Goal: Contribute content: Contribute content

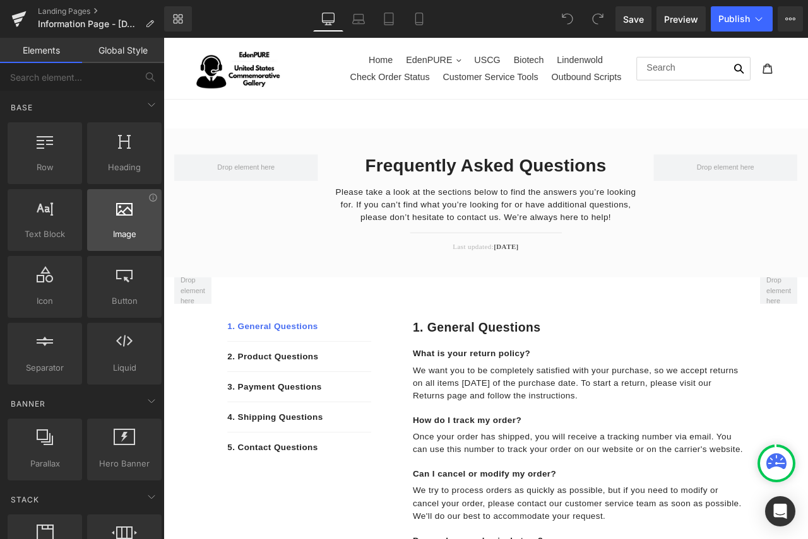
click at [119, 225] on div at bounding box center [124, 213] width 67 height 28
click at [126, 232] on span "Image" at bounding box center [124, 234] width 67 height 13
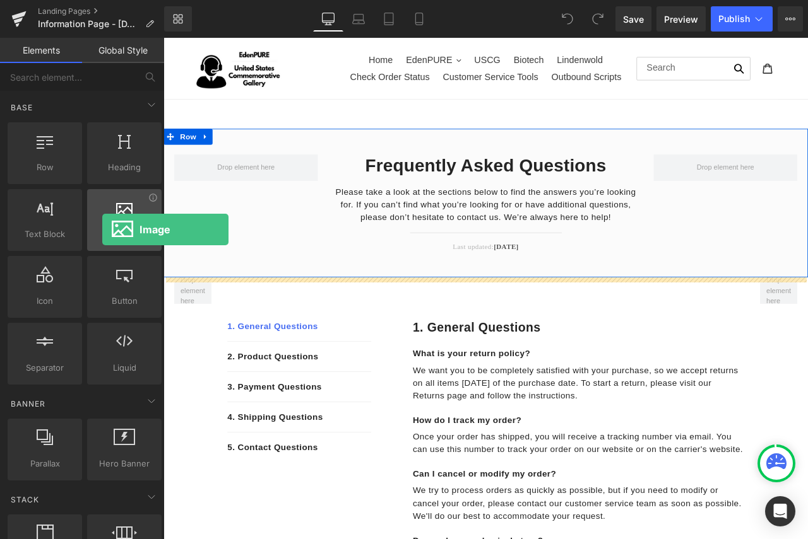
drag, startPoint x: 126, startPoint y: 232, endPoint x: 102, endPoint y: 230, distance: 23.4
click at [102, 230] on span "Image" at bounding box center [124, 234] width 67 height 13
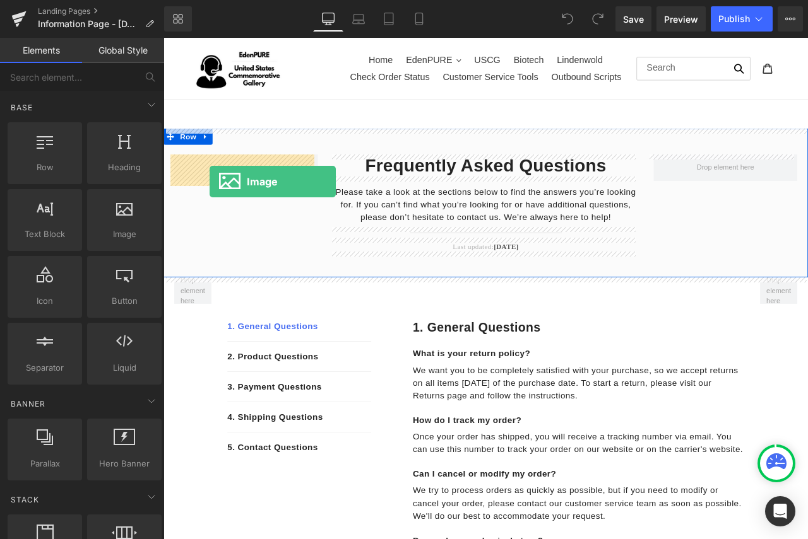
drag, startPoint x: 279, startPoint y: 257, endPoint x: 218, endPoint y: 208, distance: 78.5
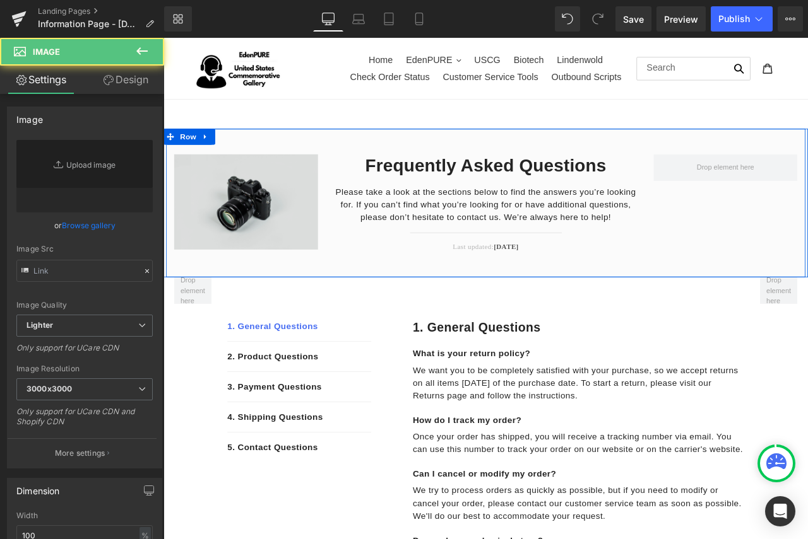
type input "//[DOMAIN_NAME][URL]"
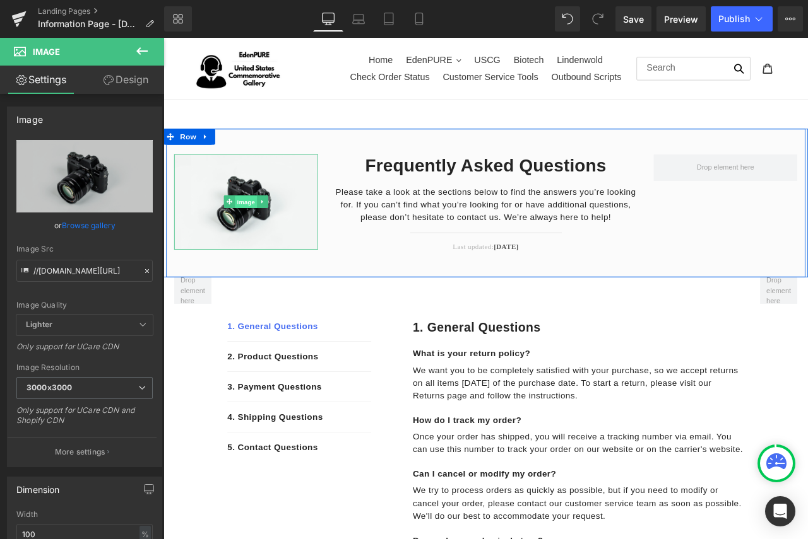
click at [261, 226] on span "Image" at bounding box center [261, 232] width 26 height 15
click at [281, 234] on link at bounding box center [280, 232] width 13 height 15
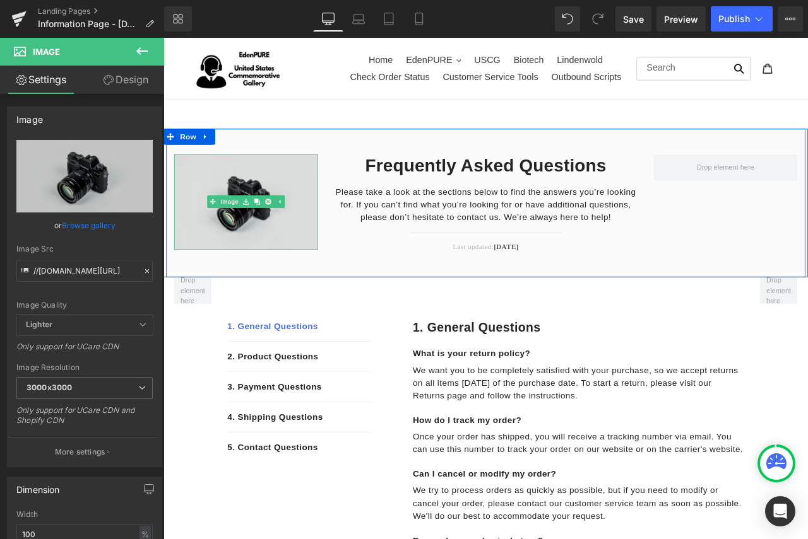
click at [295, 257] on img at bounding box center [261, 232] width 170 height 113
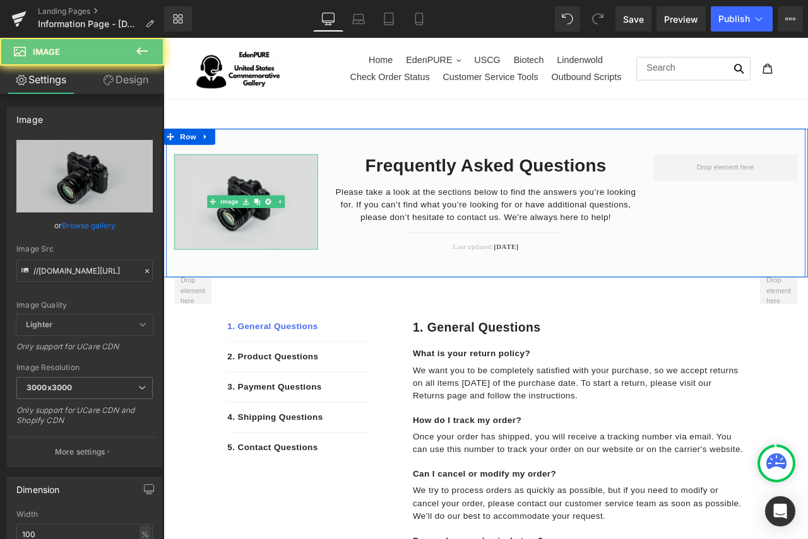
click at [295, 257] on img at bounding box center [261, 232] width 170 height 113
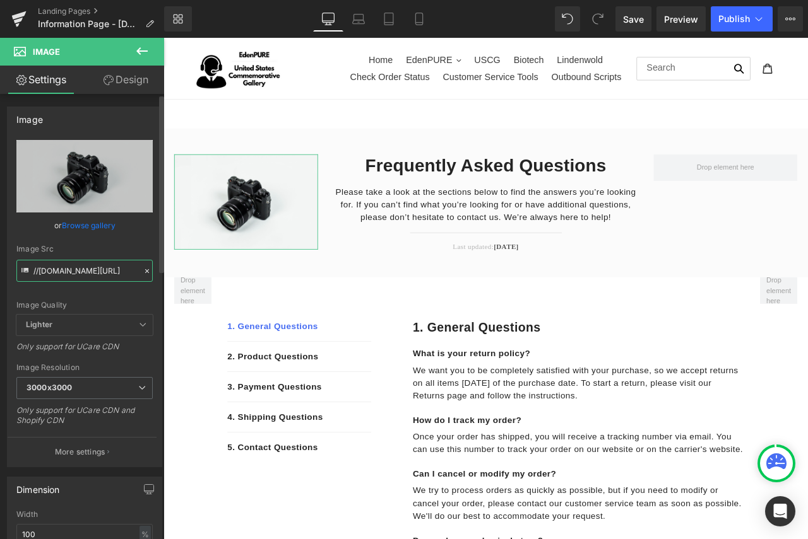
click at [85, 274] on input "//[DOMAIN_NAME][URL]" at bounding box center [84, 271] width 136 height 22
click at [143, 269] on icon at bounding box center [147, 271] width 9 height 9
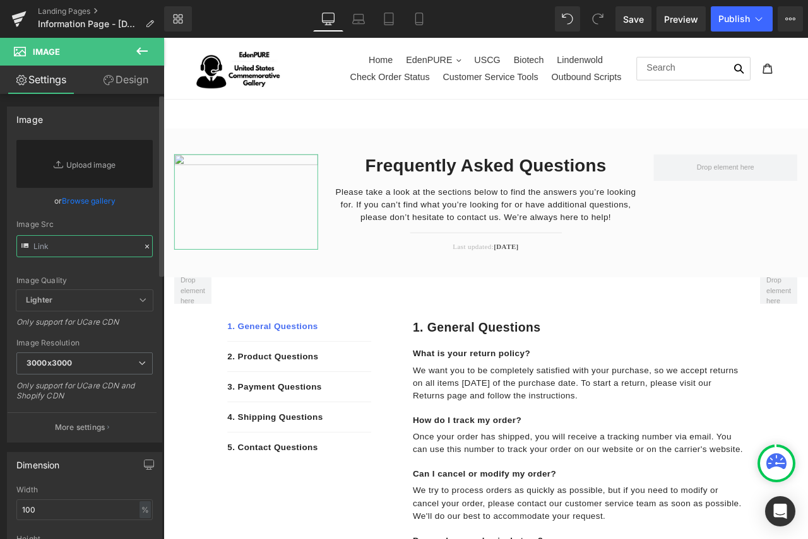
click at [119, 249] on input "text" at bounding box center [84, 246] width 136 height 22
click at [98, 199] on link "Browse gallery" at bounding box center [89, 201] width 54 height 22
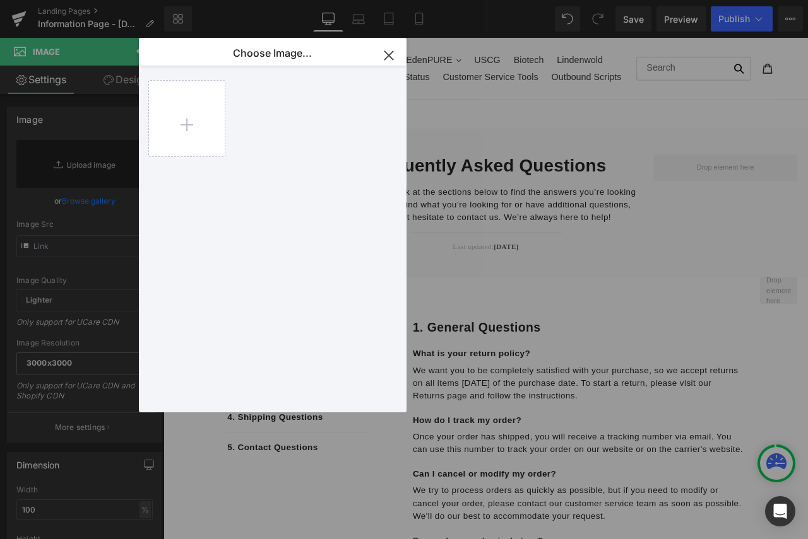
click at [88, 0] on div "Image You are previewing how the will restyle your page. You can not edit Eleme…" at bounding box center [404, 0] width 808 height 0
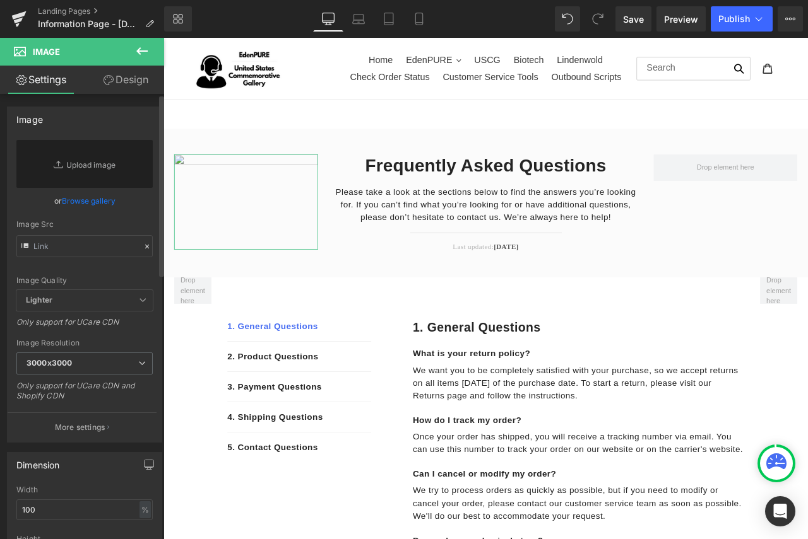
click at [89, 201] on link "Browse gallery" at bounding box center [89, 201] width 54 height 22
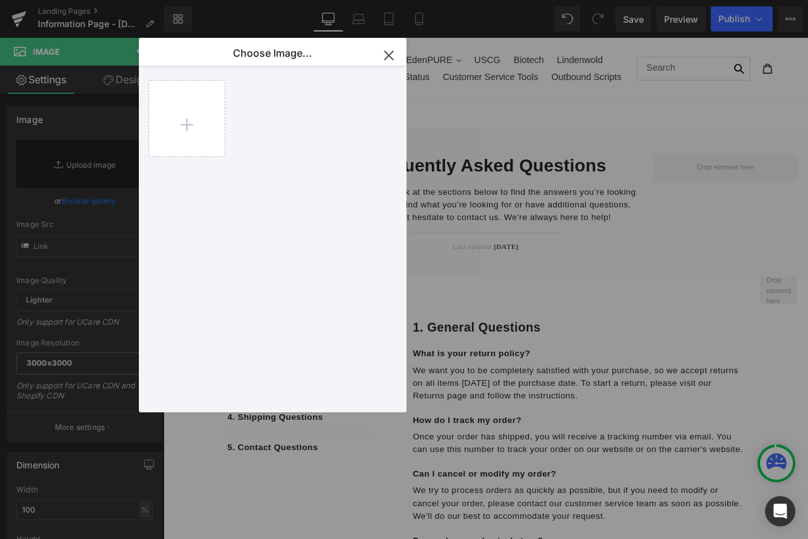
click at [90, 0] on div "Image You are previewing how the will restyle your page. You can not edit Eleme…" at bounding box center [404, 0] width 808 height 0
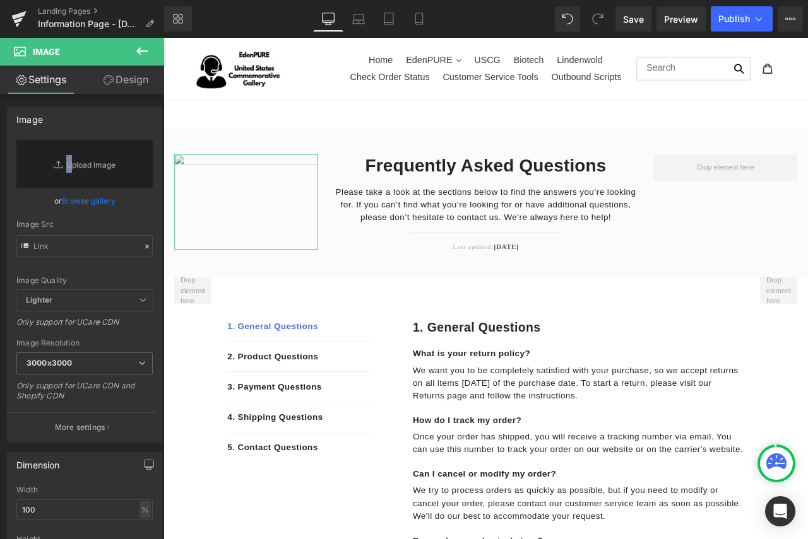
click at [90, 163] on link "Replace Image" at bounding box center [84, 164] width 136 height 48
type input "C:\fakepath\Screenshot [DATE] 160625.png"
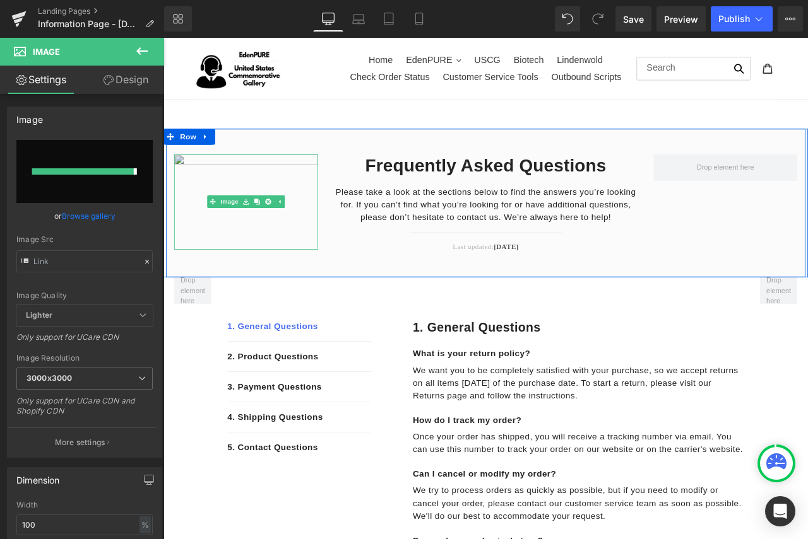
type input "[URL][DOMAIN_NAME]"
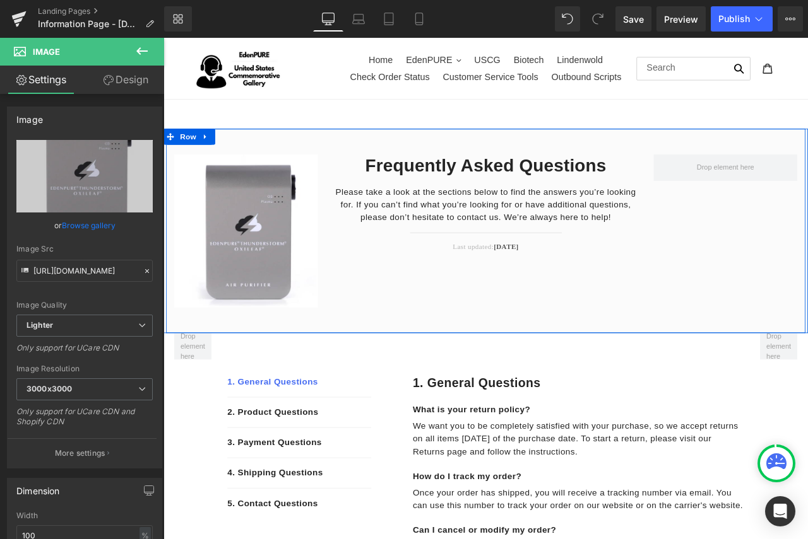
click at [538, 335] on div "Image Frequently Asked Questions Heading Please take a look at the sections bel…" at bounding box center [545, 267] width 757 height 242
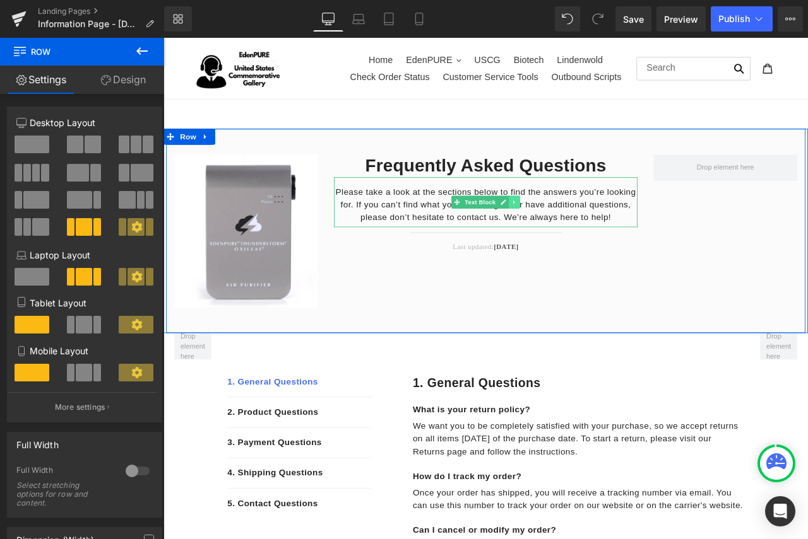
click at [577, 231] on icon at bounding box center [578, 232] width 2 height 4
drag, startPoint x: 658, startPoint y: 194, endPoint x: 688, endPoint y: 184, distance: 31.3
click at [658, 194] on h2 "Frequently Asked Questions" at bounding box center [545, 189] width 360 height 27
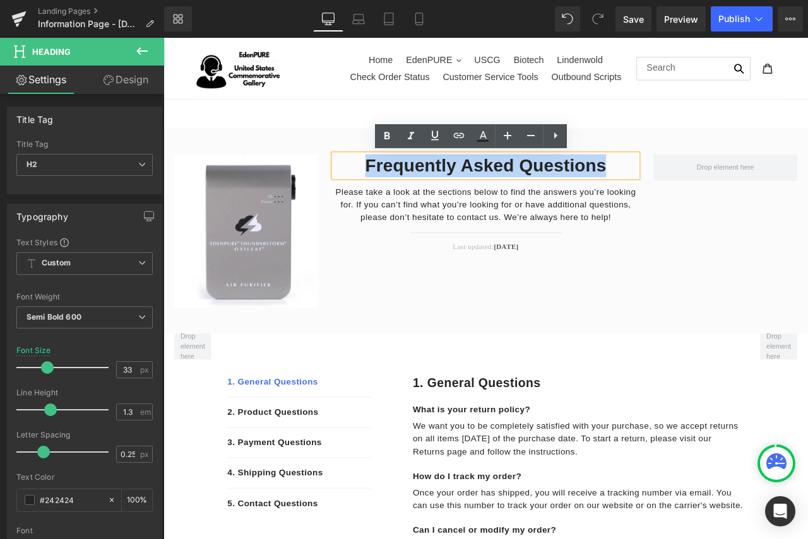
drag, startPoint x: 691, startPoint y: 187, endPoint x: 391, endPoint y: 189, distance: 301.0
click at [391, 189] on h2 "Frequently Asked Questions" at bounding box center [545, 189] width 360 height 27
paste div
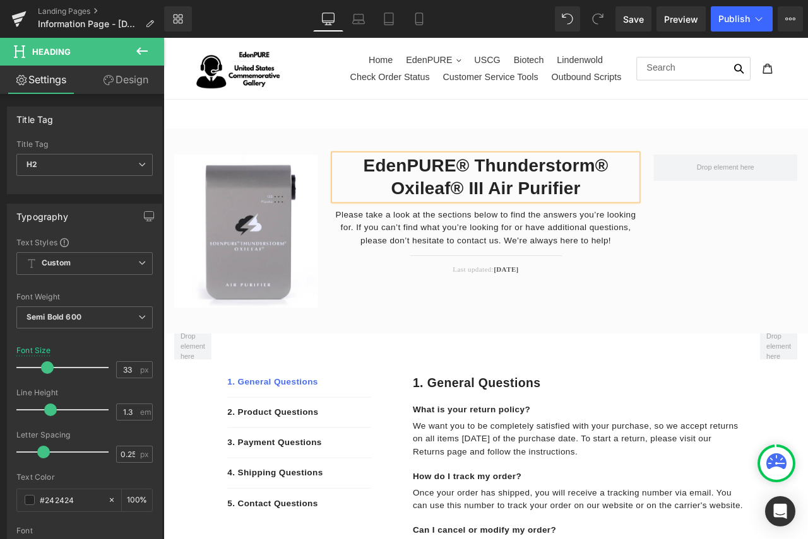
click at [674, 269] on p "Please take a look at the sections below to find the answers you’re looking for…" at bounding box center [545, 262] width 360 height 45
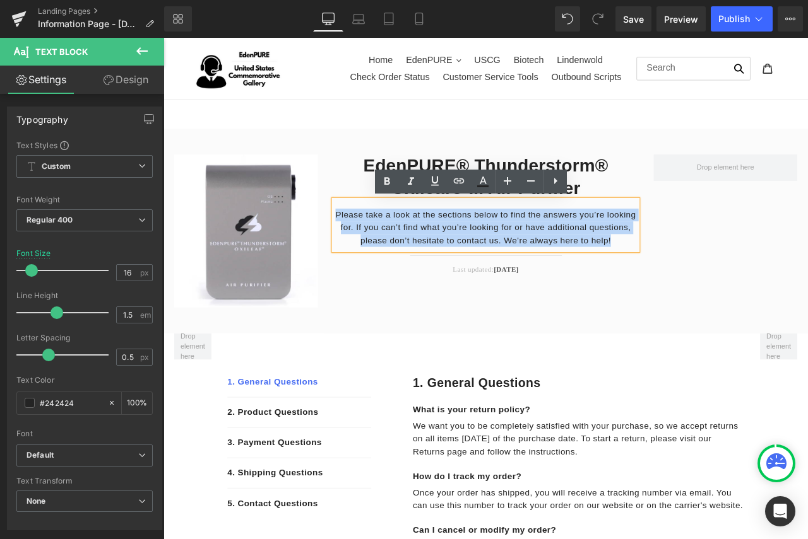
drag, startPoint x: 696, startPoint y: 276, endPoint x: 362, endPoint y: 240, distance: 336.3
click at [365, 240] on p "Please take a look at the sections below to find the answers you’re looking for…" at bounding box center [545, 262] width 360 height 45
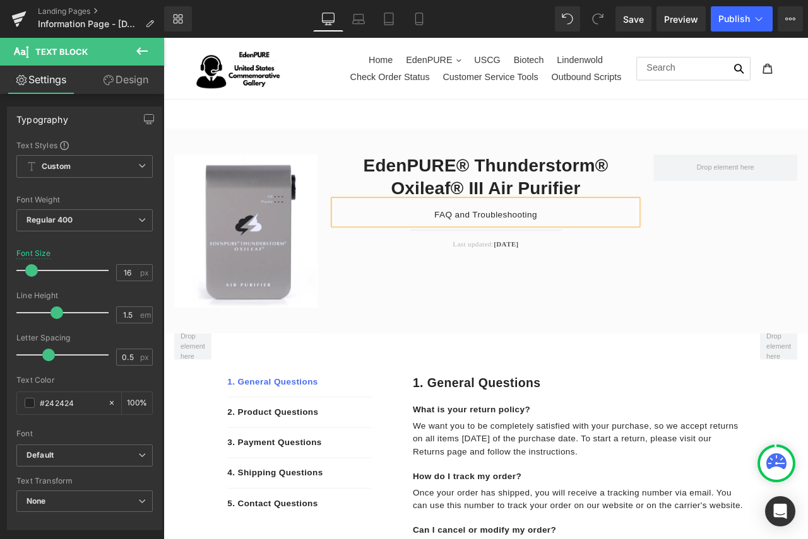
click at [742, 343] on div "Image EdenPURE® Thunderstorm® Oxileaf® III Air Purifier Heading FAQ and Trouble…" at bounding box center [545, 267] width 757 height 242
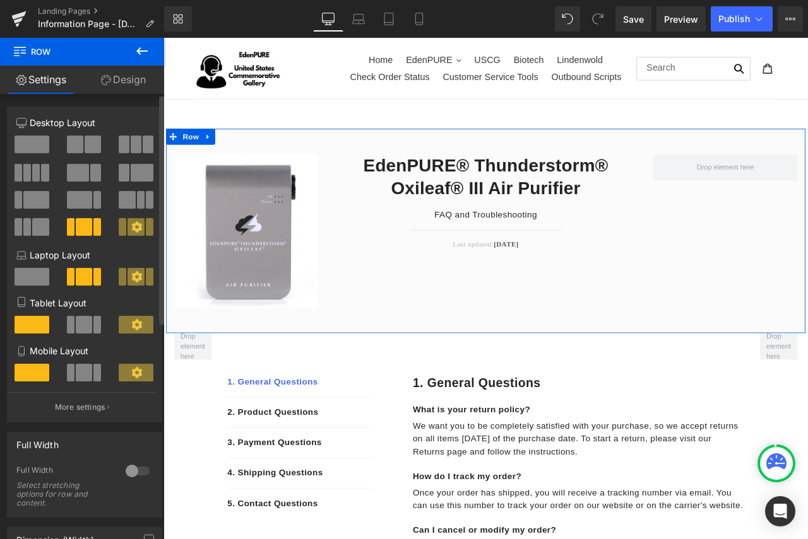
click at [38, 193] on span at bounding box center [35, 200] width 25 height 18
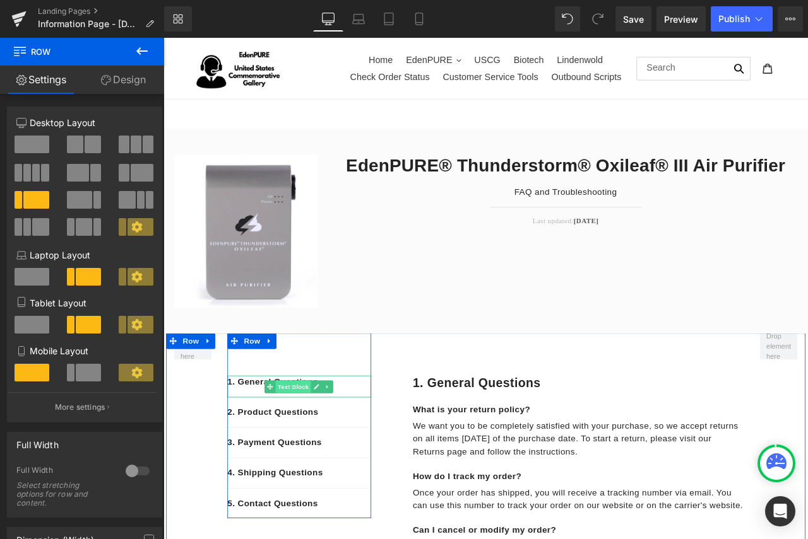
click at [326, 447] on span "Text Block" at bounding box center [318, 451] width 42 height 15
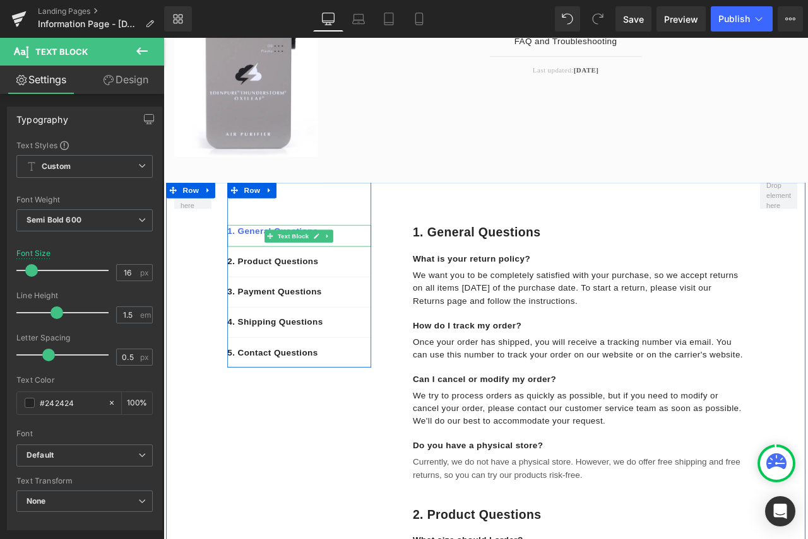
scroll to position [189, 0]
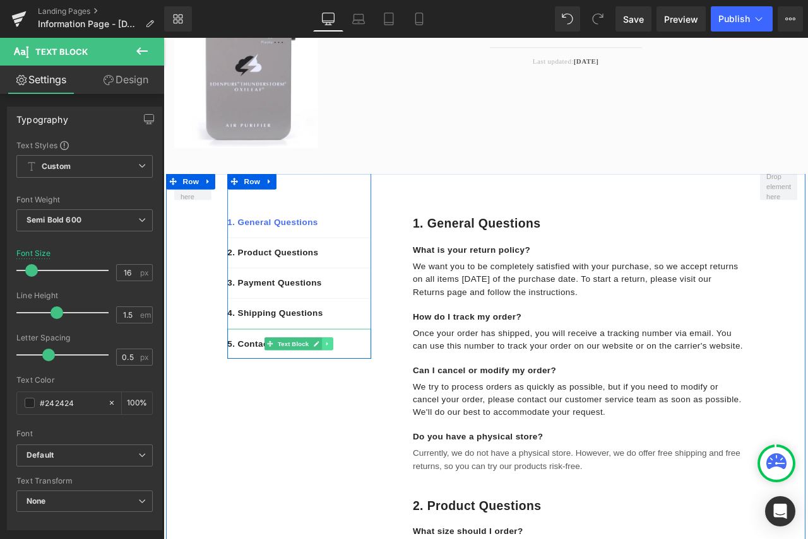
click at [354, 404] on link at bounding box center [357, 400] width 13 height 15
click at [352, 403] on link at bounding box center [350, 400] width 13 height 15
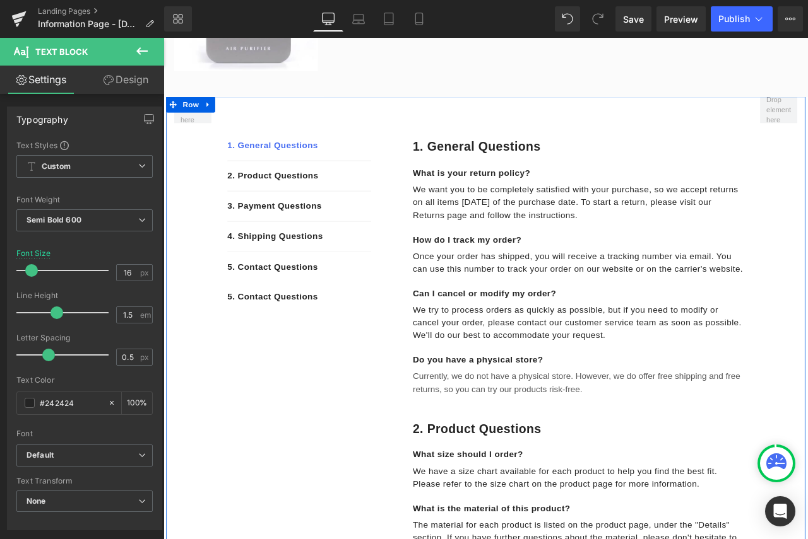
scroll to position [204, 0]
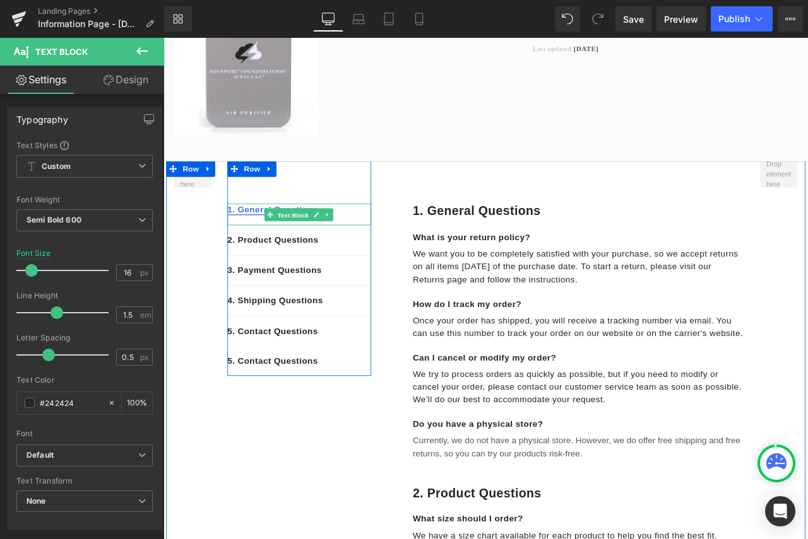
click at [309, 242] on span "Text Block" at bounding box center [318, 248] width 42 height 15
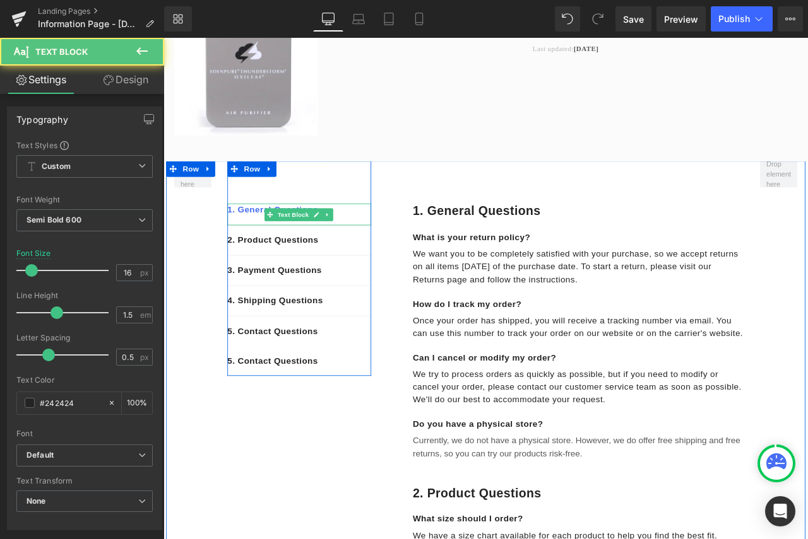
click at [375, 245] on p "1. General Questions" at bounding box center [324, 242] width 170 height 15
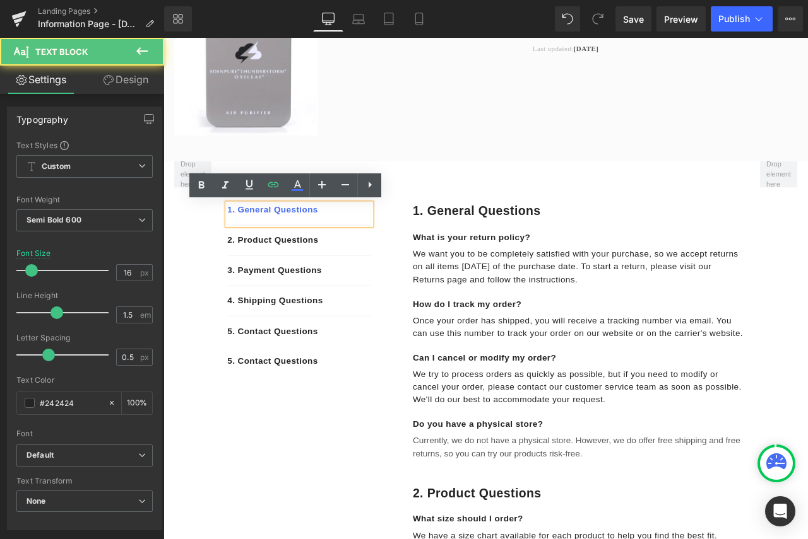
click at [355, 242] on p "1. General Questions" at bounding box center [324, 242] width 170 height 15
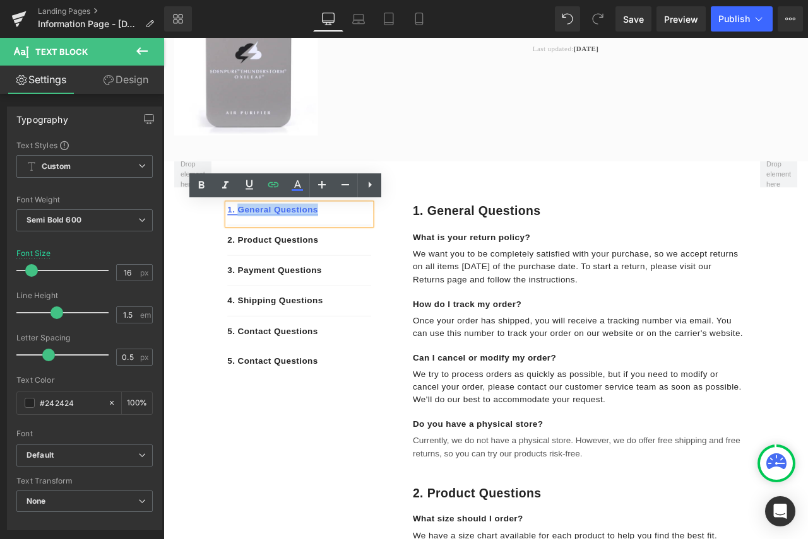
drag, startPoint x: 350, startPoint y: 245, endPoint x: 250, endPoint y: 244, distance: 100.3
click at [250, 244] on p "1. General Questions" at bounding box center [324, 242] width 170 height 15
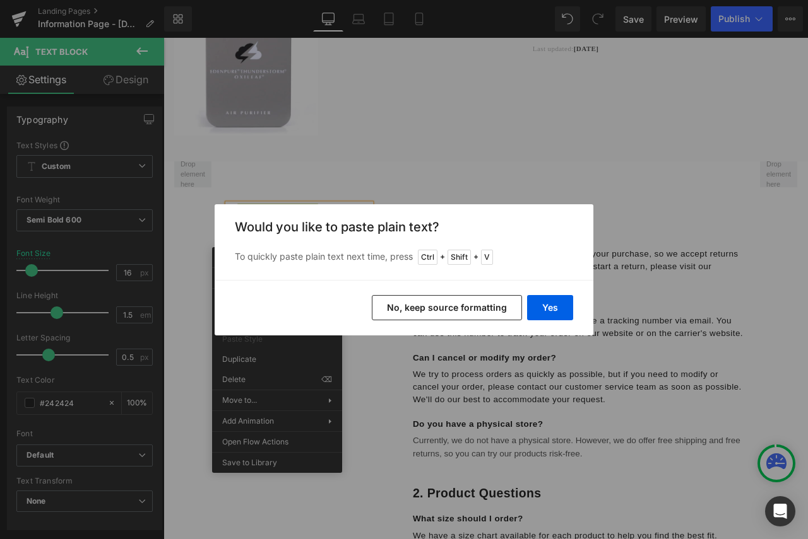
click at [492, 315] on button "No, keep source formatting" at bounding box center [447, 307] width 150 height 25
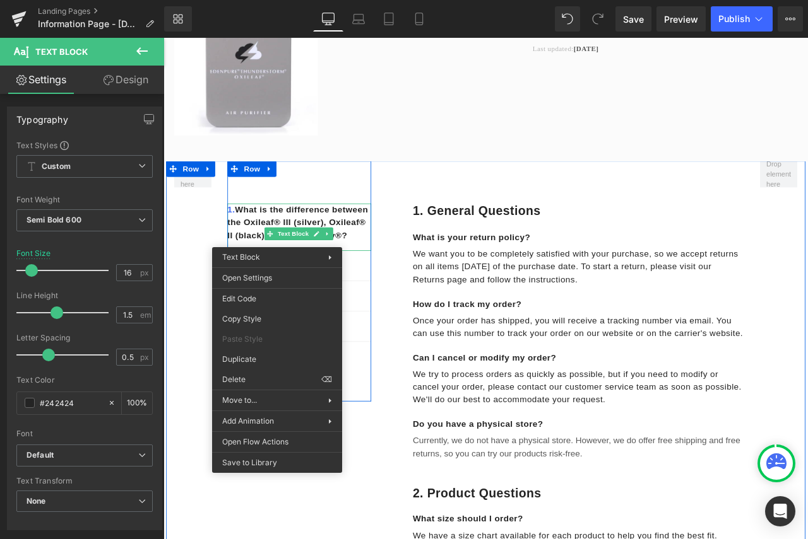
click at [350, 215] on div "1. What is the difference between the Oxileaf® III (silver), Oxileaf® II (black…" at bounding box center [324, 326] width 170 height 285
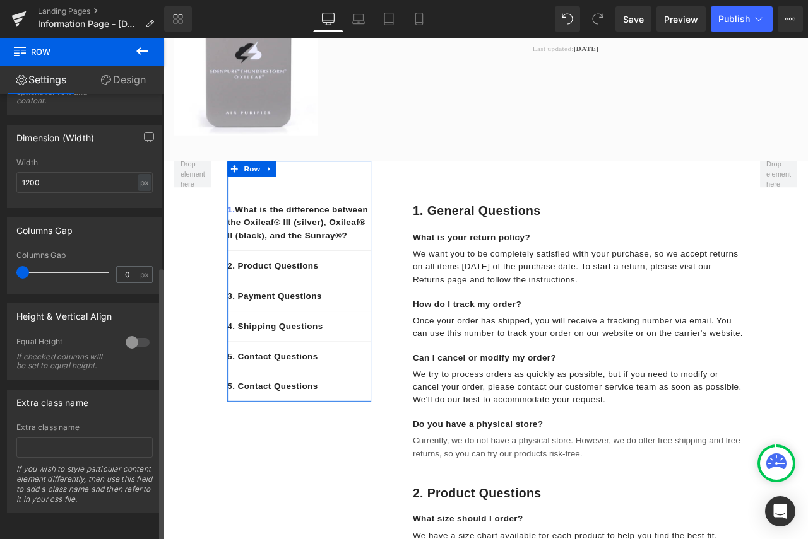
scroll to position [280, 0]
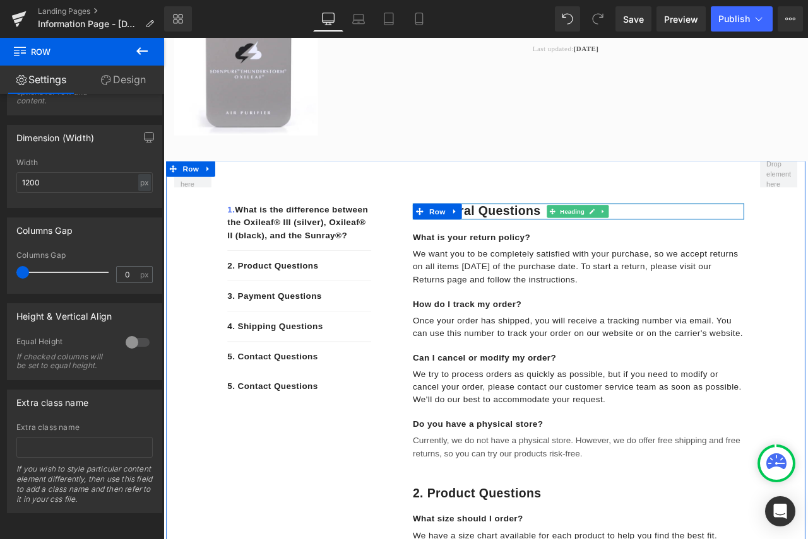
click at [600, 237] on div "1. General questions Heading Row" at bounding box center [655, 244] width 392 height 19
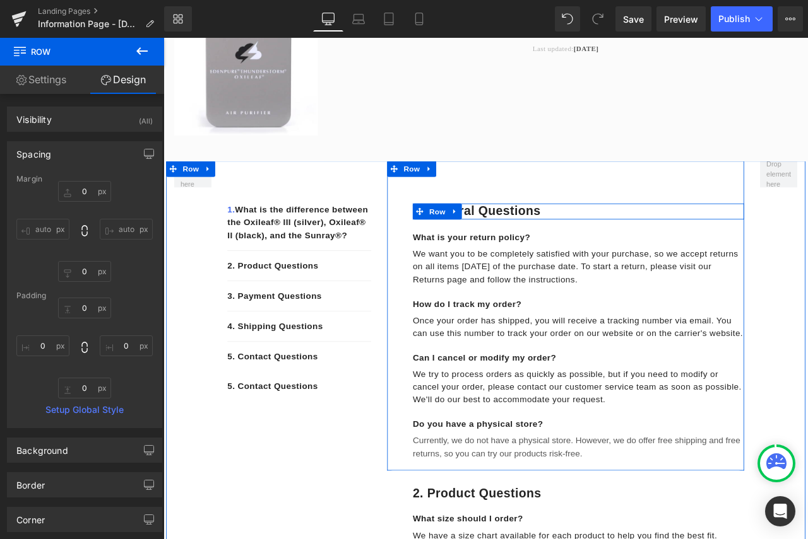
click at [615, 242] on div "1. General questions Heading" at bounding box center [655, 244] width 392 height 19
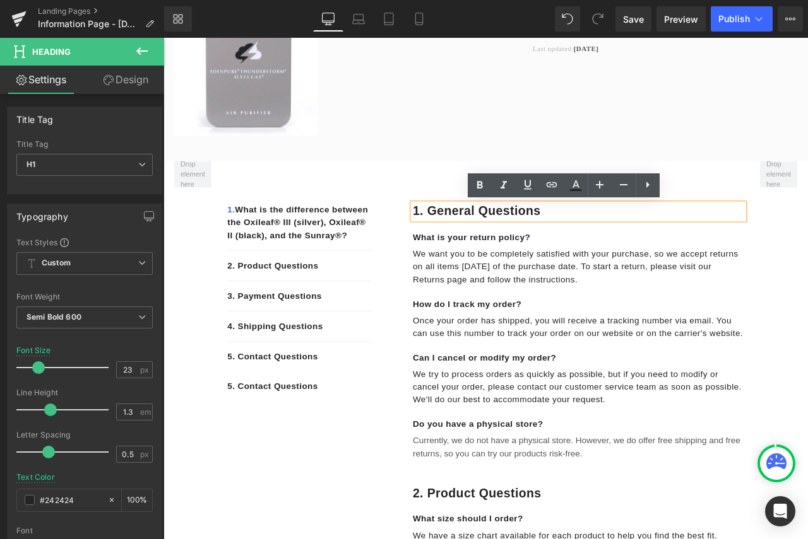
click at [625, 239] on h1 "1. General questions" at bounding box center [655, 244] width 392 height 19
drag, startPoint x: 627, startPoint y: 245, endPoint x: 473, endPoint y: 245, distance: 153.9
click at [473, 245] on h1 "1. General questions" at bounding box center [655, 244] width 392 height 19
paste div
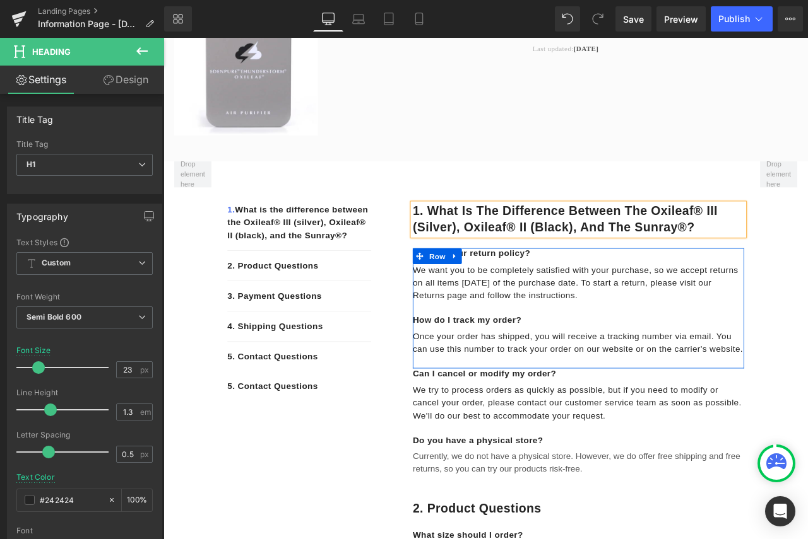
click at [615, 355] on div "We want you to be completely satisfied with your purchase, so we accept returns…" at bounding box center [655, 336] width 392 height 61
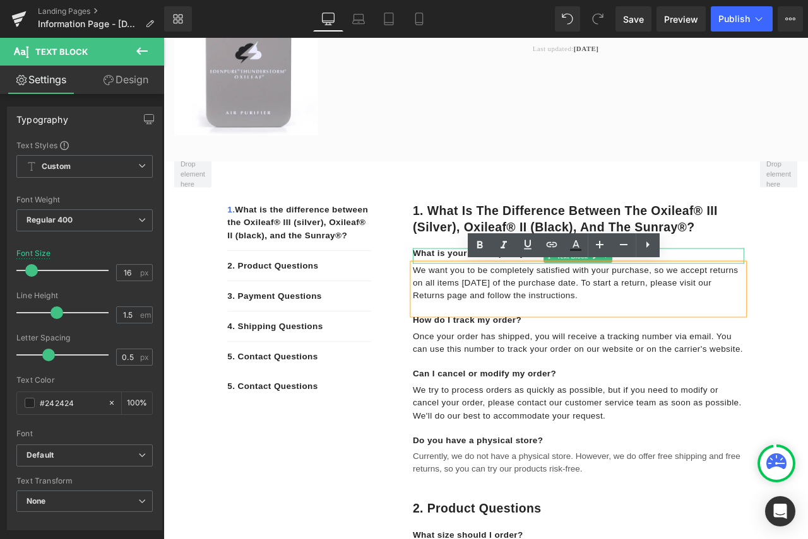
click at [483, 295] on p "What is your return policy?" at bounding box center [655, 294] width 392 height 13
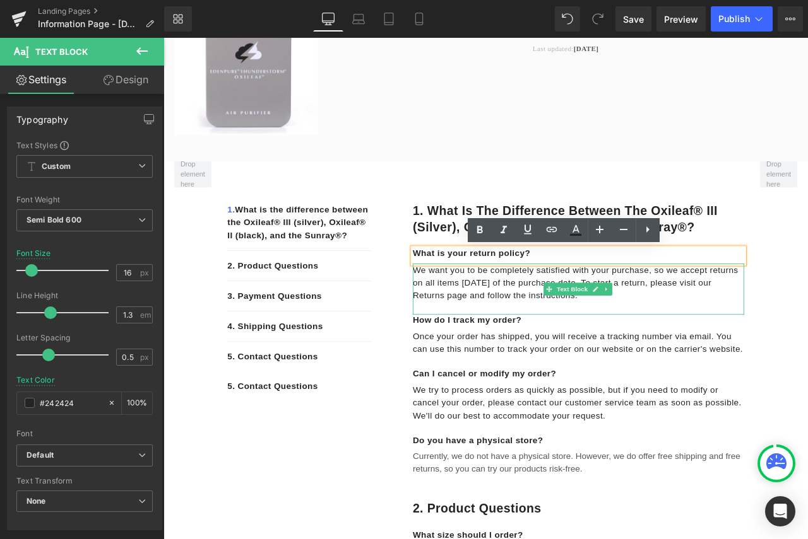
click at [530, 315] on span "We want you to be completely satisfied with your purchase, so we accept returns…" at bounding box center [651, 328] width 385 height 41
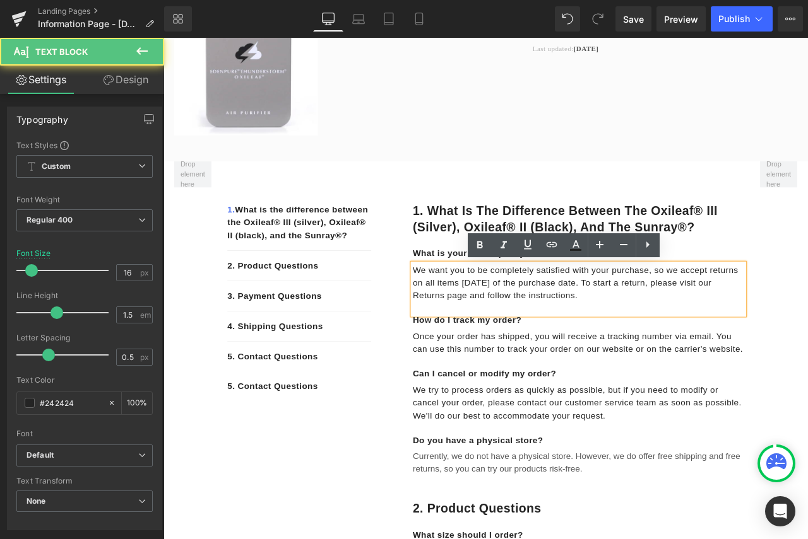
drag, startPoint x: 654, startPoint y: 350, endPoint x: 453, endPoint y: 314, distance: 204.6
click at [459, 314] on div "We want you to be completely satisfied with your purchase, so we accept returns…" at bounding box center [655, 336] width 392 height 61
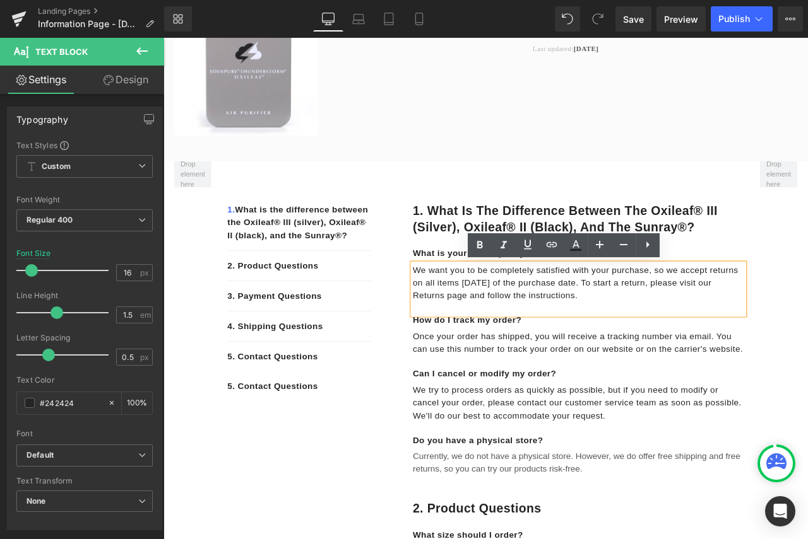
click at [574, 347] on span "We want you to be completely satisfied with your purchase, so we accept returns…" at bounding box center [651, 328] width 385 height 41
drag, startPoint x: 654, startPoint y: 344, endPoint x: 456, endPoint y: 319, distance: 199.7
click at [459, 319] on p "We want you to be completely satisfied with your purchase, so we accept returns…" at bounding box center [655, 328] width 392 height 45
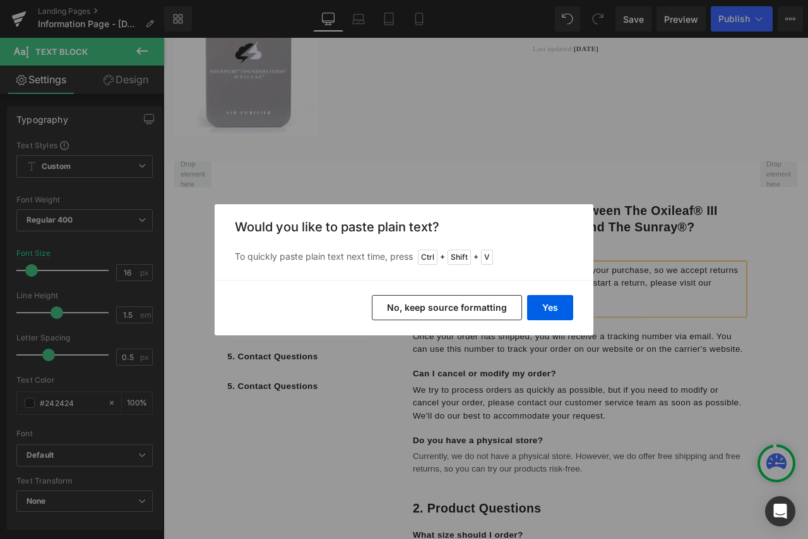
click at [501, 307] on button "No, keep source formatting" at bounding box center [447, 307] width 150 height 25
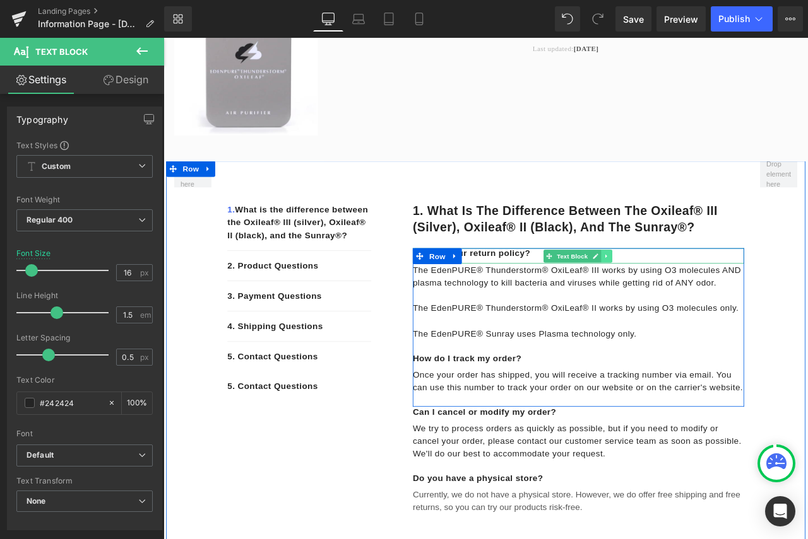
click at [686, 297] on icon at bounding box center [687, 297] width 2 height 4
click at [691, 297] on icon at bounding box center [694, 296] width 7 height 7
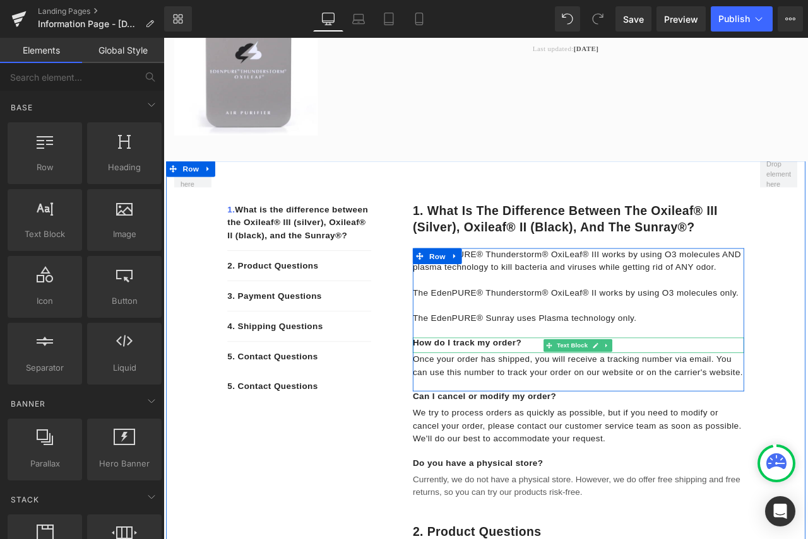
click at [592, 401] on p "How do I track my order?" at bounding box center [655, 400] width 392 height 13
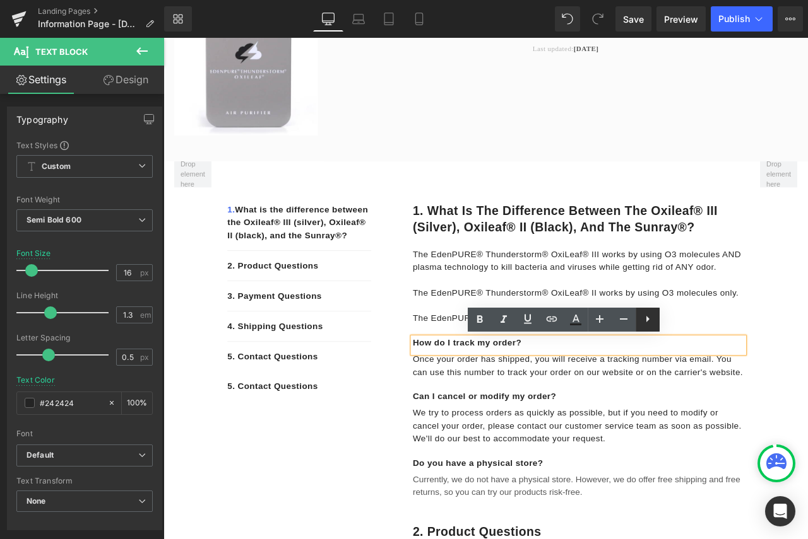
click at [651, 326] on icon at bounding box center [647, 319] width 15 height 15
click at [709, 404] on p "How do I track my order?" at bounding box center [655, 400] width 392 height 13
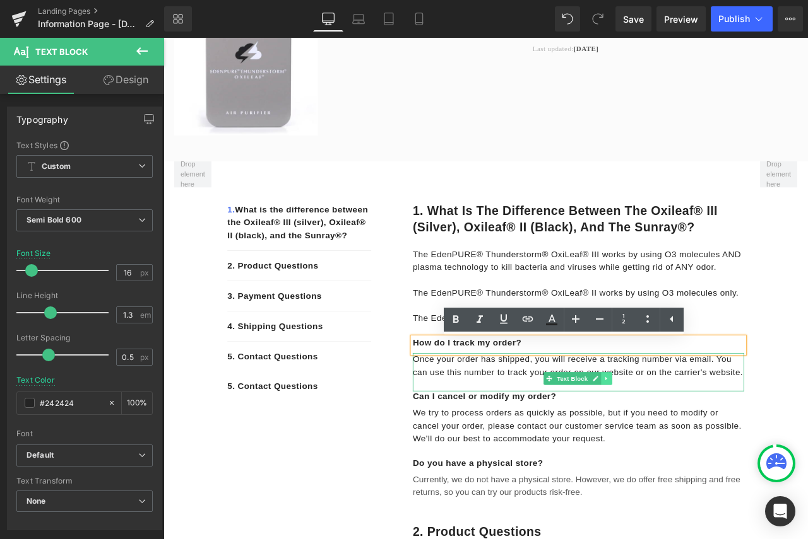
click at [686, 442] on icon at bounding box center [687, 442] width 2 height 4
click at [693, 443] on icon at bounding box center [694, 441] width 7 height 7
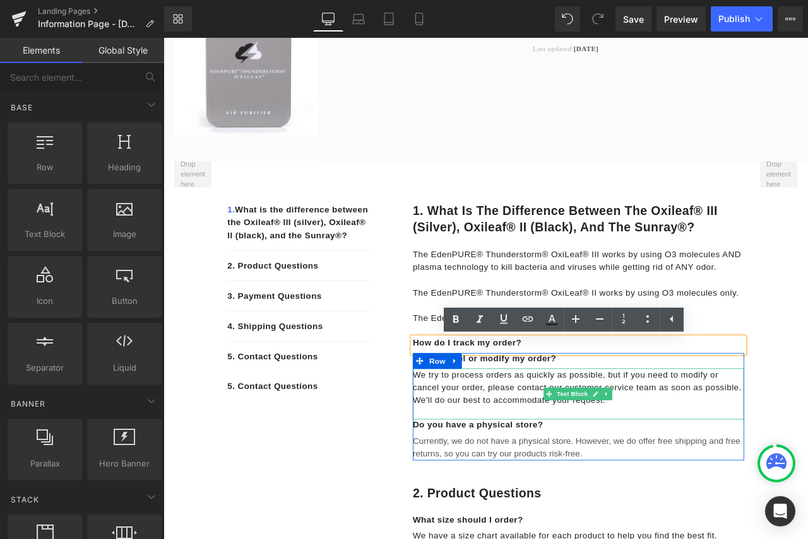
click at [686, 438] on span "We try to process orders as quickly as possible, but if you need to modify or c…" at bounding box center [653, 452] width 389 height 41
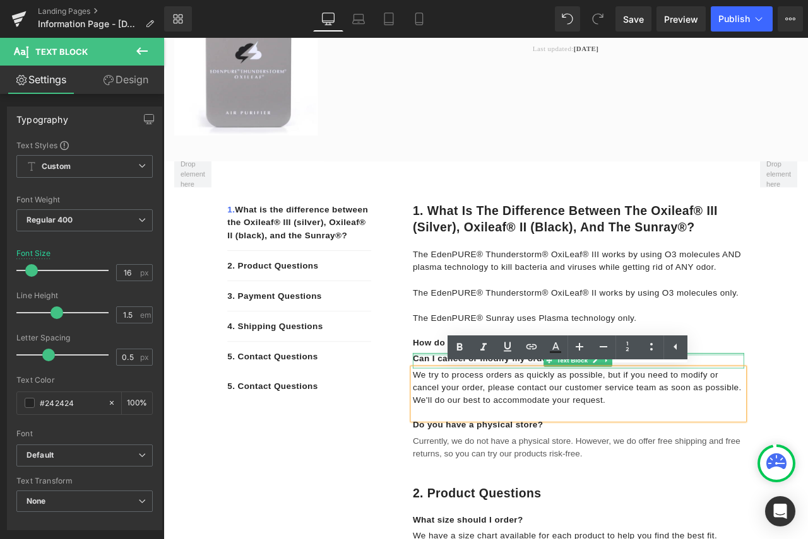
click at [807, 415] on div at bounding box center [655, 413] width 392 height 3
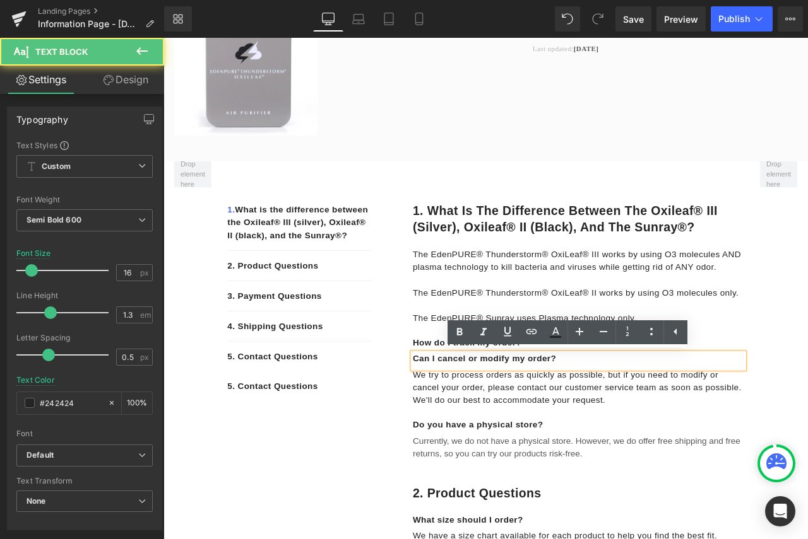
click at [677, 418] on p "Can I cancel or modify my order?" at bounding box center [655, 418] width 392 height 13
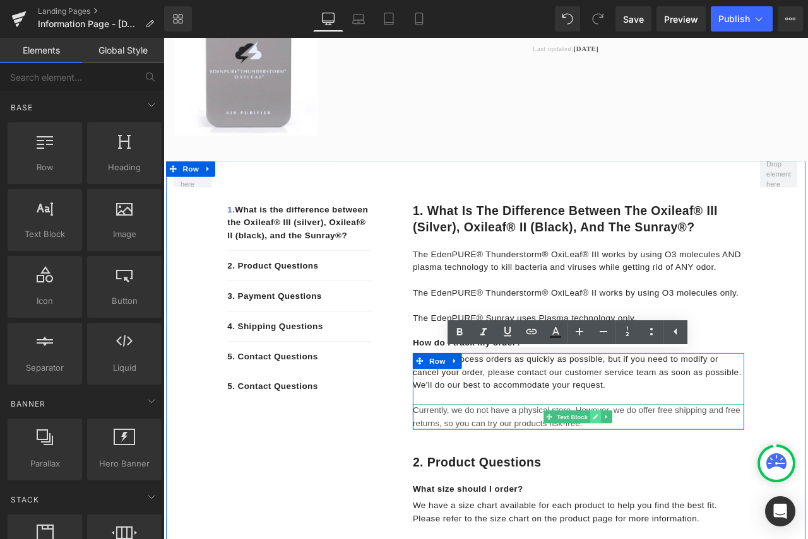
click at [672, 488] on icon at bounding box center [675, 488] width 6 height 6
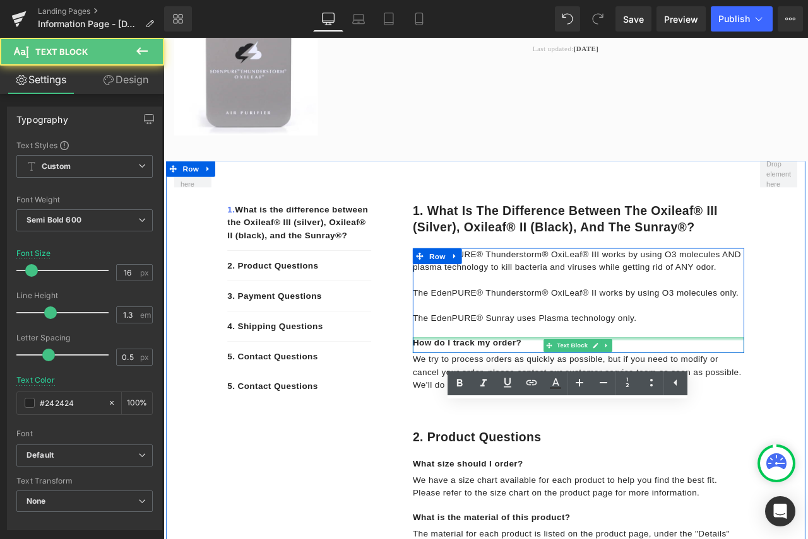
click at [565, 396] on div at bounding box center [655, 395] width 392 height 3
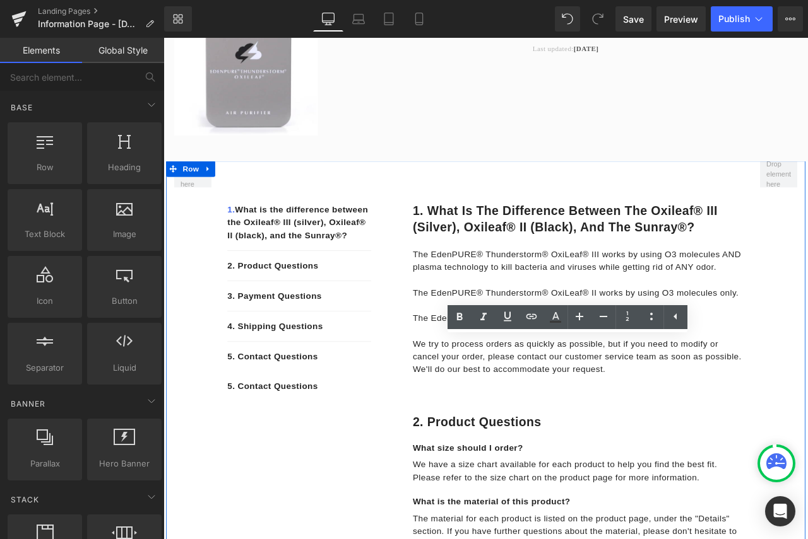
click at [584, 415] on span "We try to process orders as quickly as possible, but if you need to modify or c…" at bounding box center [653, 416] width 389 height 41
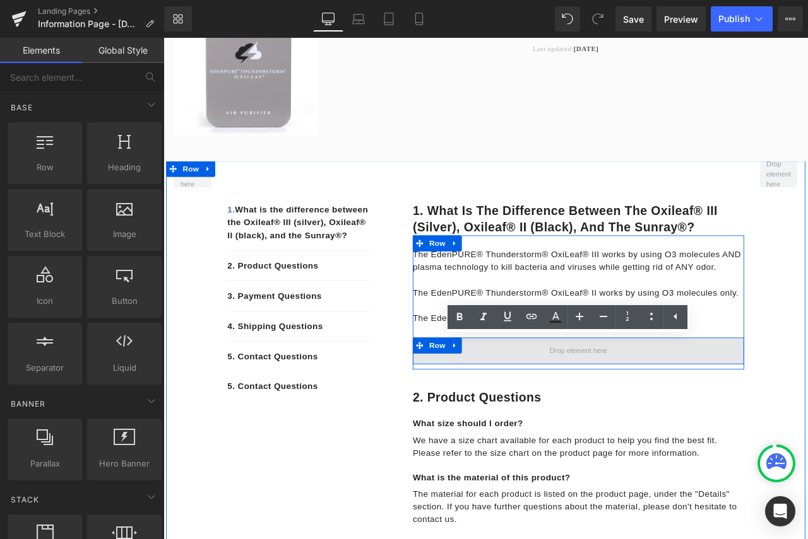
click at [644, 412] on span at bounding box center [654, 410] width 77 height 19
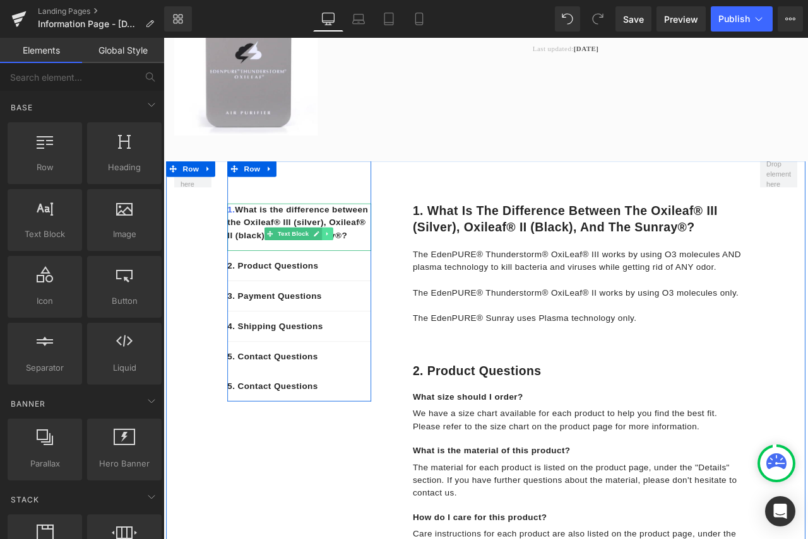
click at [356, 270] on icon at bounding box center [357, 271] width 2 height 4
click at [310, 280] on p "1. What is the difference between the Oxileaf® III (silver), Oxileaf® II (black…" at bounding box center [324, 257] width 170 height 45
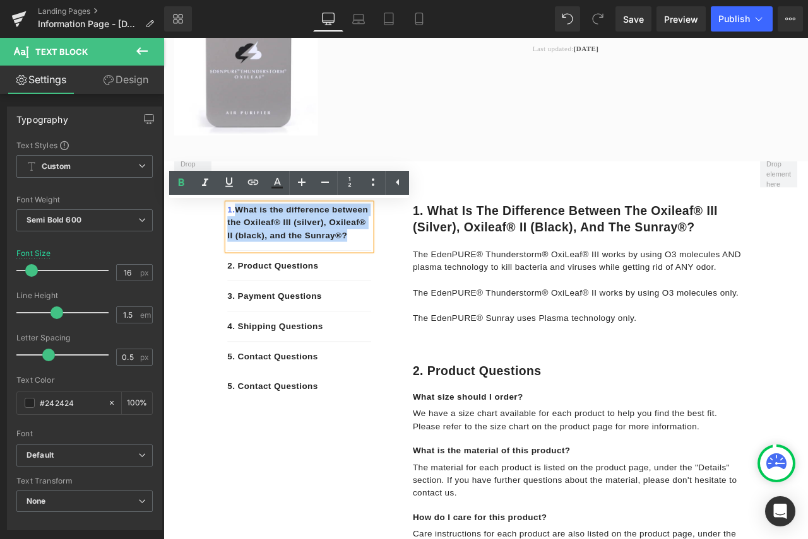
drag, startPoint x: 245, startPoint y: 240, endPoint x: 303, endPoint y: 286, distance: 74.6
click at [303, 280] on p "1. What is the difference between the Oxileaf® III (silver), Oxileaf® II (black…" at bounding box center [324, 257] width 170 height 45
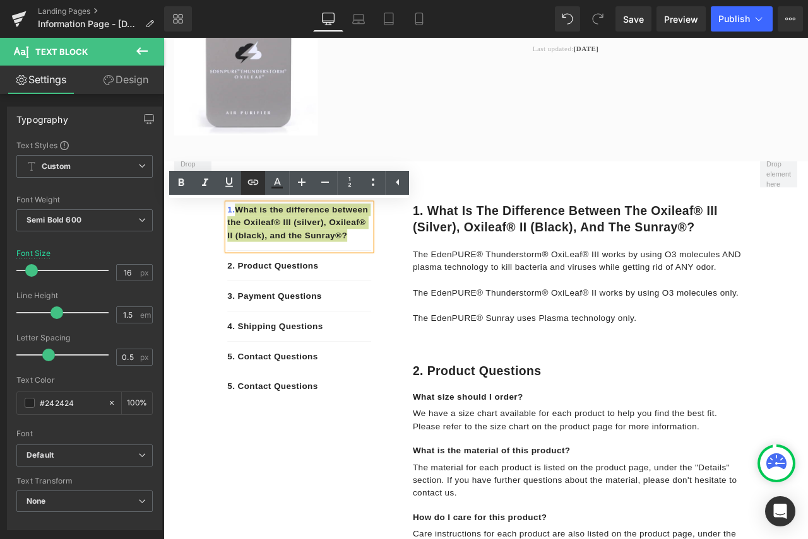
click at [249, 184] on icon at bounding box center [253, 182] width 11 height 5
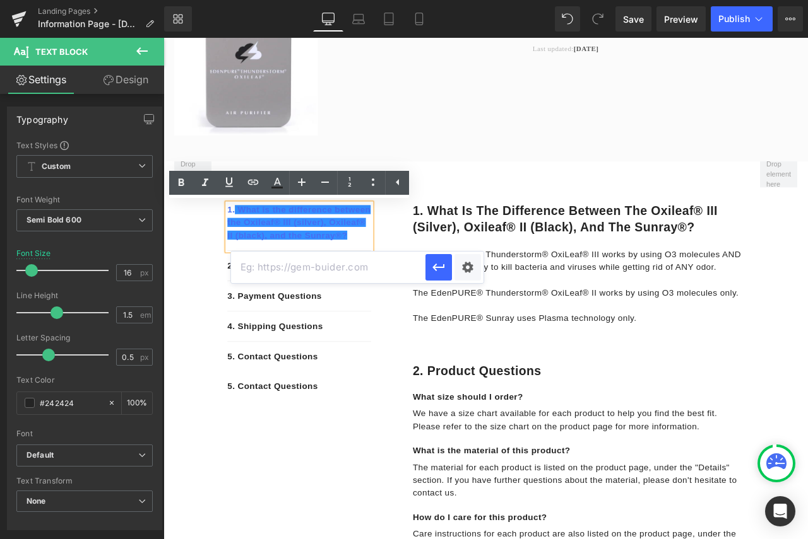
click at [298, 268] on input "text" at bounding box center [328, 268] width 194 height 32
click at [476, 0] on div "Text Color Highlight Color #333333 Choose Image... Back to Library Insert Edit …" at bounding box center [404, 0] width 808 height 0
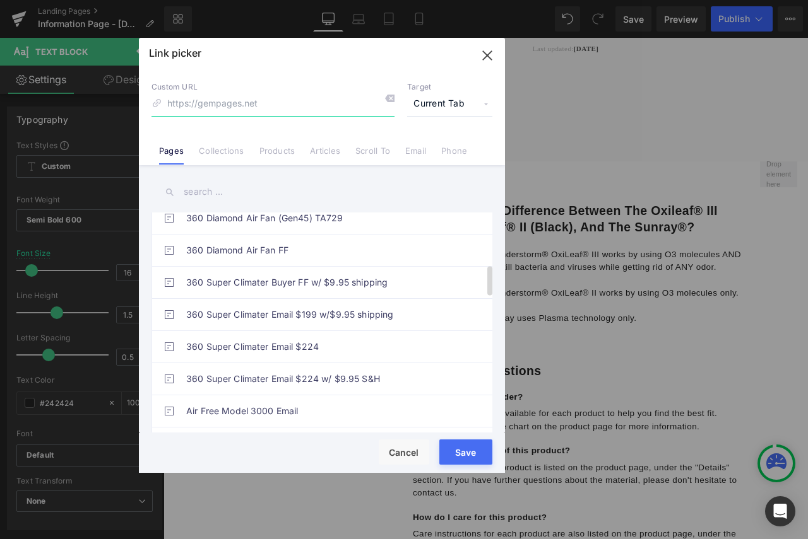
scroll to position [384, 0]
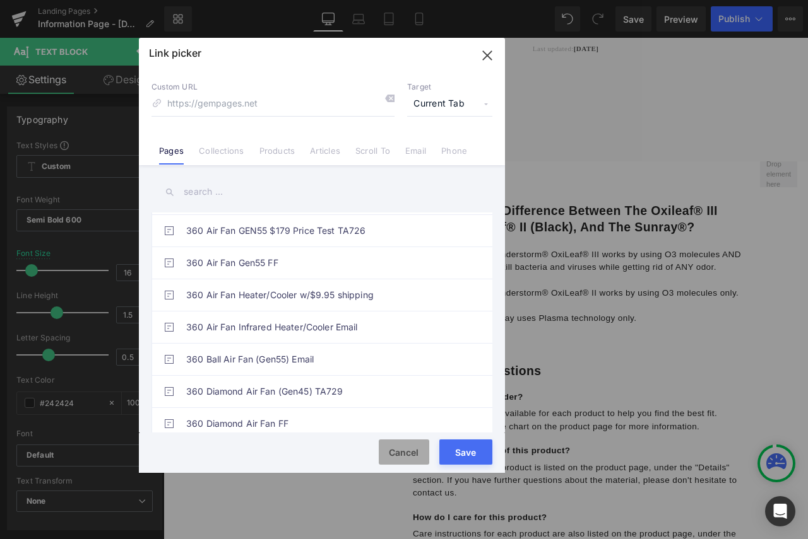
click at [416, 447] on button "Cancel" at bounding box center [404, 452] width 50 height 25
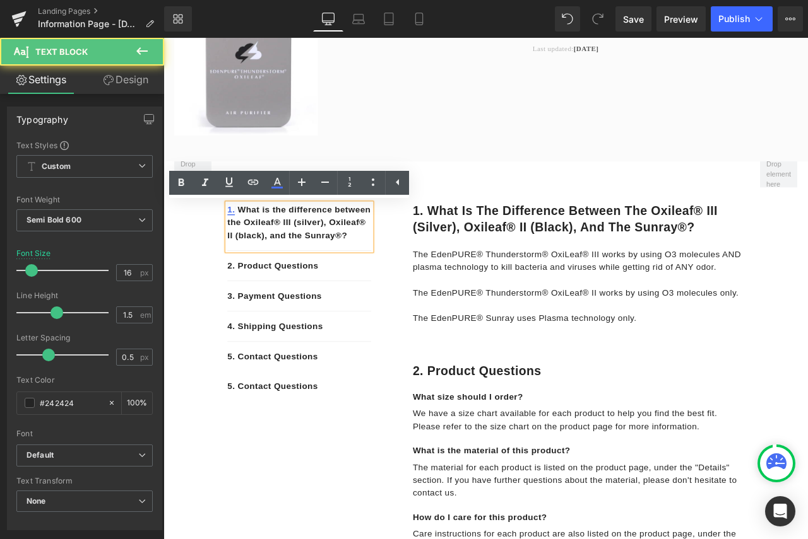
click at [239, 242] on link "1." at bounding box center [243, 242] width 9 height 11
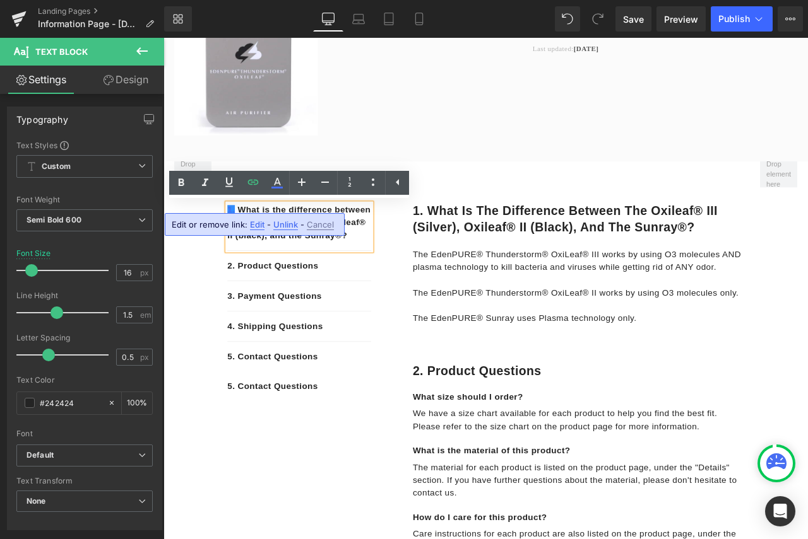
click at [256, 228] on span "Edit" at bounding box center [257, 225] width 15 height 11
type input "#r-1677054553866"
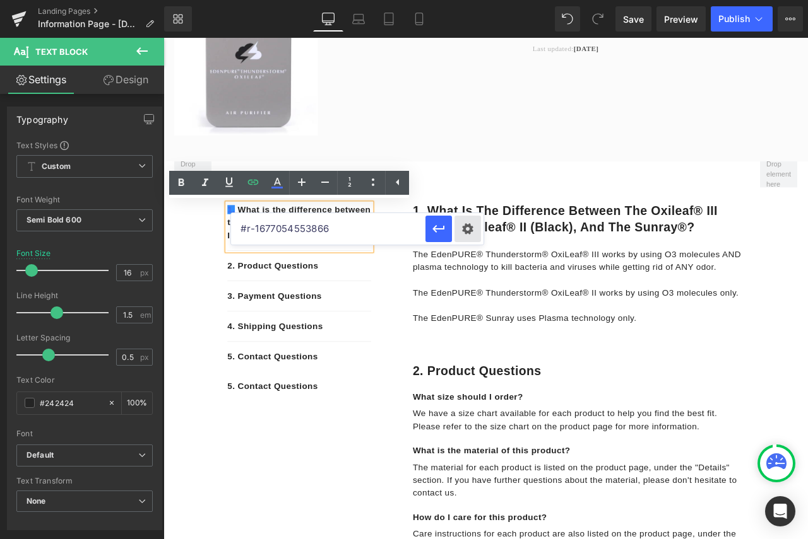
click at [473, 0] on div "Text Color Highlight Color #333333 Choose Image... Back to Library Insert Edit …" at bounding box center [404, 0] width 808 height 0
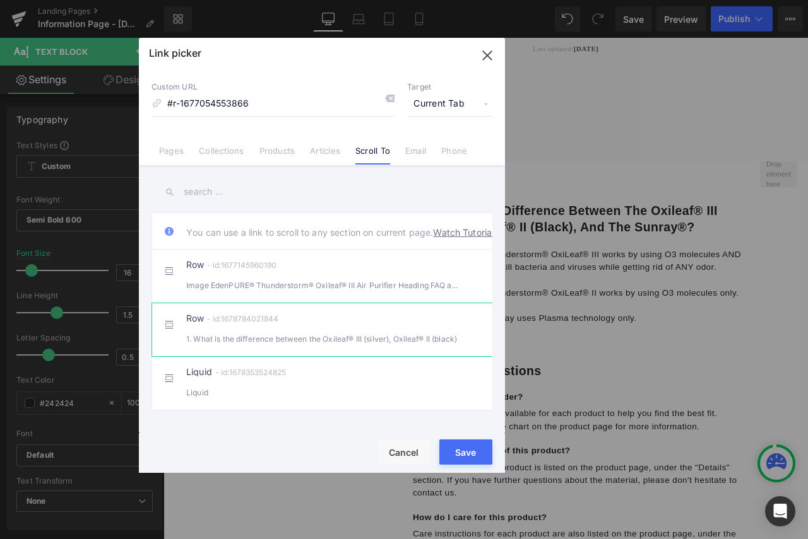
click at [367, 356] on li "Row - id:1678784021844 1. What is the difference between the Oxileaf® III (silv…" at bounding box center [324, 330] width 346 height 54
type input "#r-1678784021844"
click at [460, 450] on button "Save" at bounding box center [465, 452] width 53 height 25
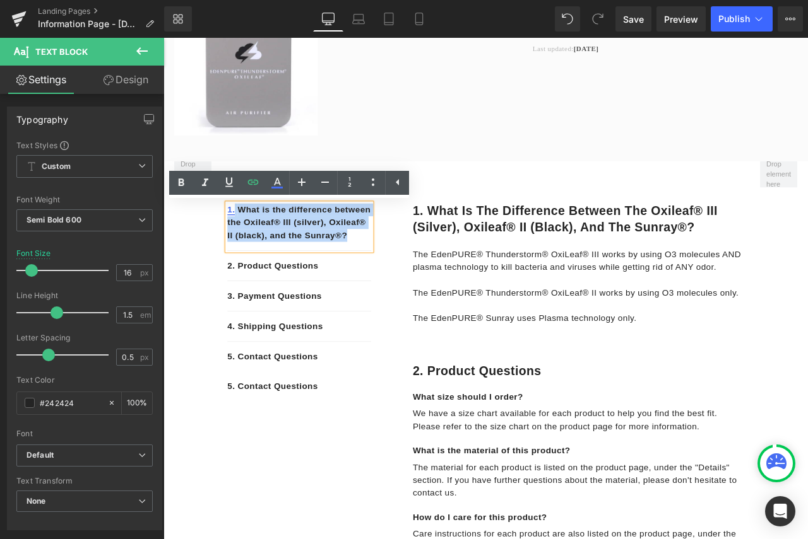
drag, startPoint x: 297, startPoint y: 291, endPoint x: 244, endPoint y: 243, distance: 72.4
click at [244, 243] on p "1. What is the difference between the Oxileaf® III (silver), Oxileaf® II (black…" at bounding box center [324, 257] width 170 height 45
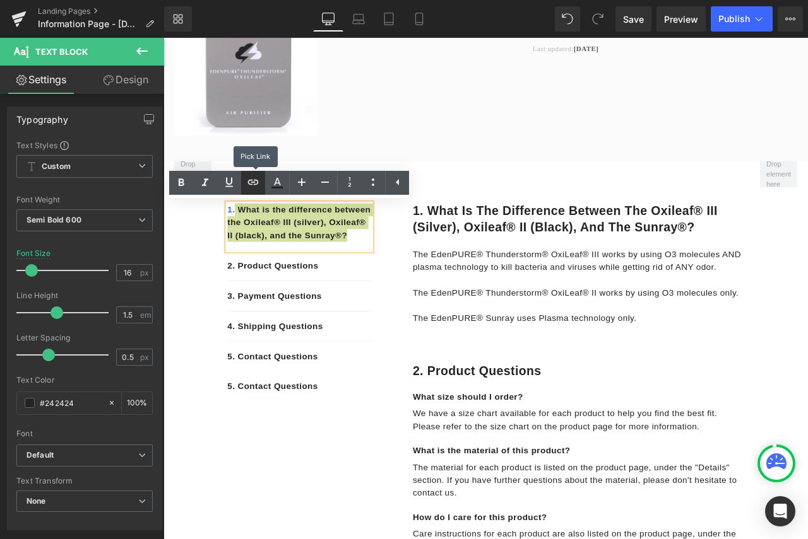
click at [257, 179] on icon at bounding box center [252, 182] width 15 height 15
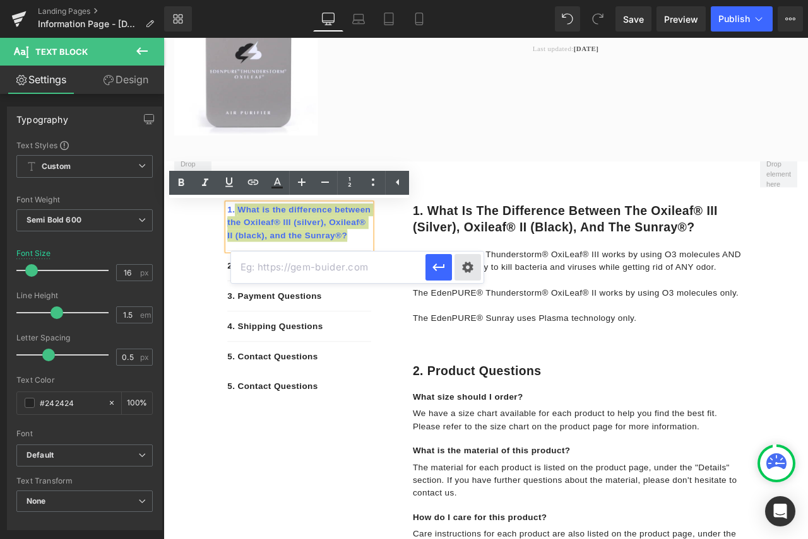
click at [468, 0] on div "Text Color Highlight Color #333333 Choose Image... Back to Library Insert Edit …" at bounding box center [404, 0] width 808 height 0
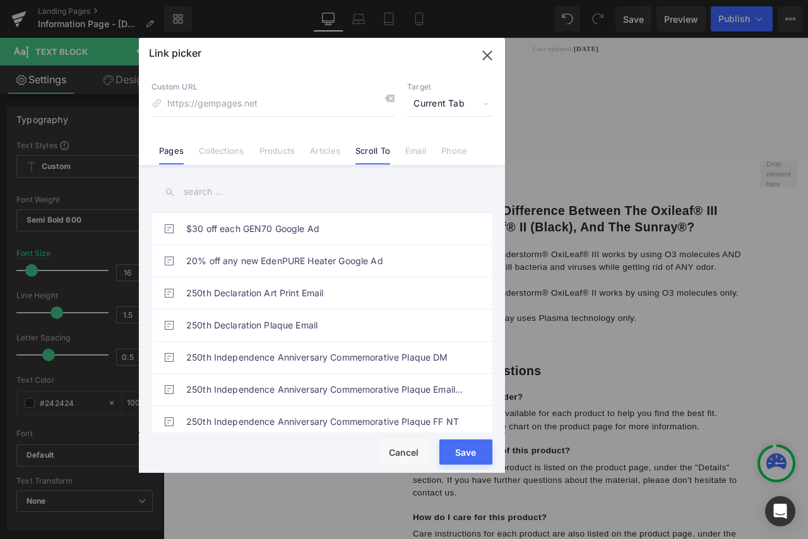
click at [372, 153] on link "Scroll To" at bounding box center [372, 155] width 35 height 19
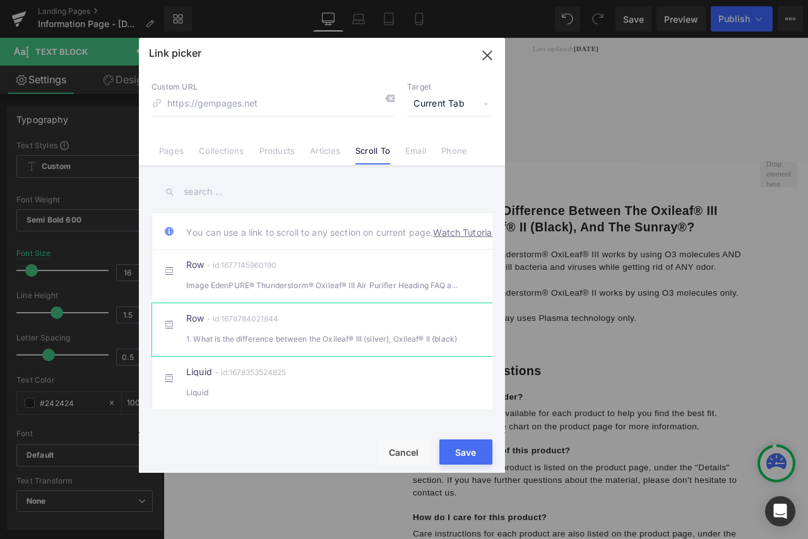
click at [295, 356] on li "Row - id:1678784021844 1. What is the difference between the Oxileaf® III (silv…" at bounding box center [324, 330] width 346 height 54
type input "#r-1678784021844"
click at [462, 454] on button "Save" at bounding box center [465, 452] width 53 height 25
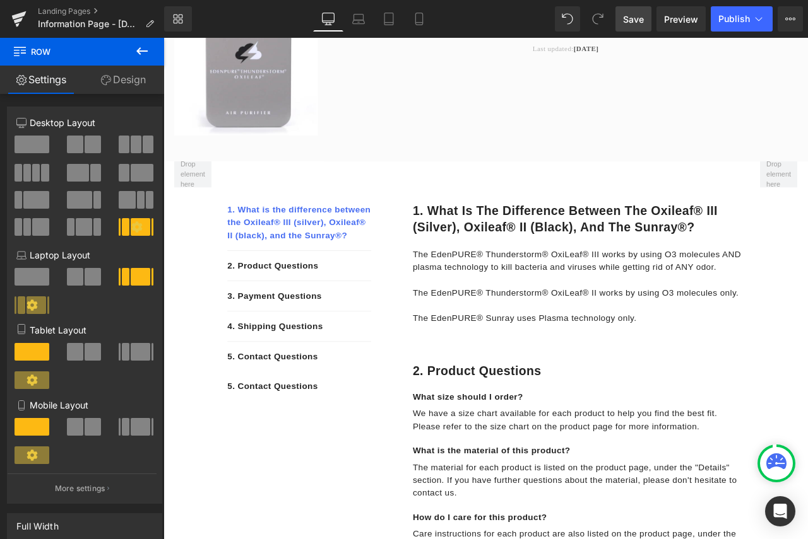
drag, startPoint x: 627, startPoint y: 22, endPoint x: 519, endPoint y: 216, distance: 221.4
click at [627, 22] on span "Save" at bounding box center [633, 19] width 21 height 13
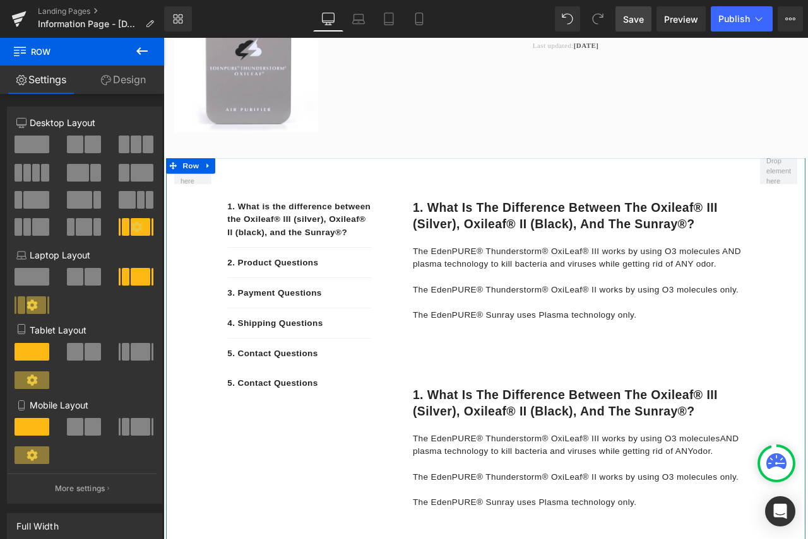
scroll to position [206, 0]
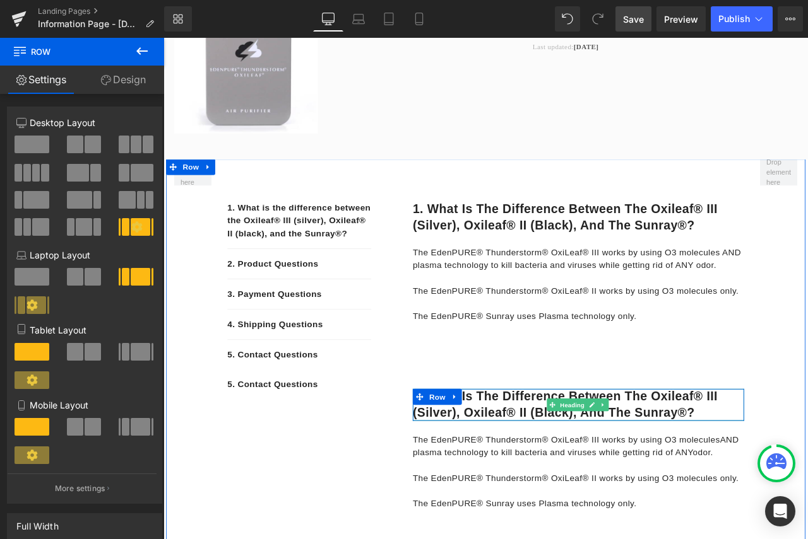
click at [534, 478] on h1 "1. What is the difference between the Oxileaf® III (silver), Oxileaf® II (black…" at bounding box center [655, 473] width 392 height 38
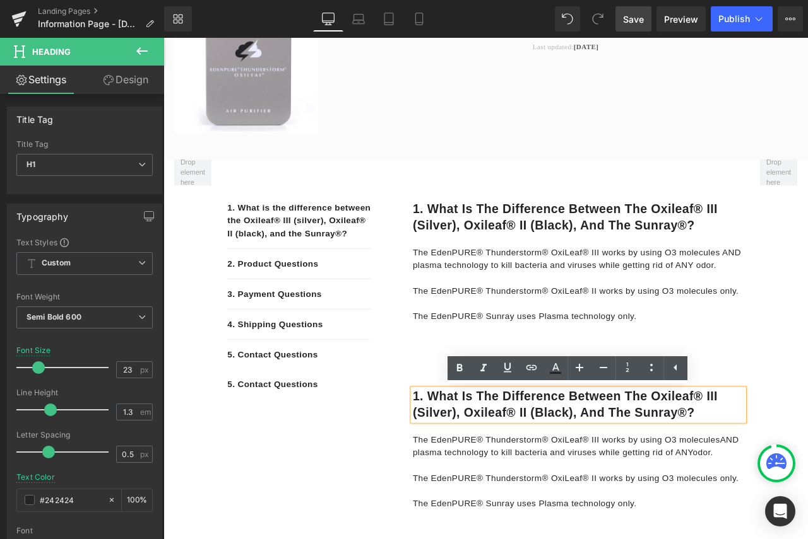
click at [464, 461] on h1 "1. What is the difference between the Oxileaf® III (silver), Oxileaf® II (black…" at bounding box center [655, 473] width 392 height 38
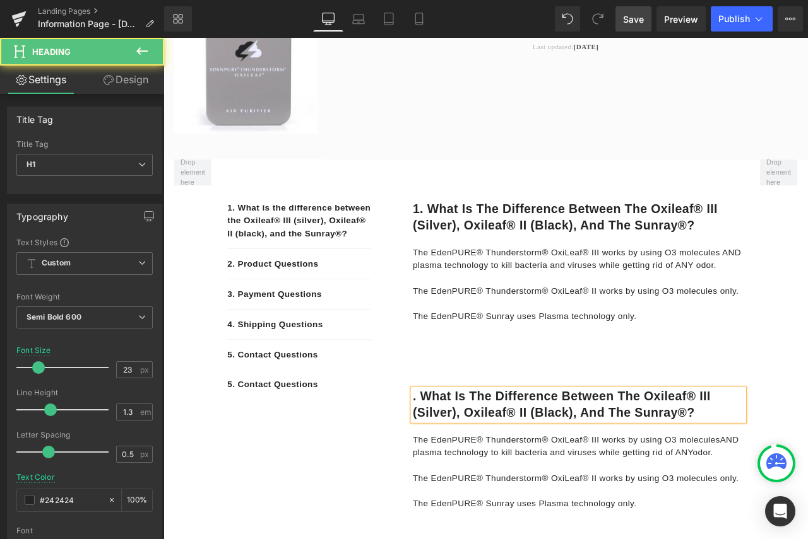
click at [459, 460] on h1 ". What is the difference between the Oxileaf® III (silver), Oxileaf® II (black)…" at bounding box center [655, 473] width 392 height 38
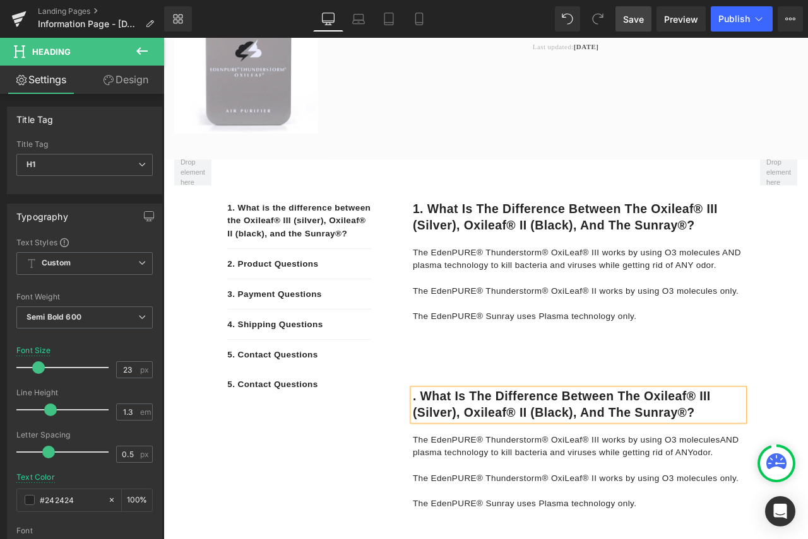
click at [459, 463] on div ". What is the difference between the Oxileaf® III (silver), Oxileaf® II (black)…" at bounding box center [655, 473] width 392 height 38
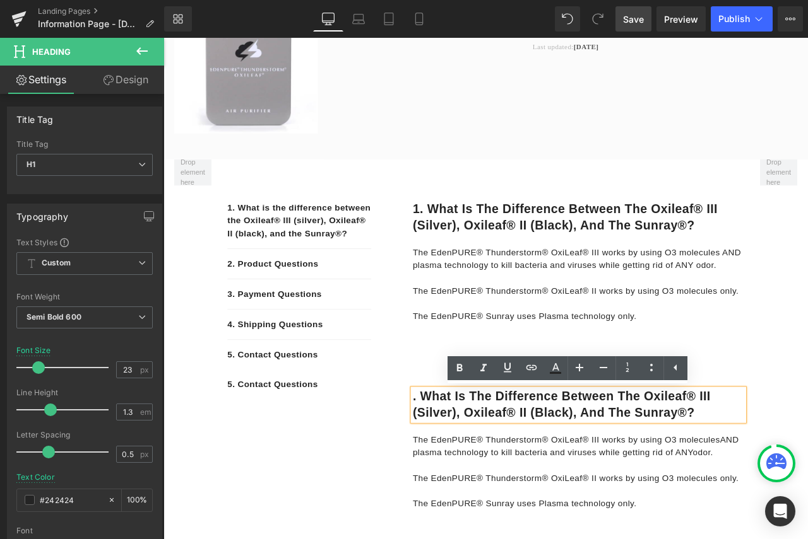
click at [463, 468] on h1 ". What is the difference between the Oxileaf® III (silver), Oxileaf® II (black)…" at bounding box center [655, 473] width 392 height 38
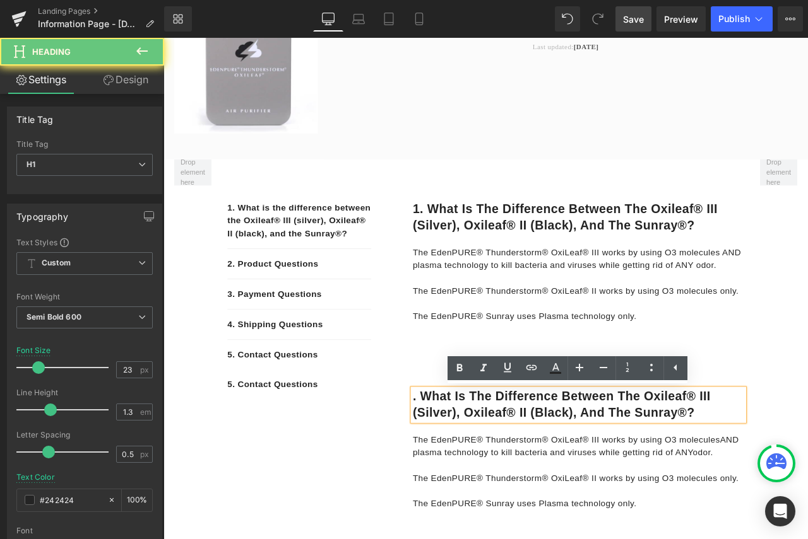
click at [459, 465] on h1 ". What is the difference between the Oxileaf® III (silver), Oxileaf® II (black)…" at bounding box center [655, 473] width 392 height 38
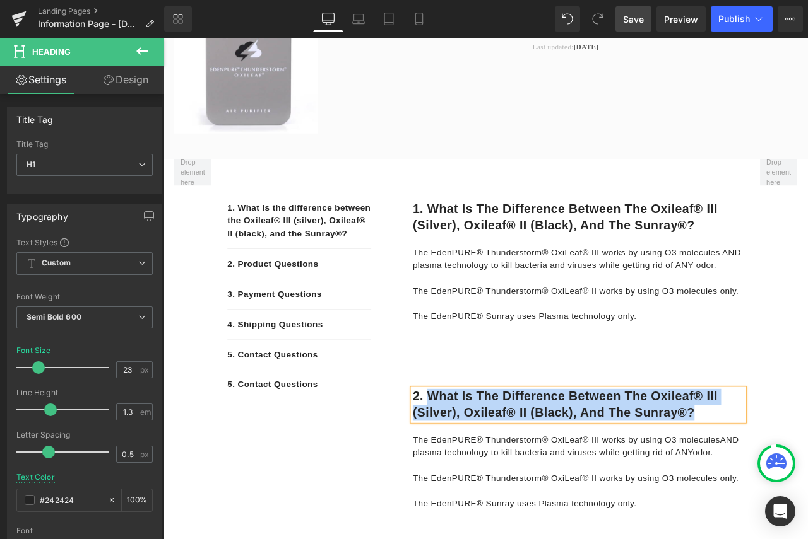
drag, startPoint x: 804, startPoint y: 481, endPoint x: 473, endPoint y: 468, distance: 331.5
click at [473, 468] on h1 "2. What is the difference between the Oxileaf® III (silver), Oxileaf® II (black…" at bounding box center [655, 473] width 392 height 38
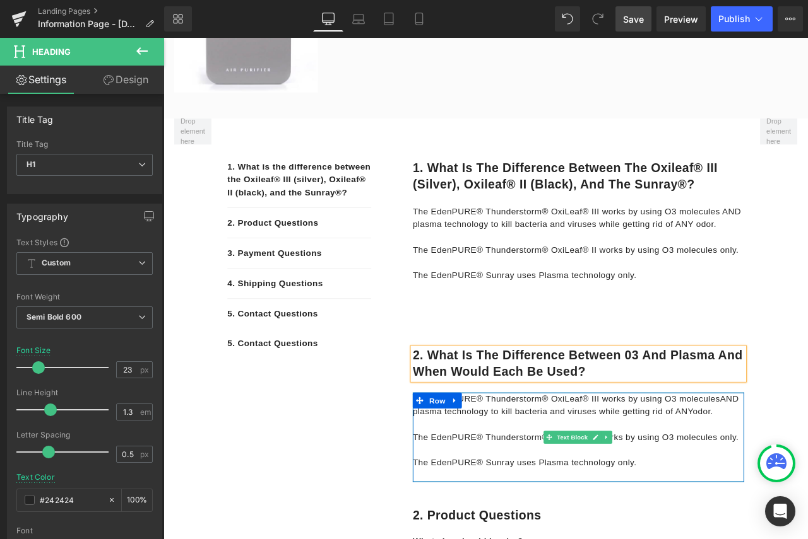
scroll to position [396, 0]
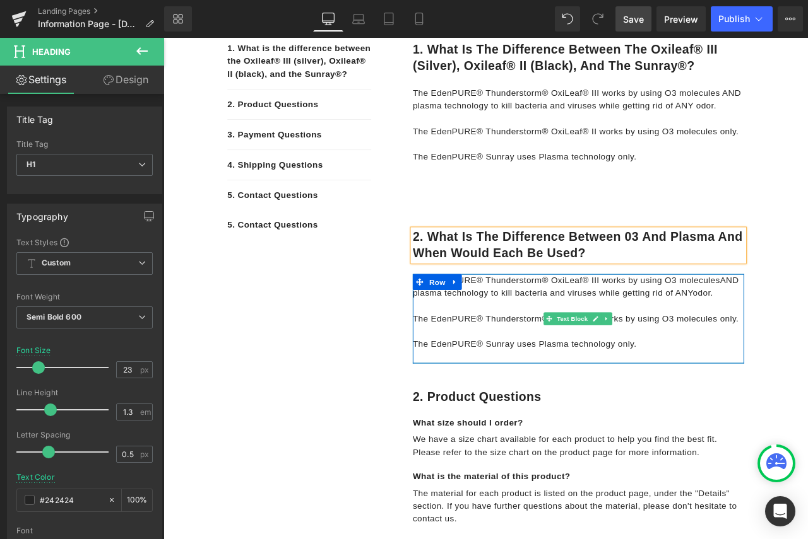
click at [544, 360] on p "The EdenPURE® Thunderstorm® OxiLeaf® III works by using O3 moleculesAND plasma …" at bounding box center [655, 363] width 392 height 91
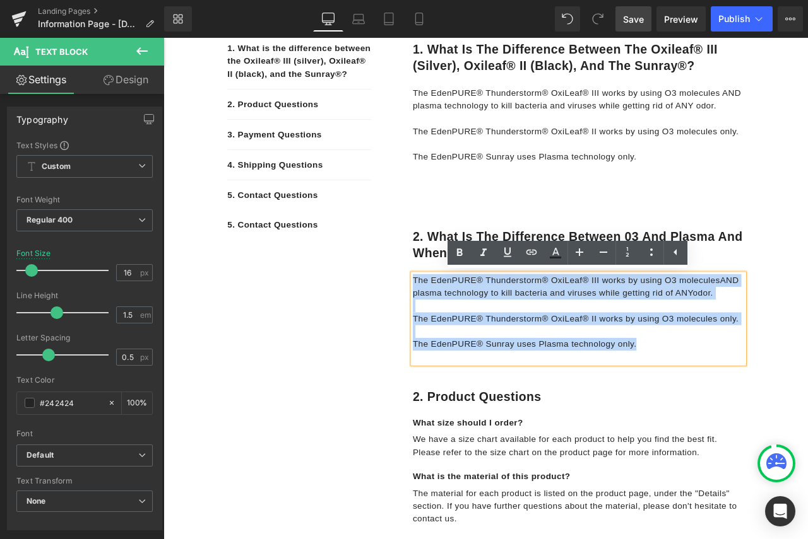
drag, startPoint x: 734, startPoint y: 406, endPoint x: 455, endPoint y: 326, distance: 290.8
click at [459, 326] on p "The EdenPURE® Thunderstorm® OxiLeaf® III works by using O3 moleculesAND plasma …" at bounding box center [655, 363] width 392 height 91
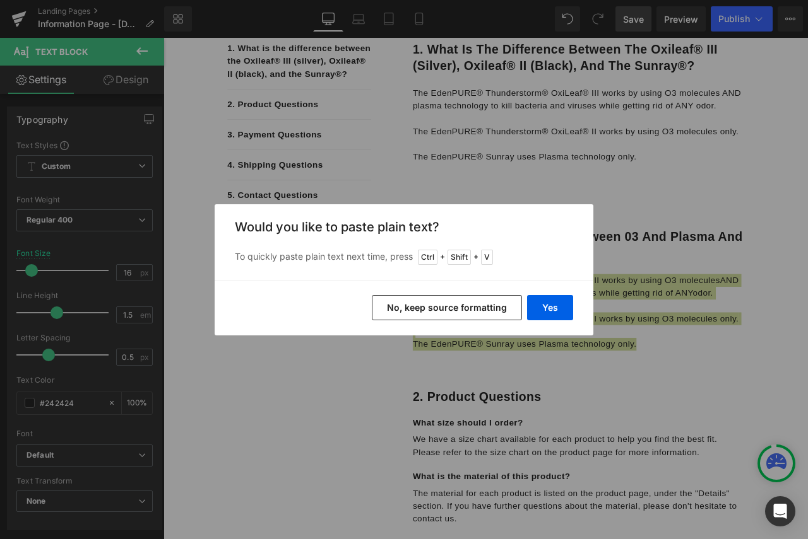
click at [490, 308] on button "No, keep source formatting" at bounding box center [447, 307] width 150 height 25
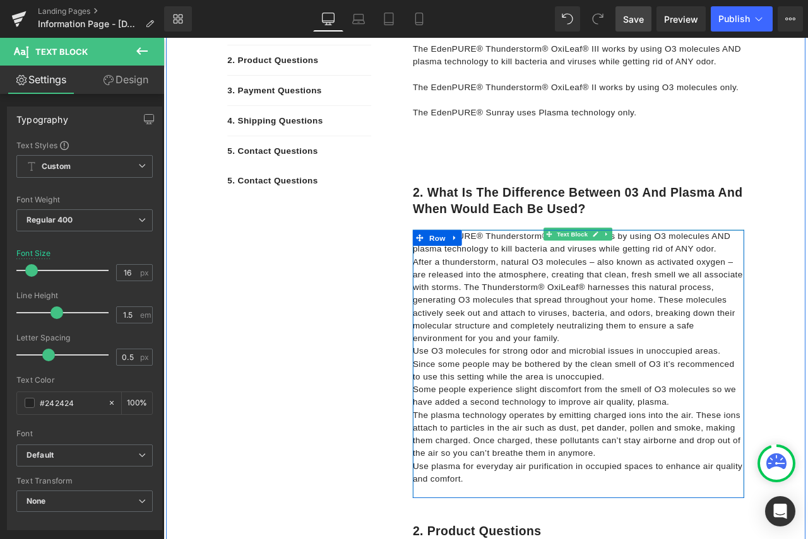
scroll to position [522, 0]
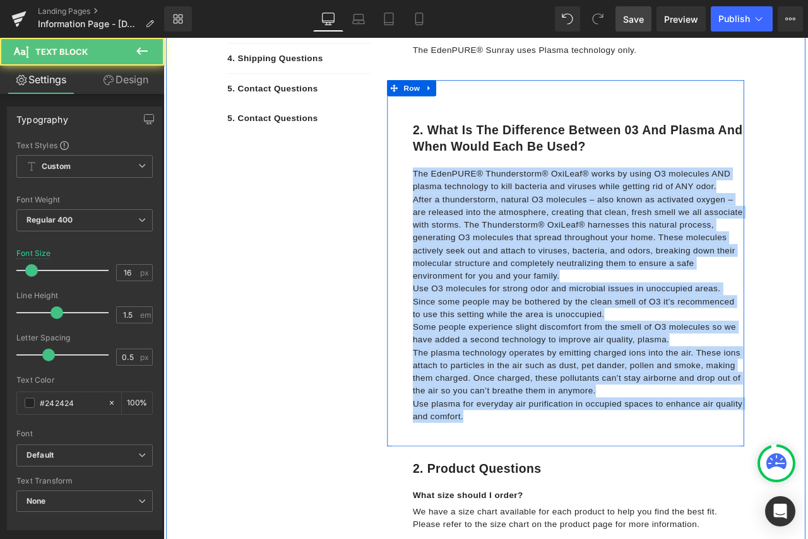
drag, startPoint x: 532, startPoint y: 488, endPoint x: 445, endPoint y: 201, distance: 299.8
click at [445, 201] on div "2. What is the difference between 03 and plasma and when would each be used? He…" at bounding box center [639, 305] width 423 height 434
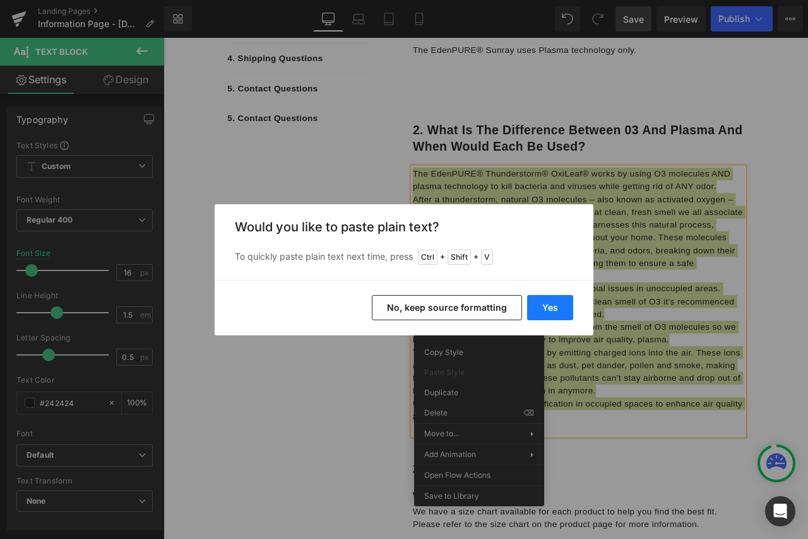
click at [548, 304] on button "Yes" at bounding box center [550, 307] width 46 height 25
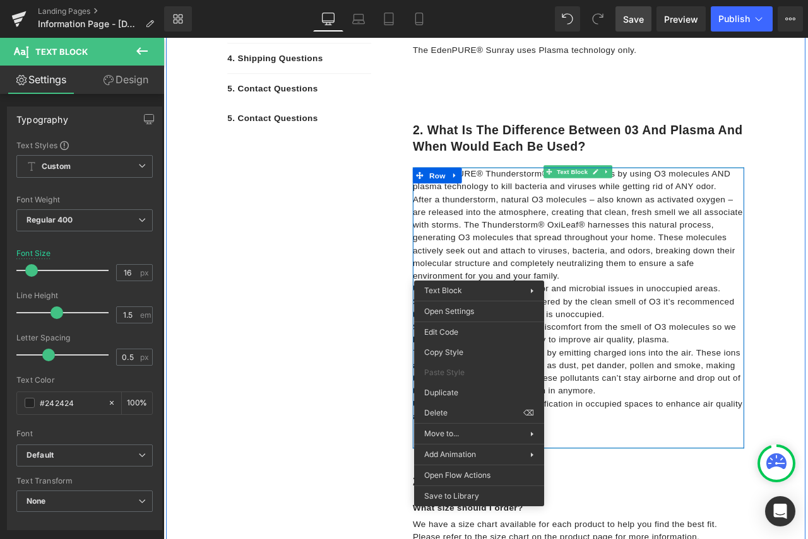
click at [651, 293] on p "After a thunderstorm, natural O3 molecules – also known as activated oxygen – a…" at bounding box center [655, 275] width 392 height 106
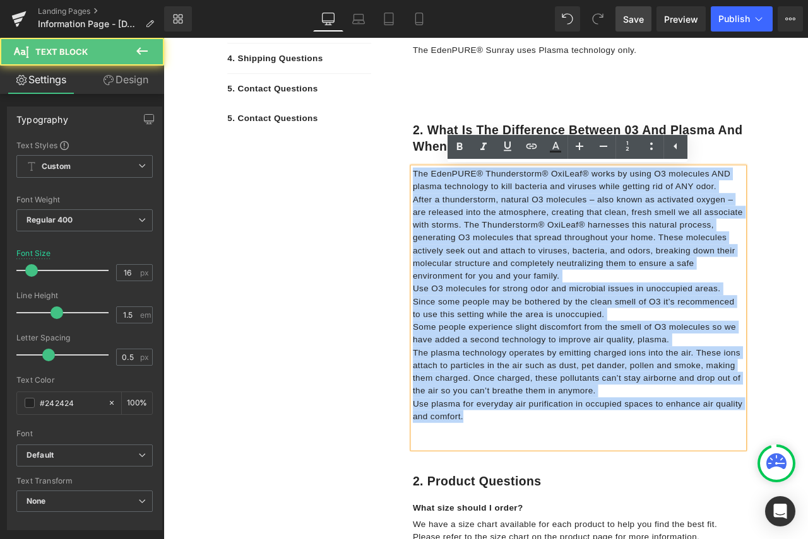
drag, startPoint x: 540, startPoint y: 488, endPoint x: 442, endPoint y: 201, distance: 303.9
click at [442, 201] on div "2. What is the difference between 03 and plasma and when would each be used? He…" at bounding box center [639, 312] width 423 height 449
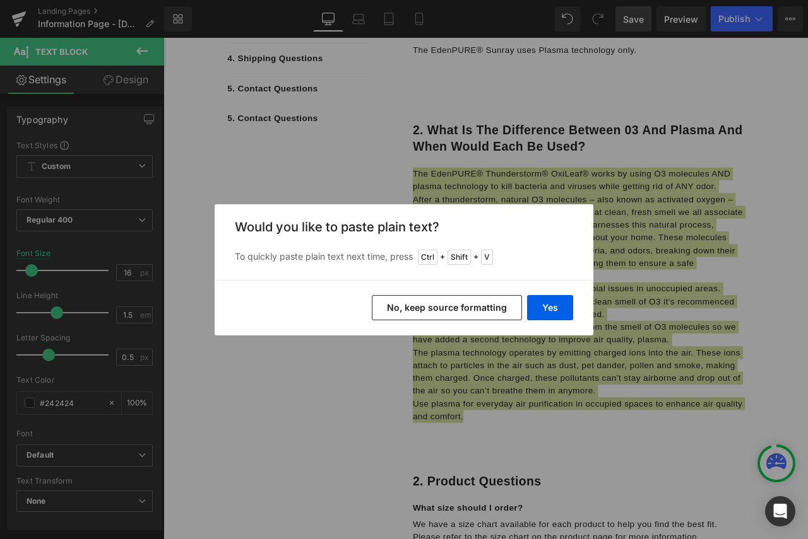
click at [500, 309] on button "No, keep source formatting" at bounding box center [447, 307] width 150 height 25
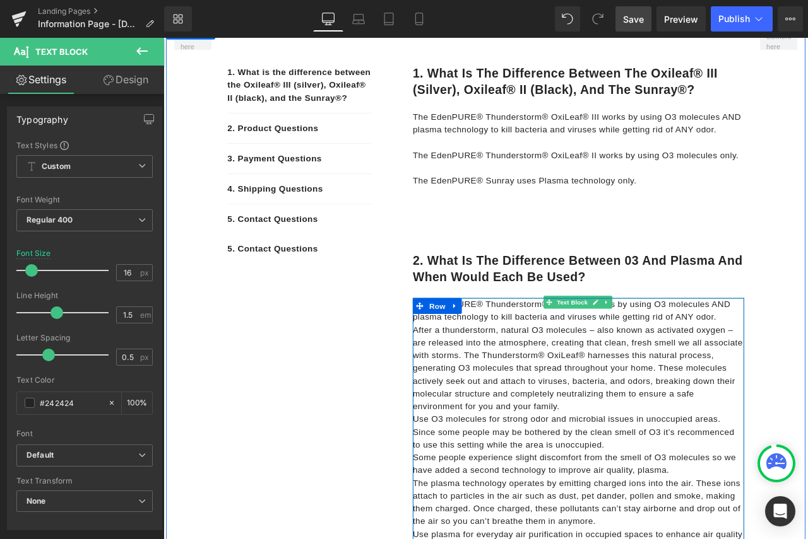
scroll to position [332, 0]
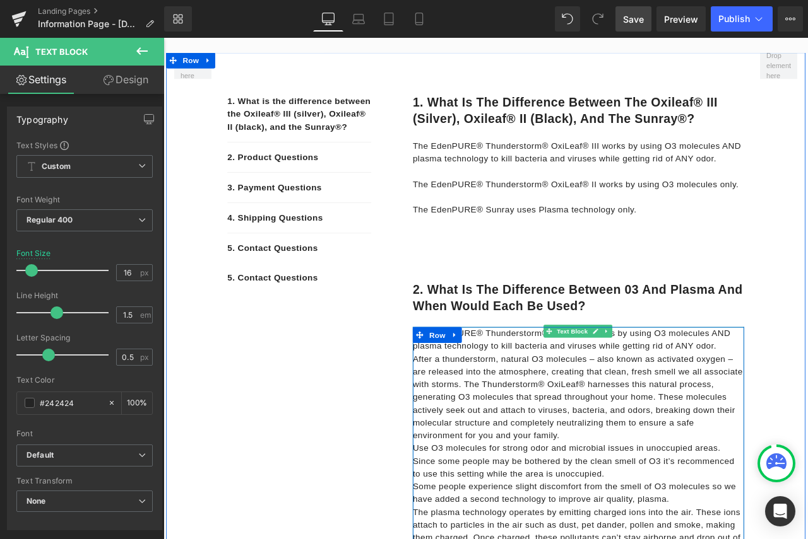
click at [807, 399] on p "The EdenPURE® Thunderstorm® OxiLeaf® works by using O3 molecules AND plasma tec…" at bounding box center [655, 396] width 392 height 30
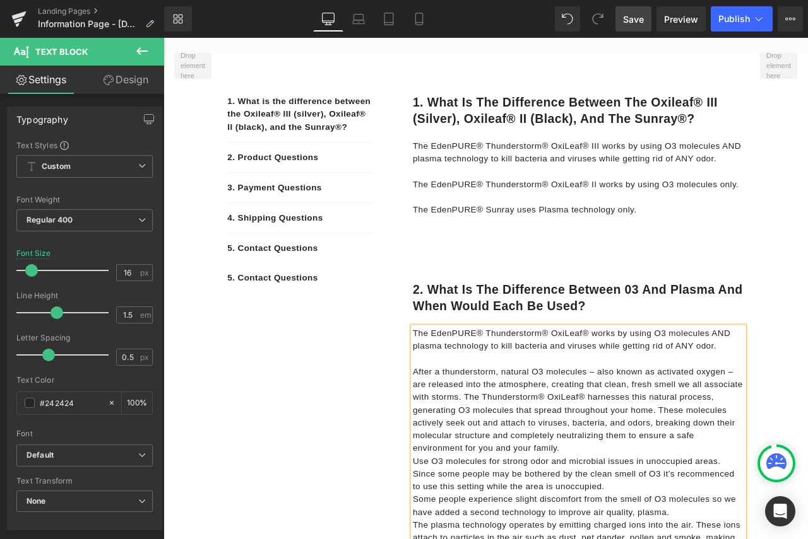
click at [674, 527] on p "After a thunderstorm, natural O3 molecules – also known as activated oxygen – a…" at bounding box center [655, 480] width 392 height 106
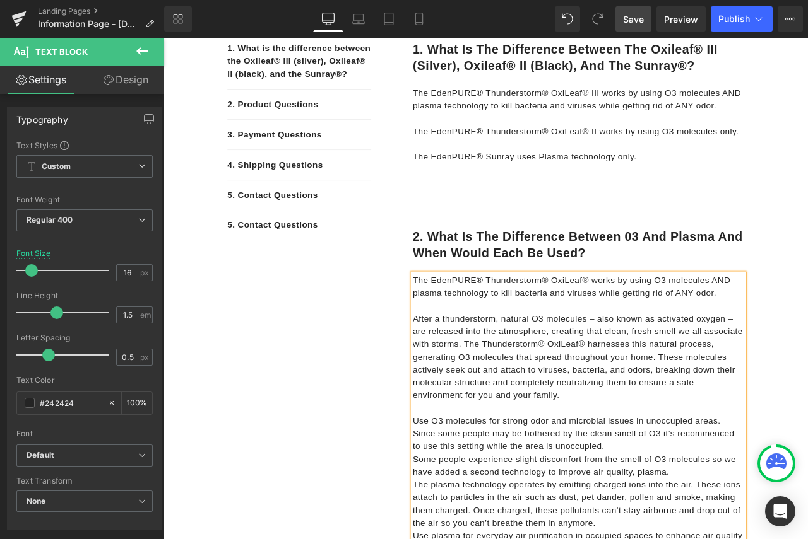
click at [691, 526] on p "Use O3 molecules for strong odor and microbial issues in unoccupied areas. Sinc…" at bounding box center [655, 507] width 392 height 45
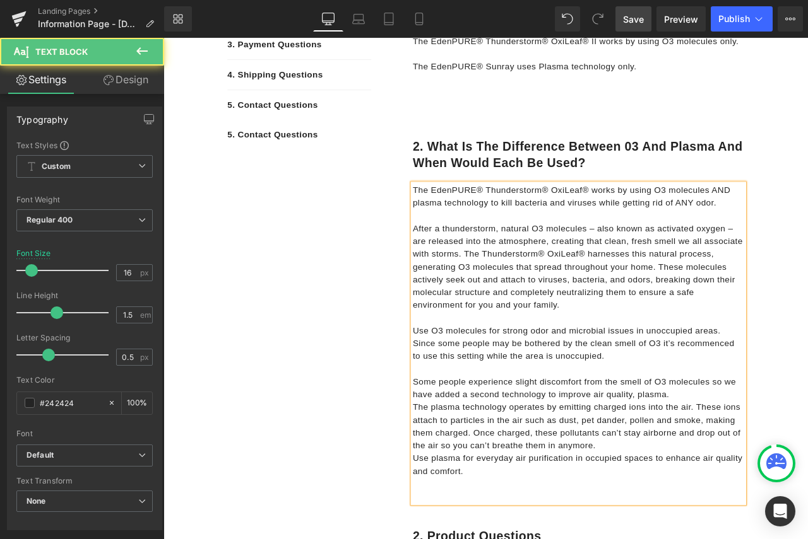
scroll to position [522, 0]
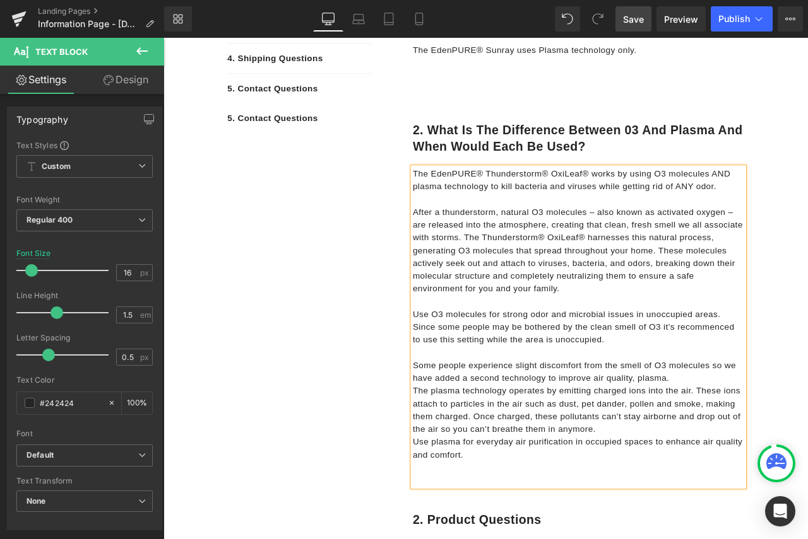
click at [774, 437] on p "Some people experience slight discomfort from the smell of O3 molecules so we h…" at bounding box center [655, 434] width 392 height 30
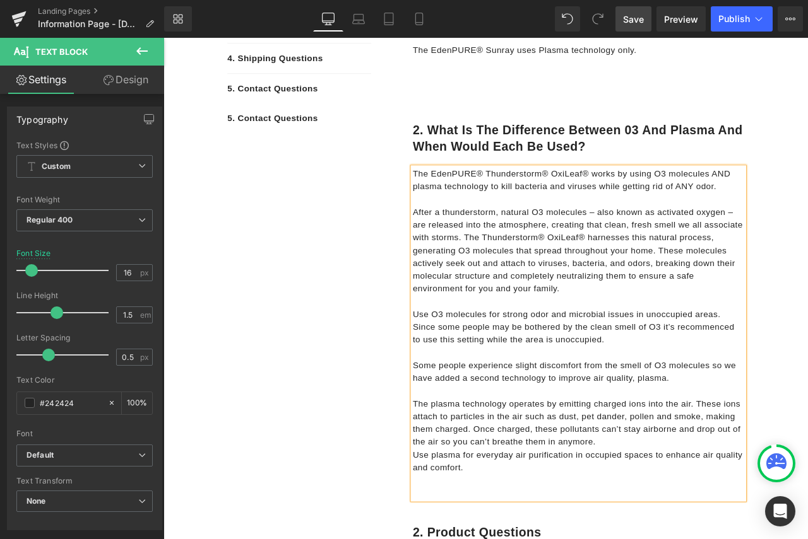
click at [686, 514] on p "The plasma technology operates by emitting charged ions into the air. These ion…" at bounding box center [655, 494] width 392 height 61
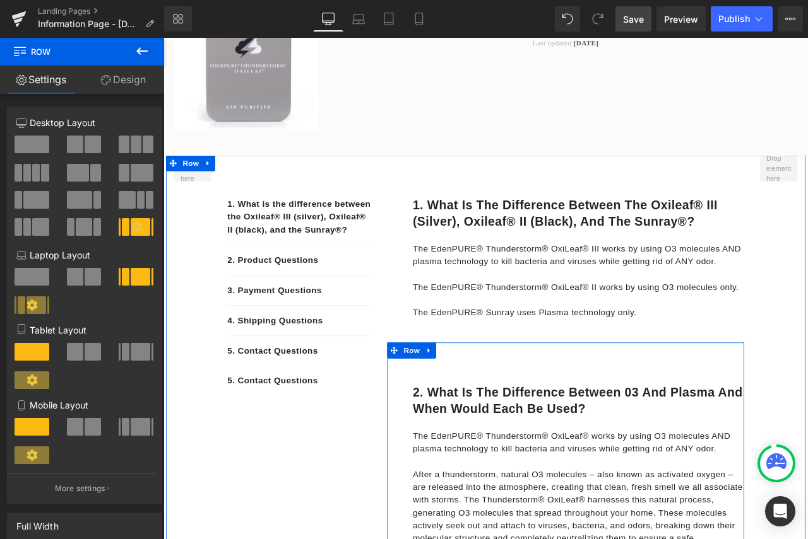
scroll to position [206, 0]
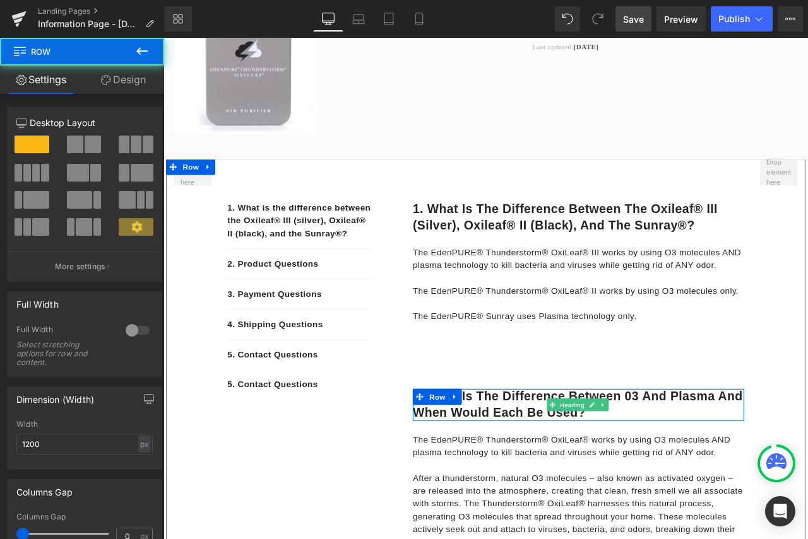
click at [703, 479] on h1 "2. What is the difference between 03 and plasma and when would each be used?" at bounding box center [655, 473] width 392 height 38
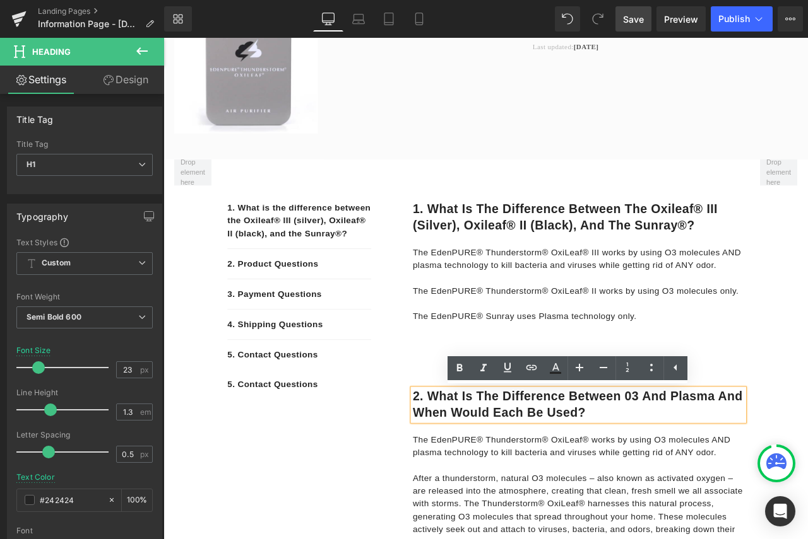
drag, startPoint x: 708, startPoint y: 484, endPoint x: 450, endPoint y: 459, distance: 258.6
copy h1 "2. What is the difference between 03 and plasma and when would each be used?"
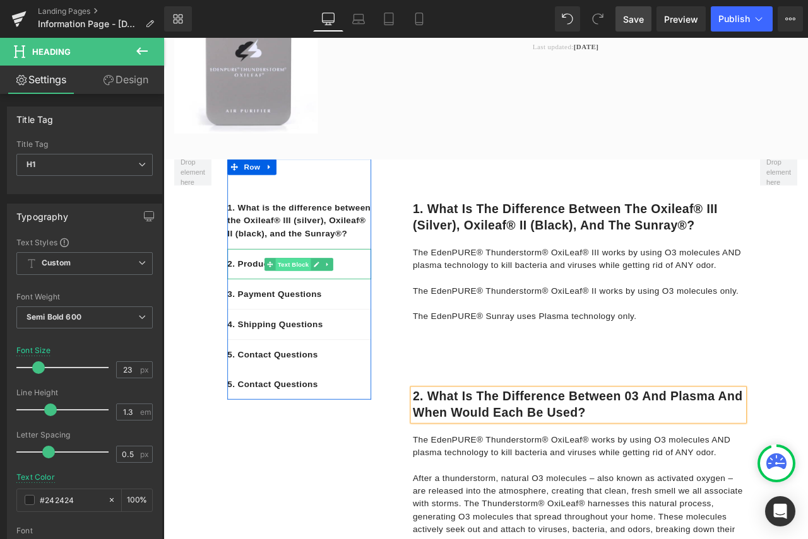
click at [324, 314] on span "Text Block" at bounding box center [318, 306] width 42 height 15
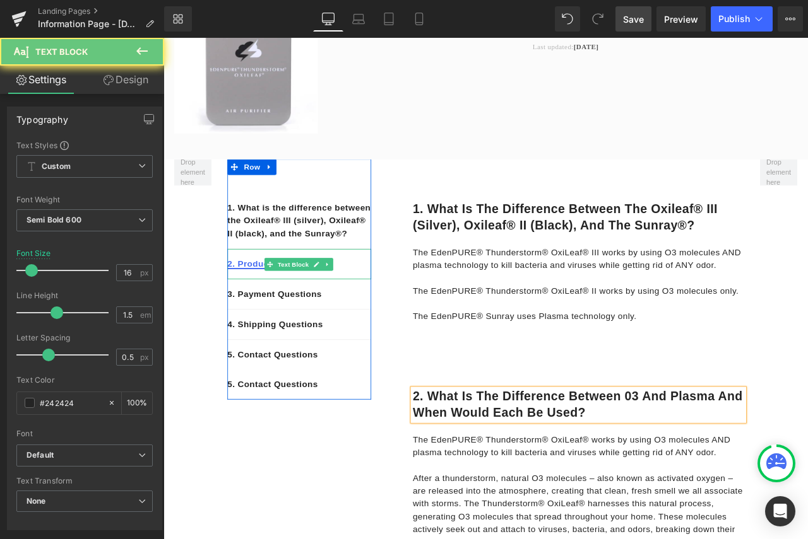
click at [252, 311] on link "2. Product Questions" at bounding box center [293, 305] width 108 height 11
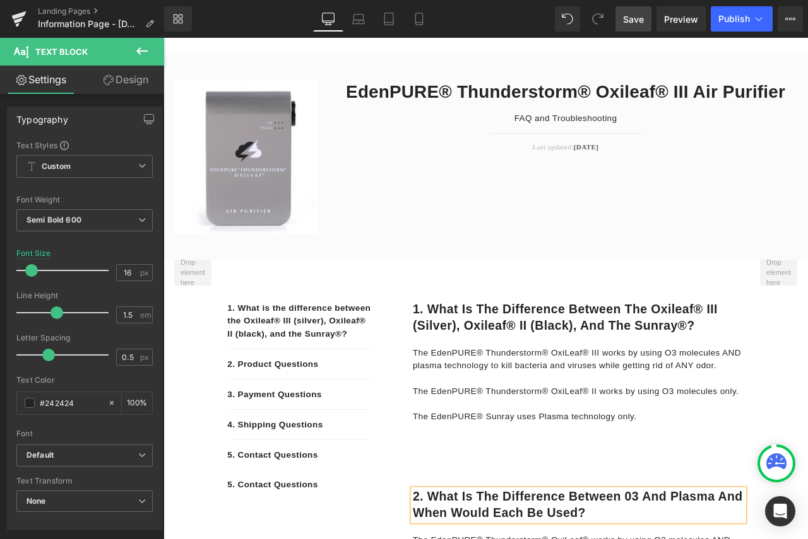
scroll to position [69, 0]
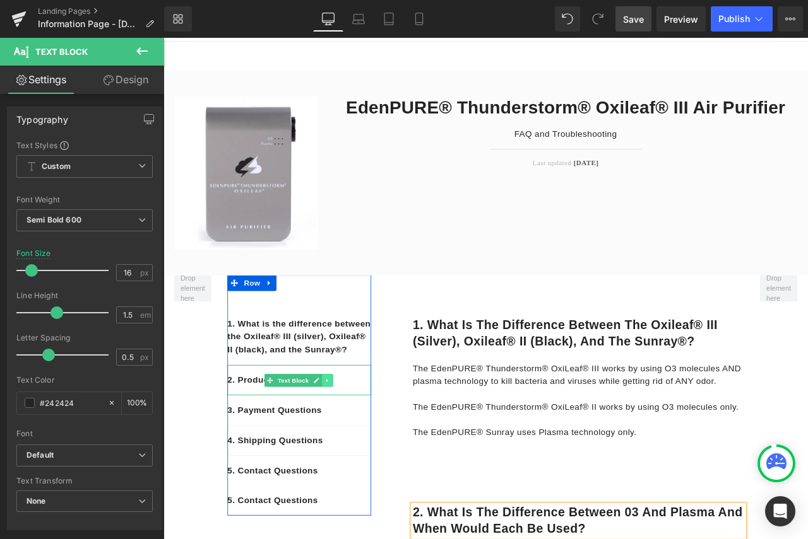
click at [356, 448] on icon at bounding box center [358, 444] width 7 height 8
click at [307, 452] on span "Text Block" at bounding box center [318, 444] width 42 height 15
click at [264, 449] on link "2. Product Questions" at bounding box center [293, 443] width 108 height 11
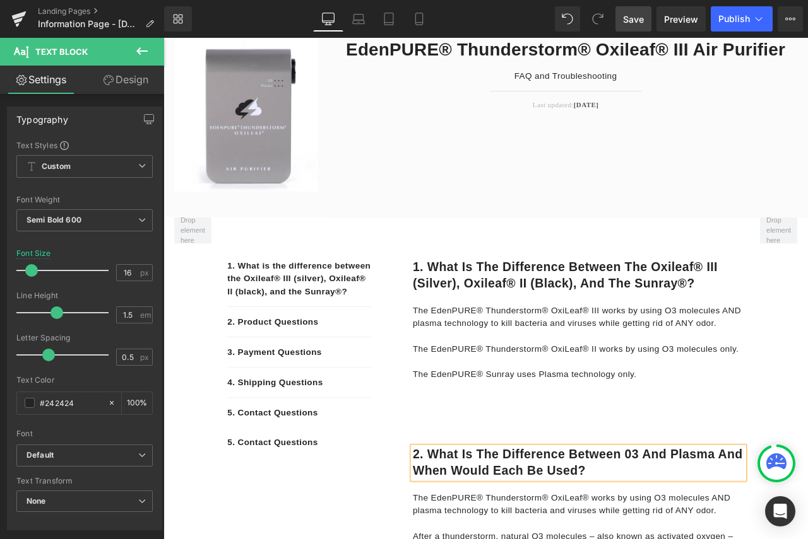
scroll to position [0, 0]
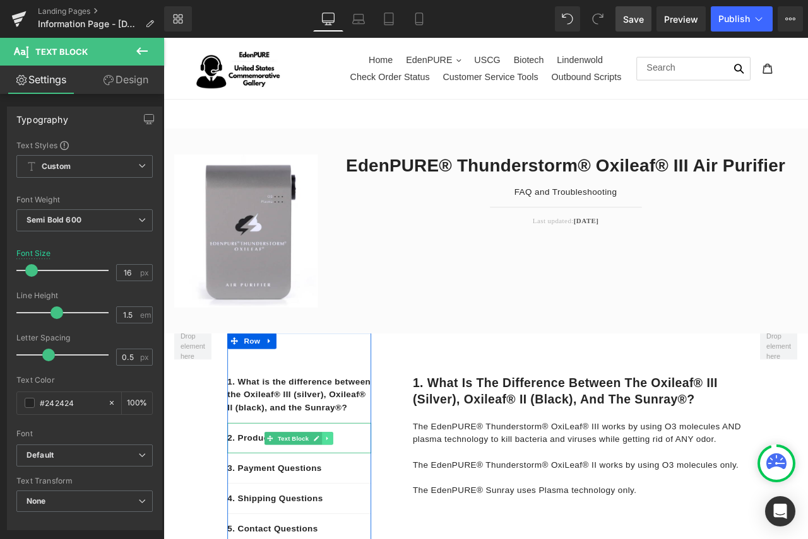
click at [356, 521] on link at bounding box center [357, 512] width 13 height 15
click at [361, 517] on icon at bounding box center [364, 513] width 7 height 8
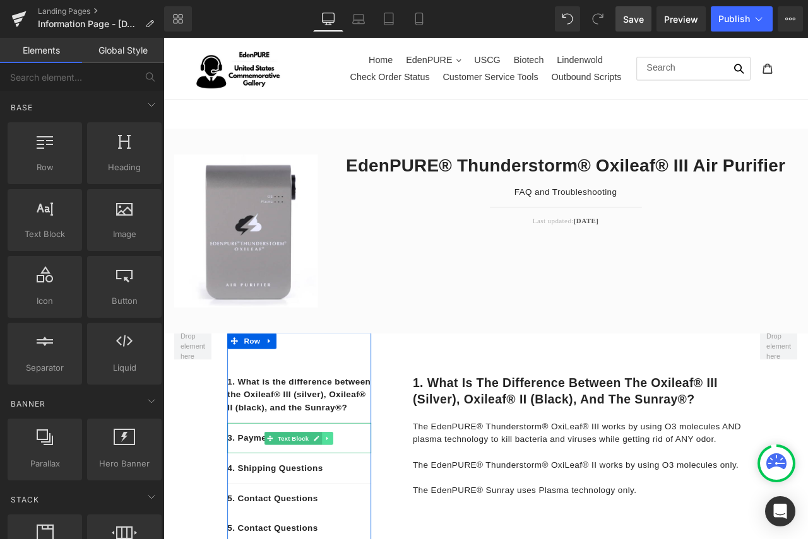
click at [355, 517] on icon at bounding box center [358, 513] width 7 height 8
click at [311, 495] on div "1. What is the difference between the Oxileaf® III (silver), Oxileaf® II (black…" at bounding box center [324, 466] width 170 height 56
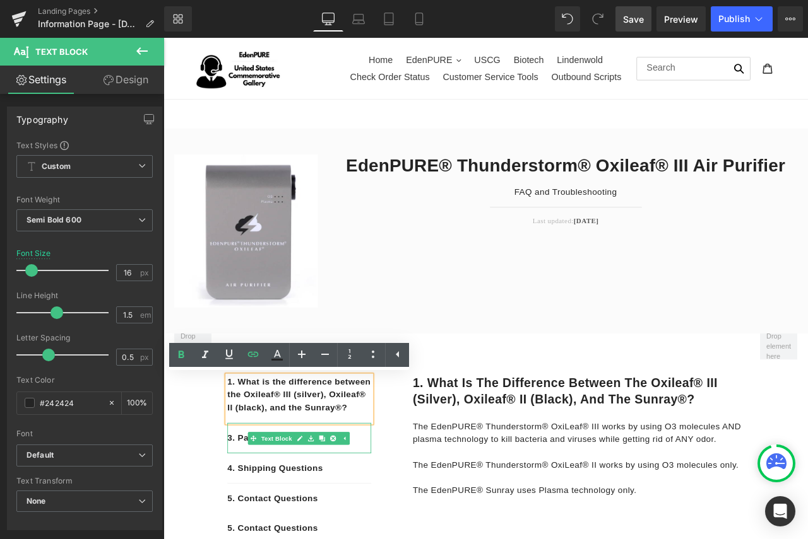
click at [396, 520] on p "3. Payment Questions" at bounding box center [324, 512] width 170 height 15
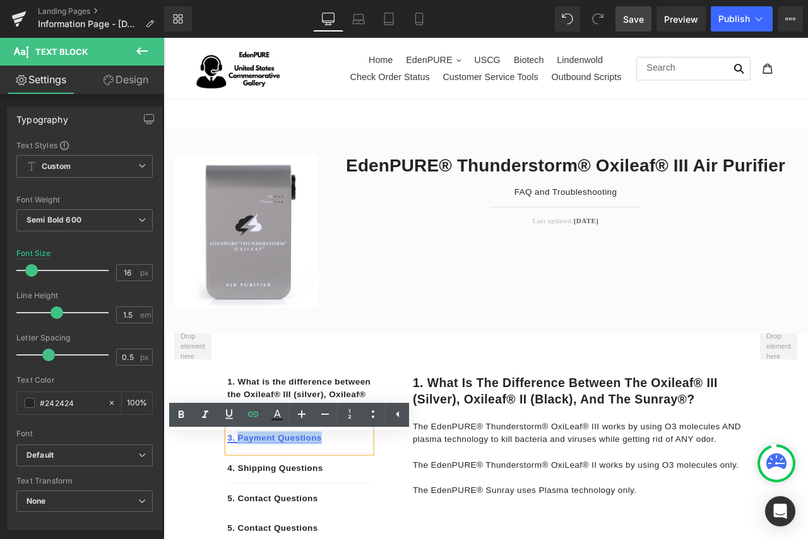
drag, startPoint x: 353, startPoint y: 529, endPoint x: 247, endPoint y: 528, distance: 106.0
click at [247, 520] on p "3. Payment Questions" at bounding box center [324, 512] width 170 height 15
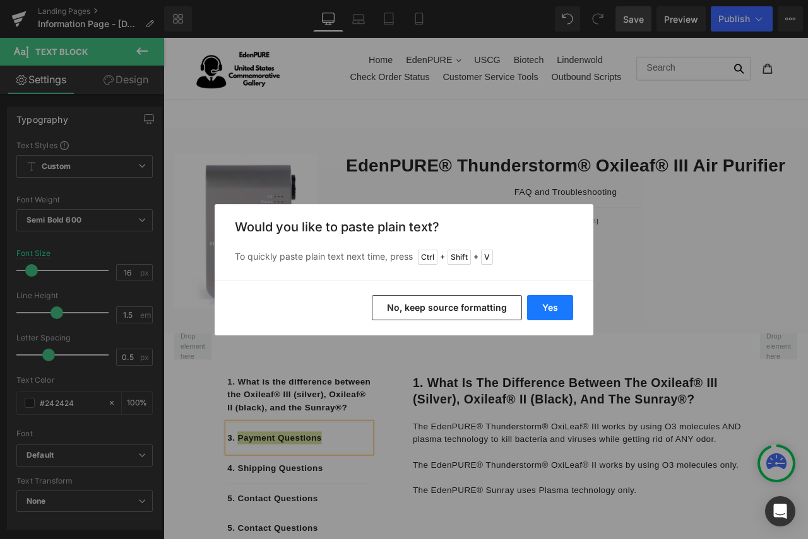
click at [554, 309] on button "Yes" at bounding box center [550, 307] width 46 height 25
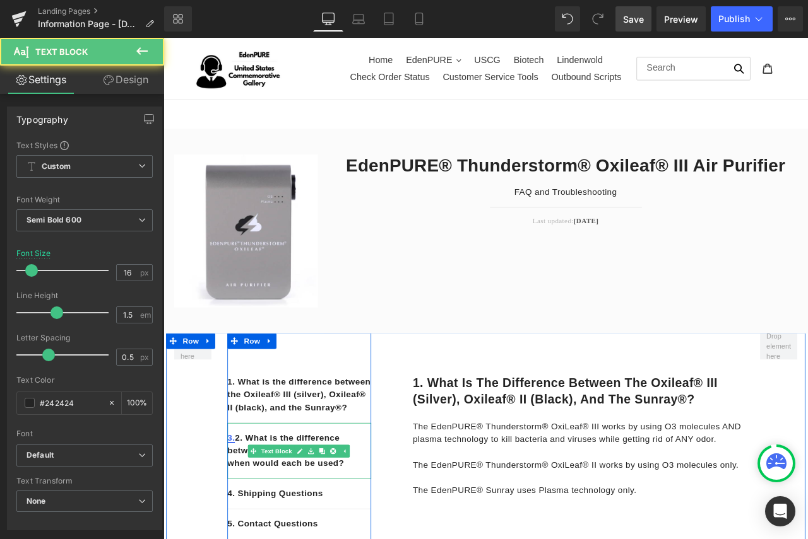
click at [245, 517] on link "3." at bounding box center [243, 512] width 9 height 11
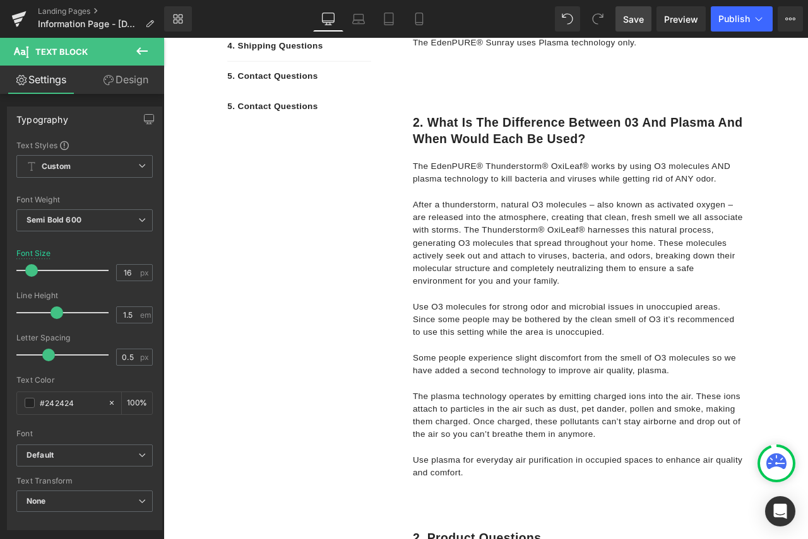
scroll to position [102, 0]
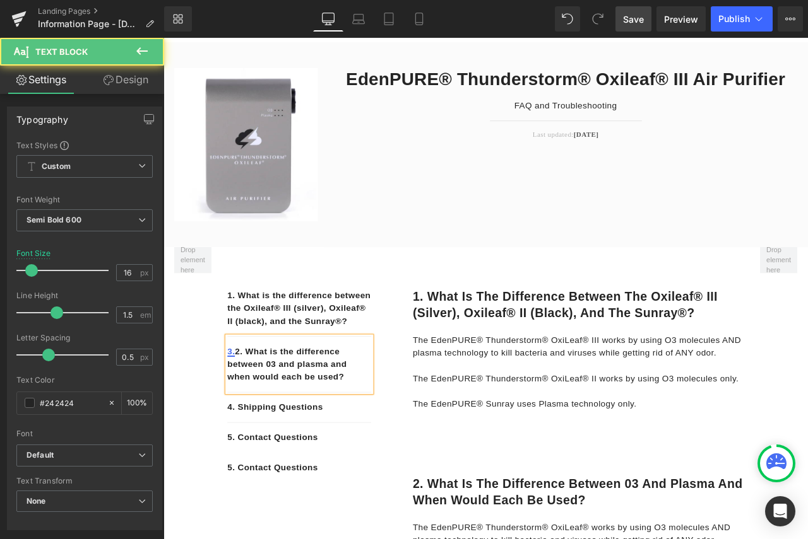
click at [246, 415] on link "3." at bounding box center [243, 409] width 9 height 11
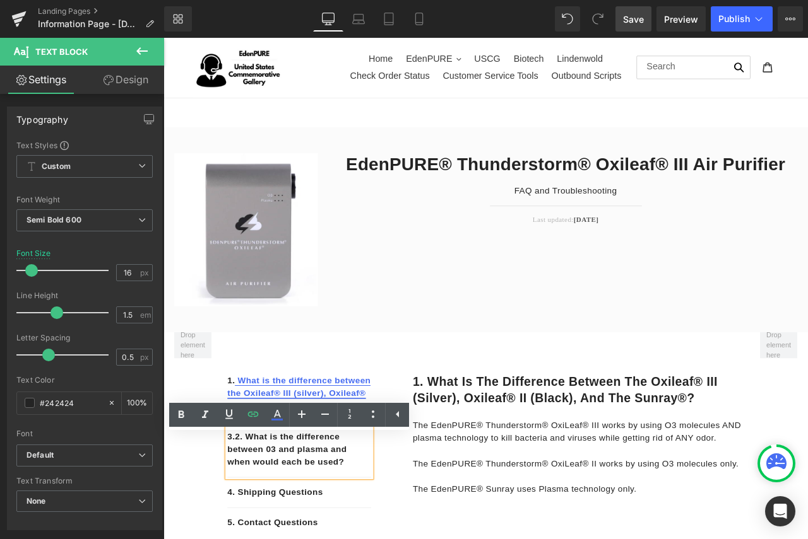
scroll to position [0, 0]
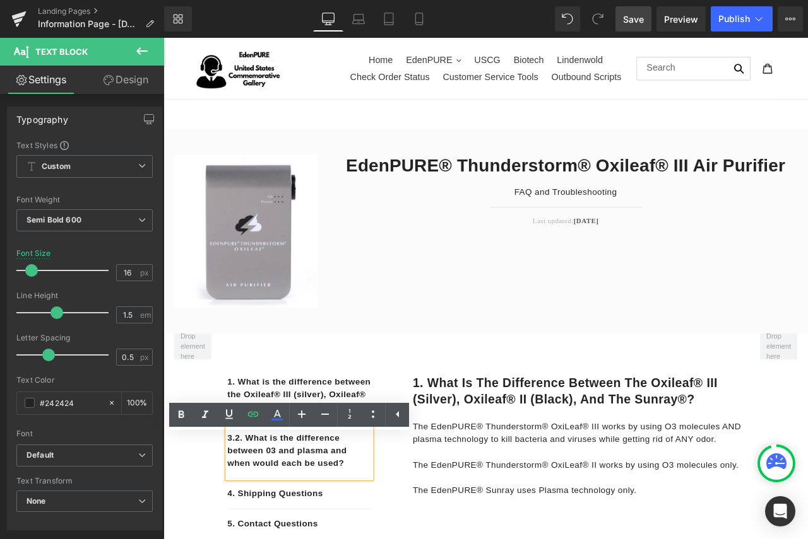
click at [268, 533] on p "3. 2. What is the difference between 03 and plasma and when would each be used?" at bounding box center [324, 527] width 170 height 45
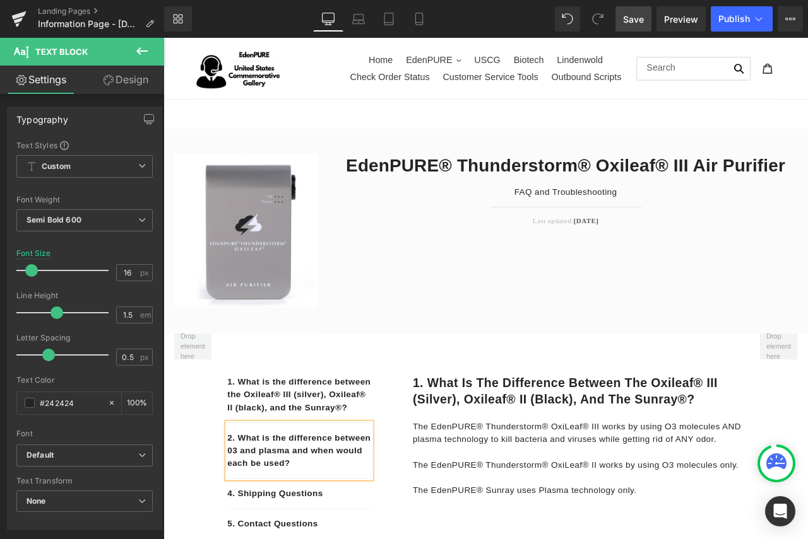
click at [341, 539] on p "2. What is the difference between 03 and plasma and when would each be used?" at bounding box center [324, 527] width 170 height 45
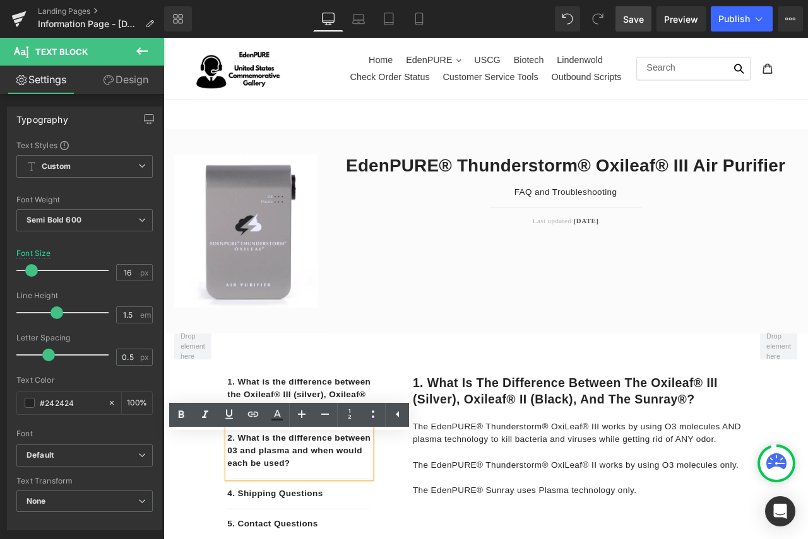
click at [378, 539] on p "2. What is the difference between 03 and plasma and when would each be used?" at bounding box center [324, 527] width 170 height 45
drag, startPoint x: 382, startPoint y: 558, endPoint x: 222, endPoint y: 516, distance: 165.6
click at [254, 414] on icon at bounding box center [252, 414] width 15 height 15
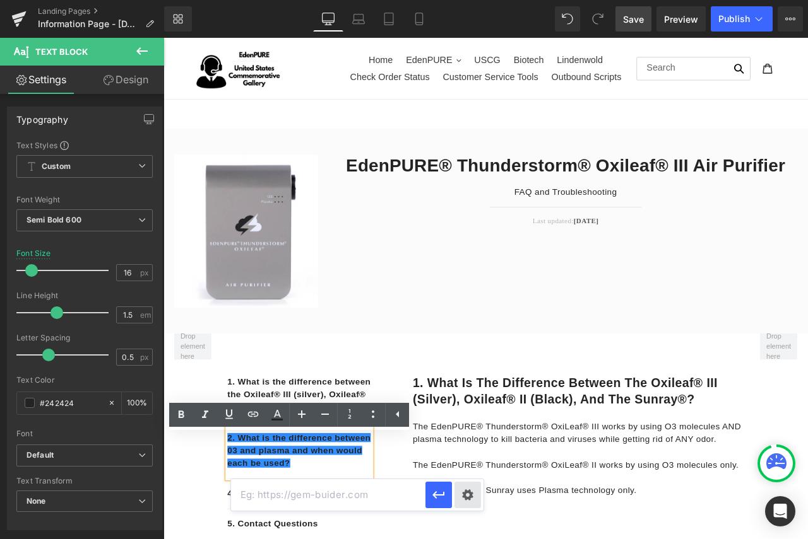
click at [468, 0] on div "Text Color Highlight Color #333333 Choose Image... Back to Library Insert Edit …" at bounding box center [404, 0] width 808 height 0
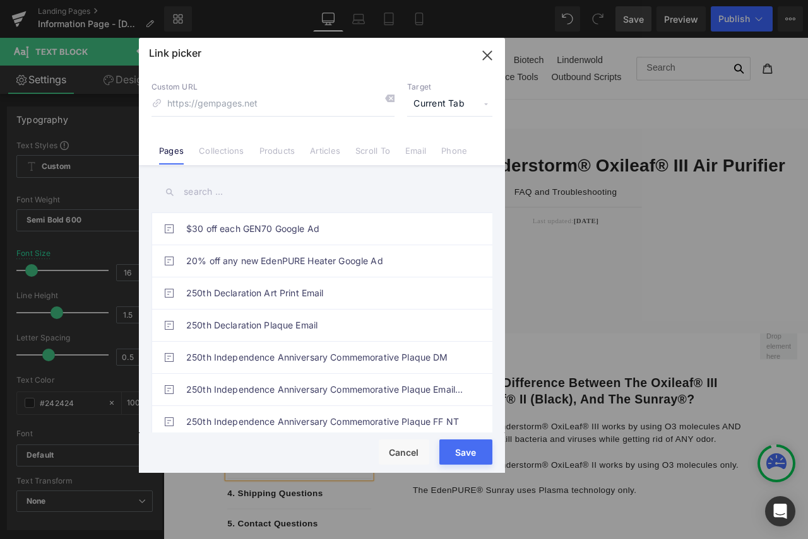
click at [377, 153] on link "Scroll To" at bounding box center [372, 155] width 35 height 19
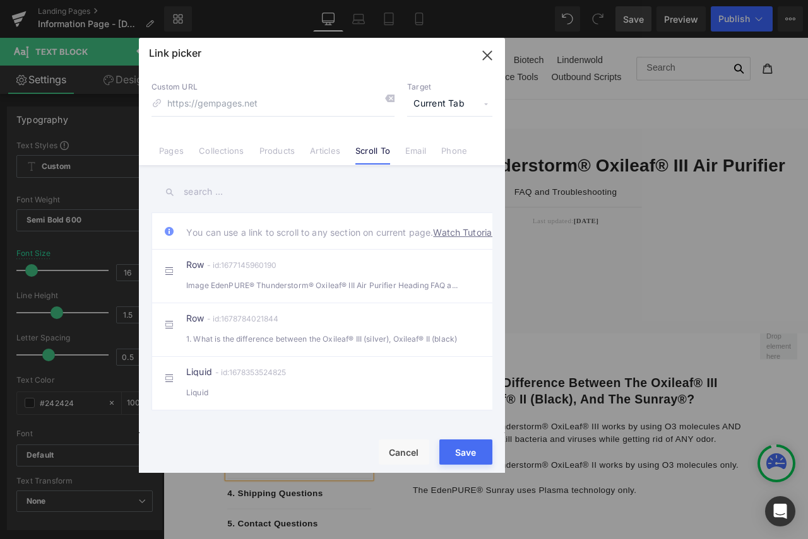
click at [265, 196] on input "text" at bounding box center [321, 192] width 341 height 28
paste input "What is the difference between 03 and plasma and when would each be used?"
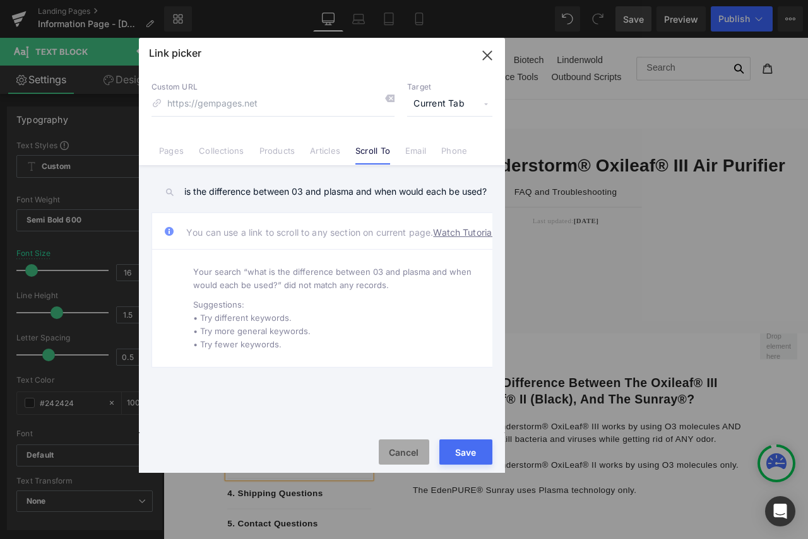
type input "What is the difference between 03 and plasma and when would each be used?"
click at [402, 457] on button "Cancel" at bounding box center [404, 452] width 50 height 25
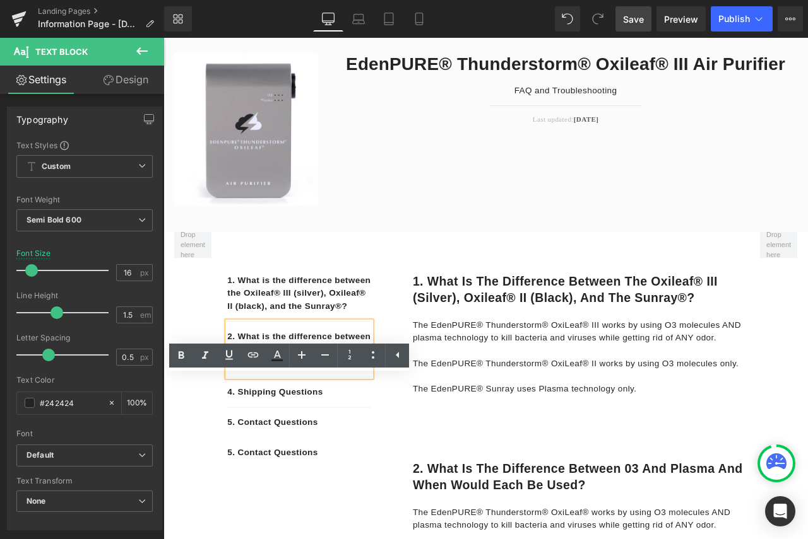
scroll to position [126, 0]
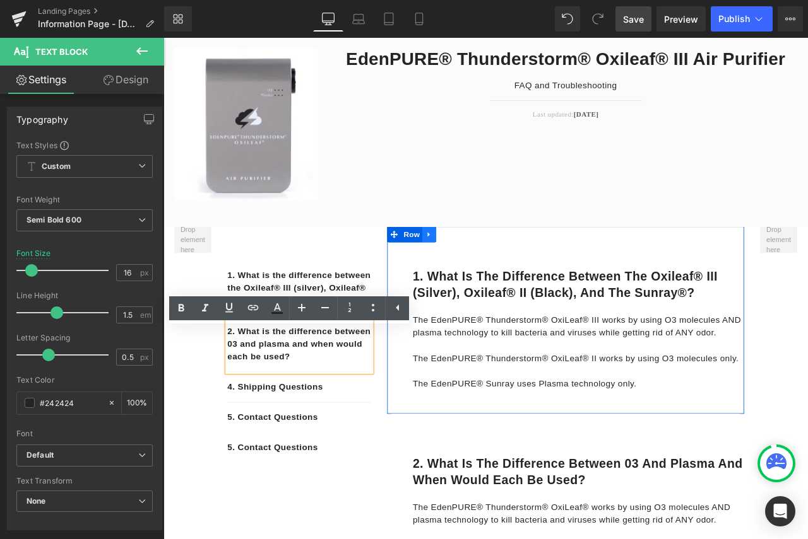
click at [476, 274] on icon at bounding box center [478, 271] width 9 height 9
click at [523, 273] on icon at bounding box center [527, 271] width 9 height 9
click at [479, 274] on link at bounding box center [478, 271] width 16 height 19
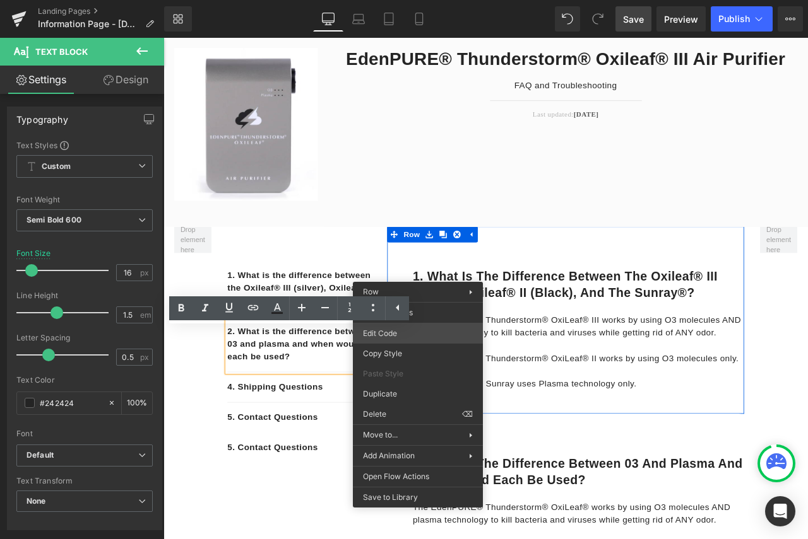
click at [406, 0] on div "Text Block You are previewing how the will restyle your page. You can not edit …" at bounding box center [404, 0] width 808 height 0
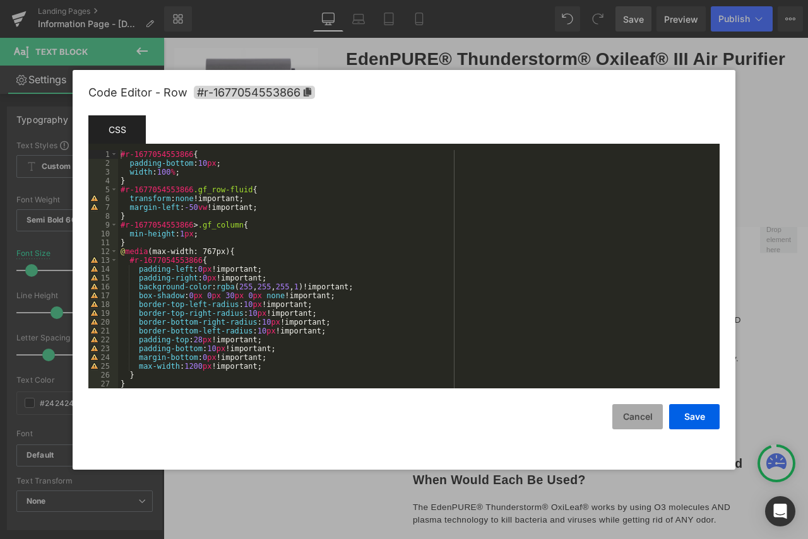
click at [631, 420] on button "Cancel" at bounding box center [637, 416] width 50 height 25
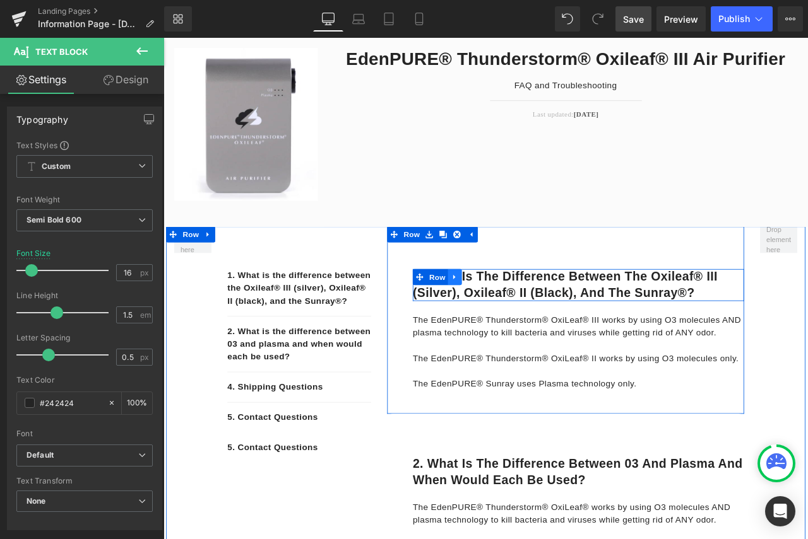
click at [505, 324] on icon at bounding box center [508, 321] width 9 height 9
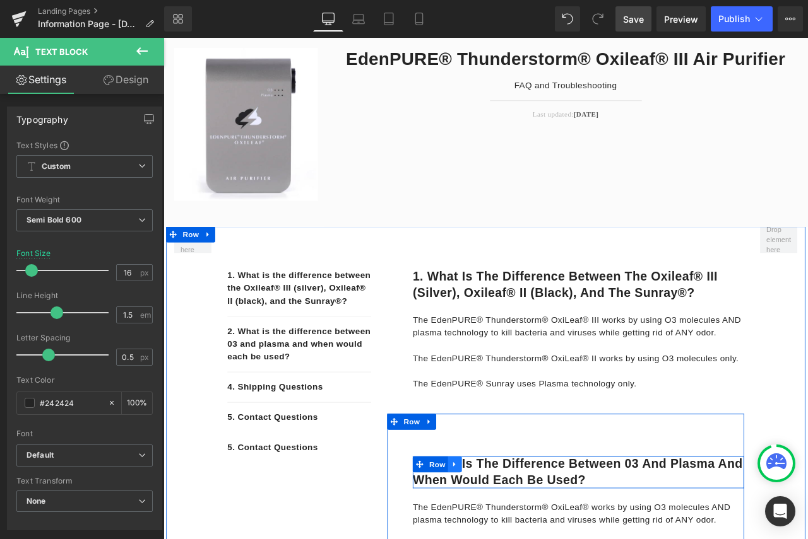
click at [504, 539] on icon at bounding box center [508, 543] width 9 height 9
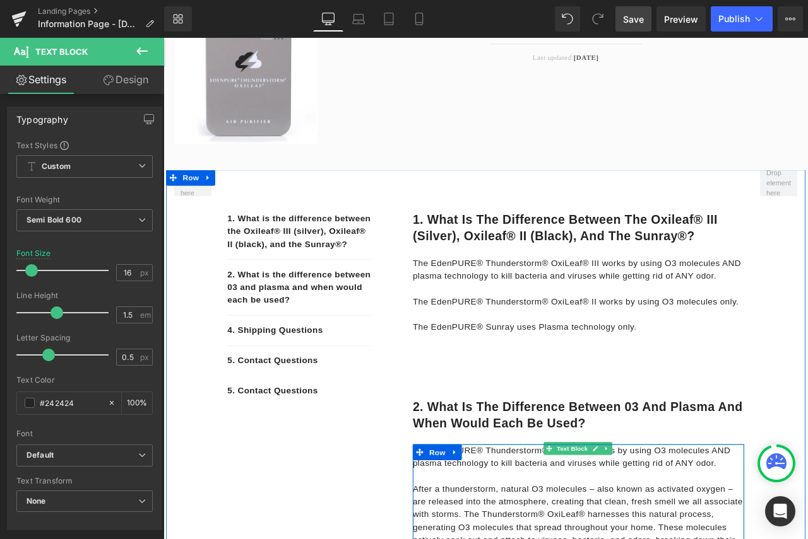
scroll to position [189, 0]
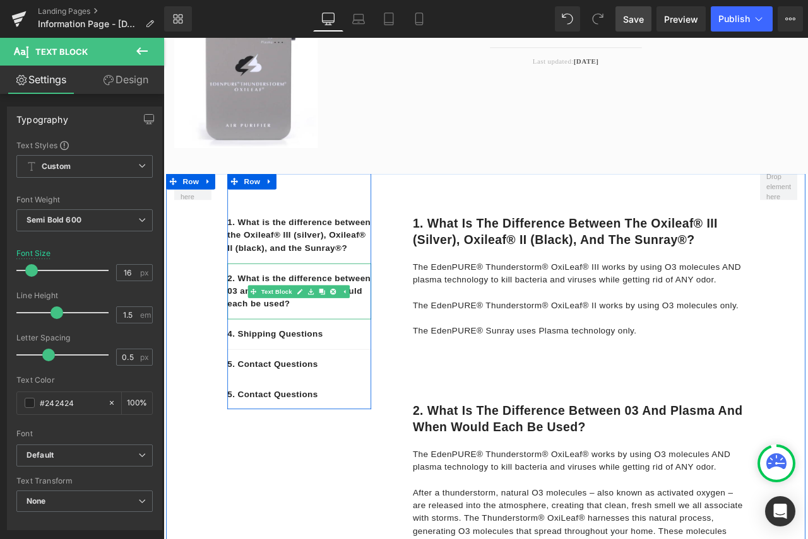
click at [285, 361] on p "2. What is the difference between 03 and plasma and when would each be used?" at bounding box center [324, 337] width 170 height 45
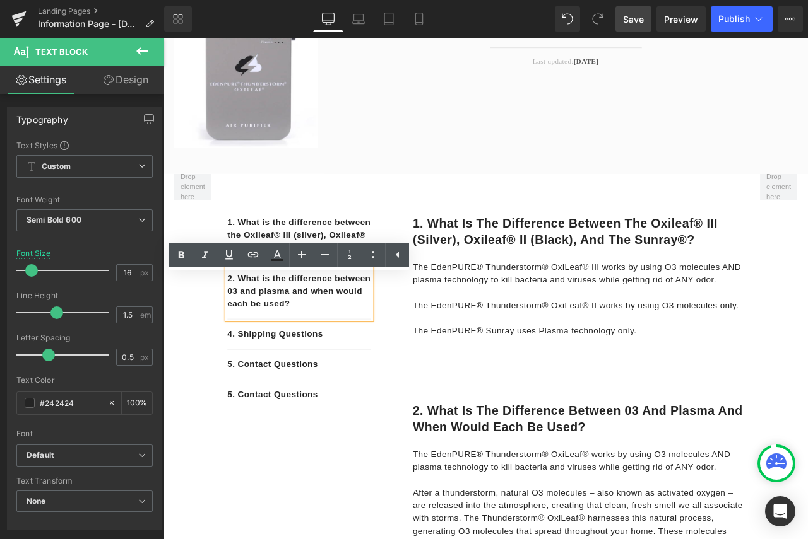
drag, startPoint x: 379, startPoint y: 365, endPoint x: 238, endPoint y: 338, distance: 143.4
click at [239, 338] on p "2. What is the difference between 03 and plasma and when would each be used?" at bounding box center [324, 337] width 170 height 45
click at [256, 256] on icon at bounding box center [252, 254] width 15 height 15
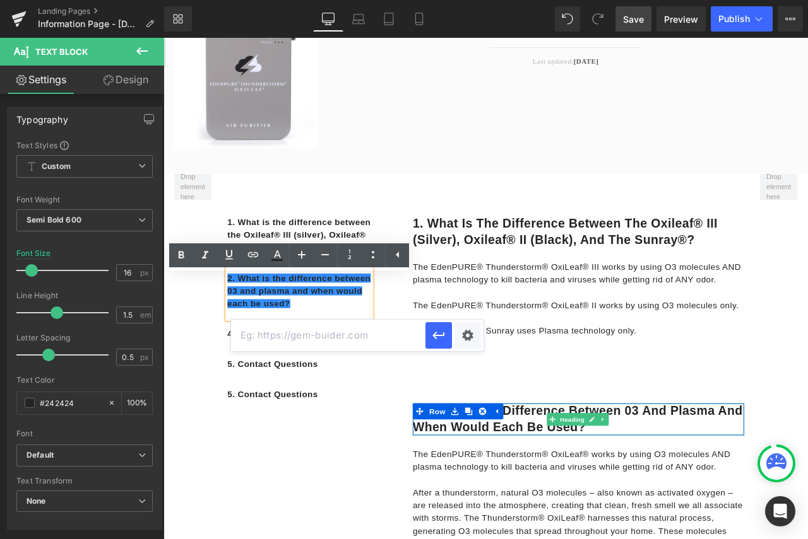
click at [562, 495] on h1 "2. What is the difference between 03 and plasma and when would each be used?" at bounding box center [655, 490] width 392 height 38
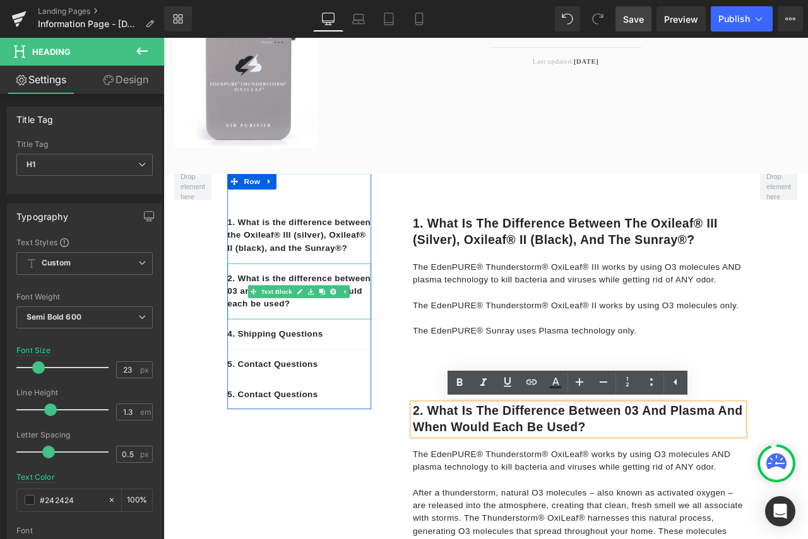
click at [347, 361] on p "2. What is the difference between 03 and plasma and when would each be used?" at bounding box center [324, 337] width 170 height 45
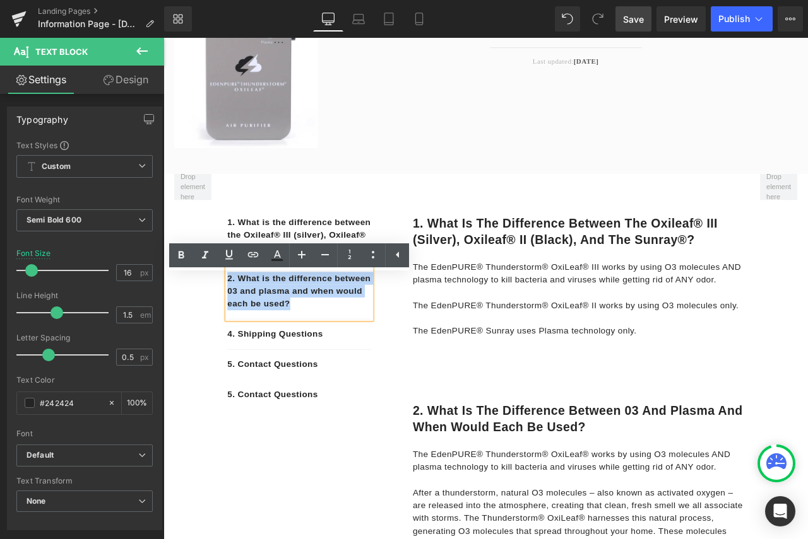
drag, startPoint x: 374, startPoint y: 368, endPoint x: 237, endPoint y: 337, distance: 140.4
click at [239, 337] on p "2. What is the difference between 03 and plasma and when would each be used?" at bounding box center [324, 337] width 170 height 45
click at [257, 254] on icon at bounding box center [253, 254] width 11 height 5
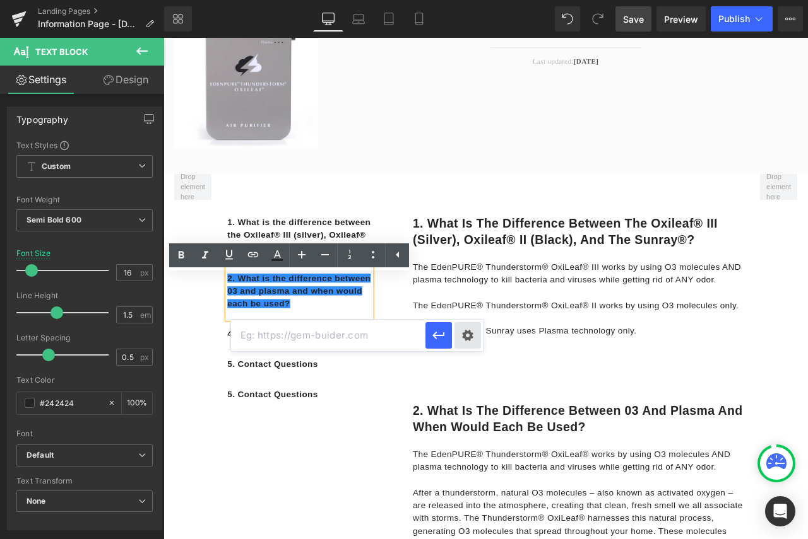
click at [466, 0] on div "Text Color Highlight Color #333333 Choose Image... Back to Library Insert Edit …" at bounding box center [404, 0] width 808 height 0
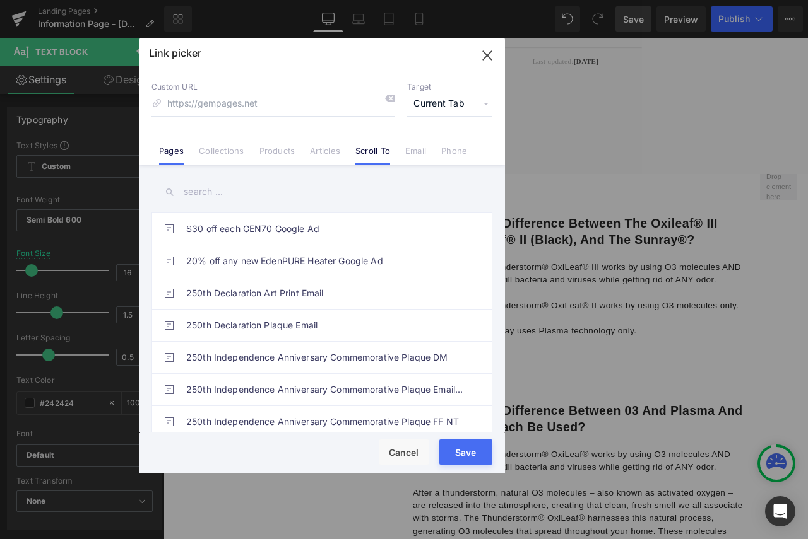
click at [369, 152] on link "Scroll To" at bounding box center [372, 155] width 35 height 19
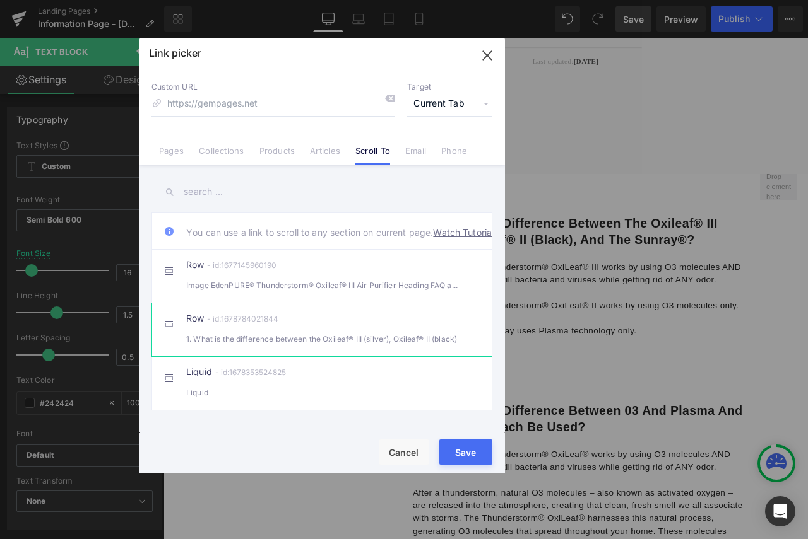
click at [172, 330] on span at bounding box center [169, 325] width 10 height 10
click at [171, 330] on span at bounding box center [169, 325] width 10 height 10
click at [471, 343] on li "Row - id:1678784021844 1. What is the difference between the Oxileaf® III (silv…" at bounding box center [324, 330] width 346 height 54
click at [353, 396] on div "Liquid - id:1678353524825 Liquid" at bounding box center [341, 384] width 310 height 32
type input "#m-1678353524825"
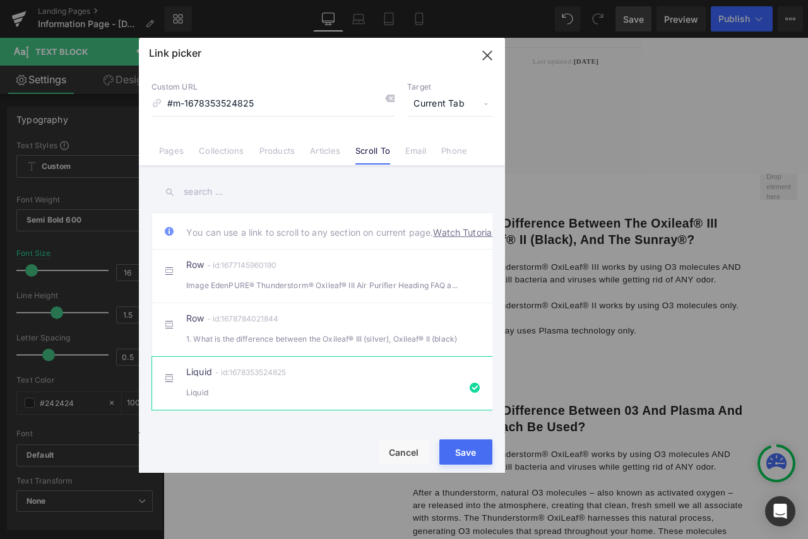
click at [356, 399] on div "Liquid" at bounding box center [321, 392] width 271 height 13
click at [465, 454] on button "Save" at bounding box center [465, 452] width 53 height 25
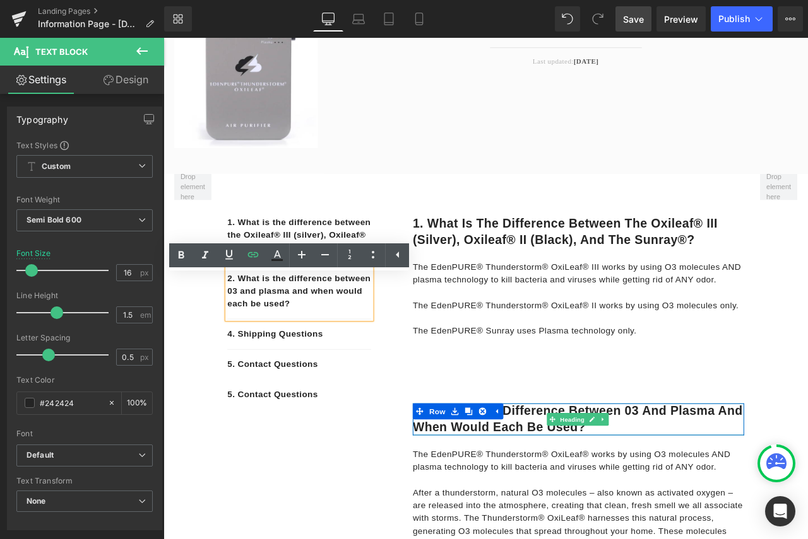
click at [586, 487] on h1 "2. What is the difference between 03 and plasma and when would each be used?" at bounding box center [655, 490] width 392 height 38
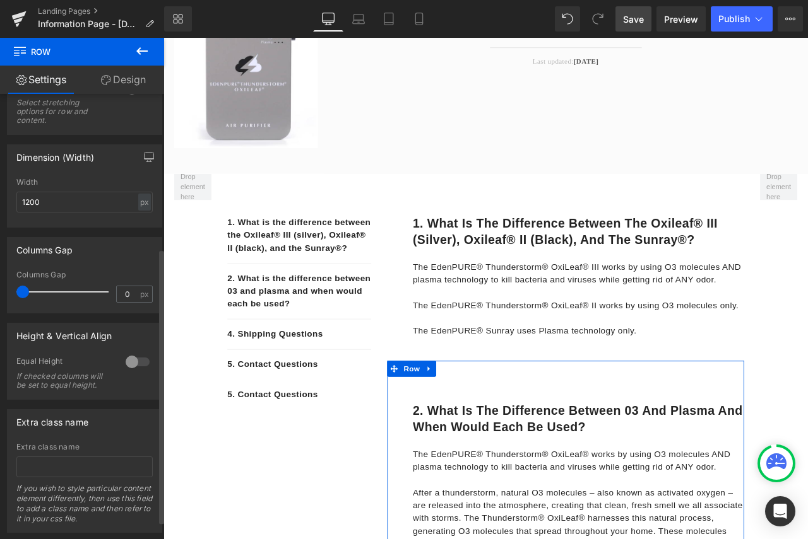
scroll to position [252, 0]
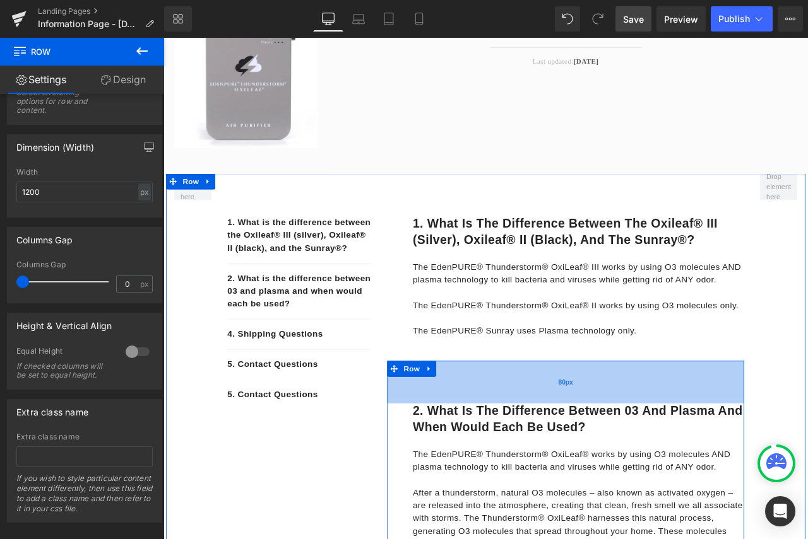
click at [521, 443] on div "80px" at bounding box center [639, 446] width 423 height 50
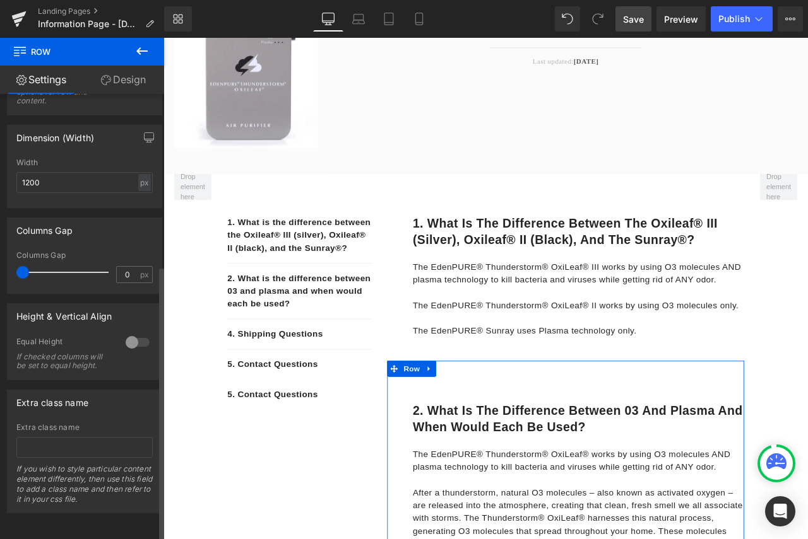
scroll to position [280, 0]
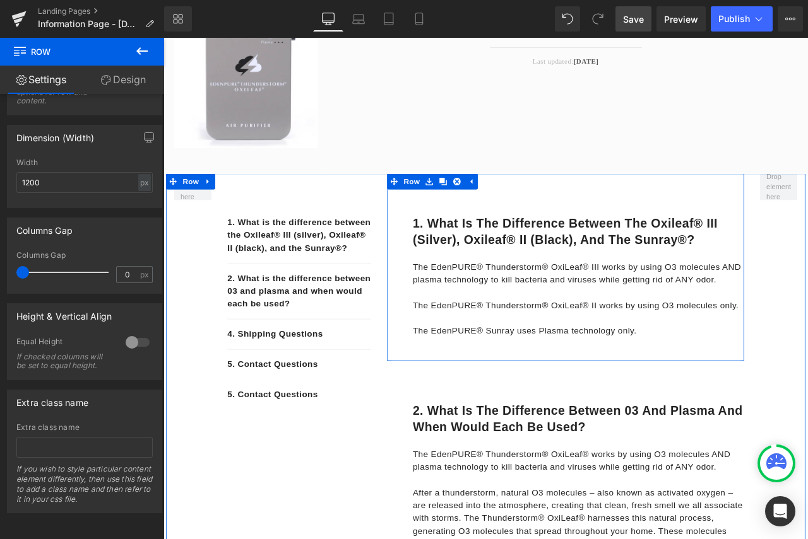
click at [505, 228] on div "1. What is the difference between the Oxileaf® III (silver), Oxileaf® II (black…" at bounding box center [639, 310] width 423 height 222
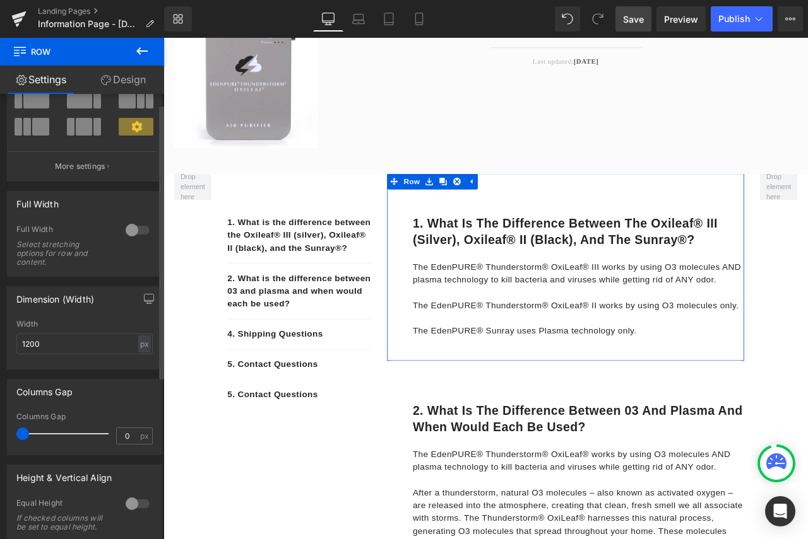
scroll to position [0, 0]
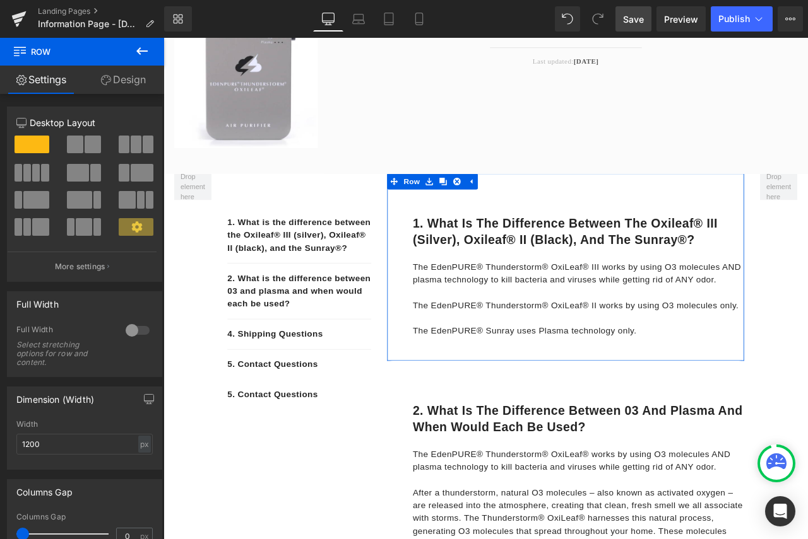
click at [136, 88] on link "Design" at bounding box center [123, 80] width 82 height 28
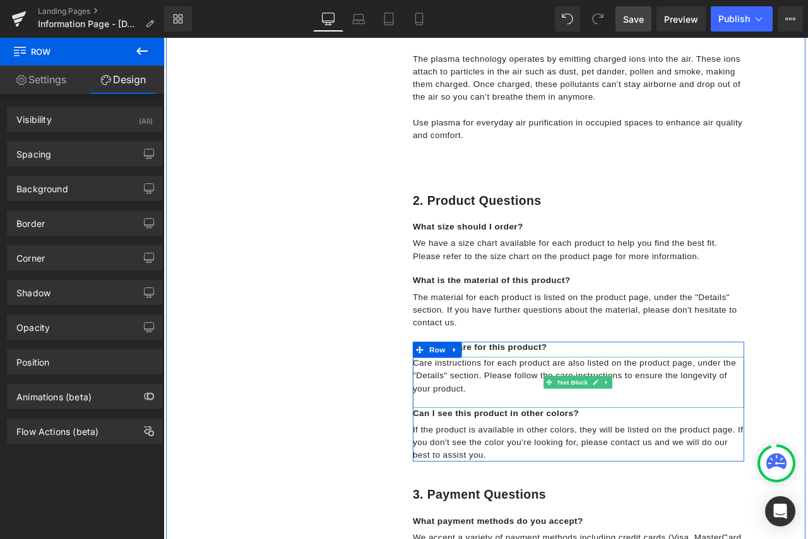
scroll to position [946, 0]
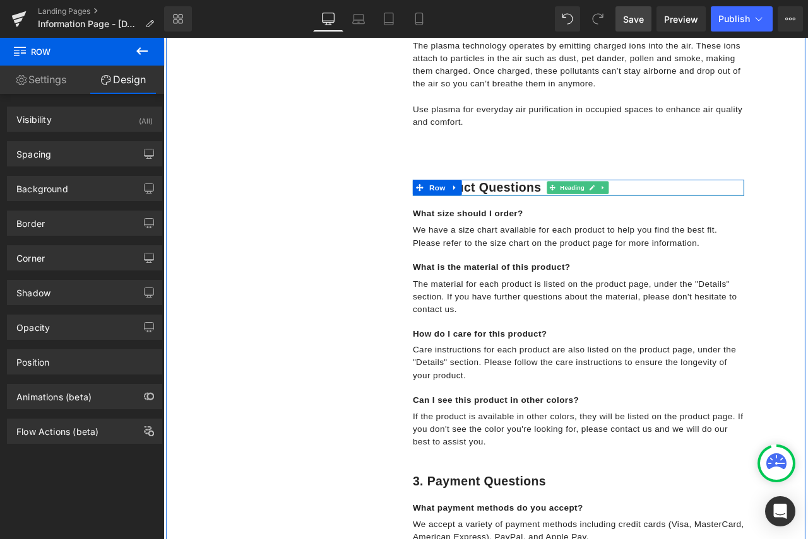
click at [589, 218] on h1 "2. product questions" at bounding box center [655, 215] width 392 height 19
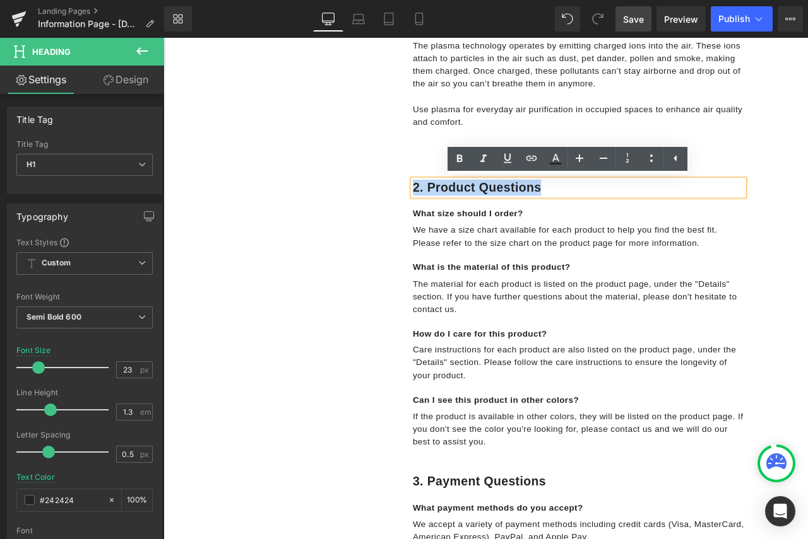
drag, startPoint x: 606, startPoint y: 215, endPoint x: 442, endPoint y: 216, distance: 164.0
click at [442, 216] on div "2. product questions Heading Row What size should I order? Text Block We have a…" at bounding box center [639, 363] width 423 height 349
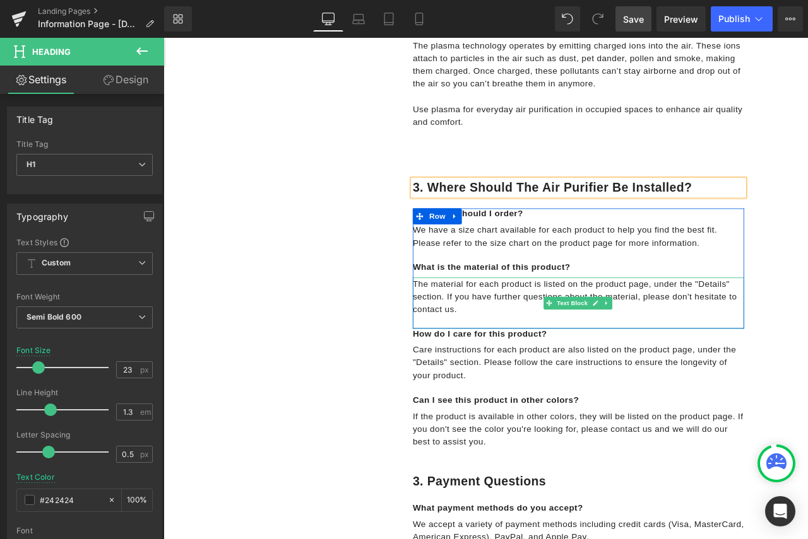
click at [613, 358] on span at bounding box center [619, 352] width 13 height 15
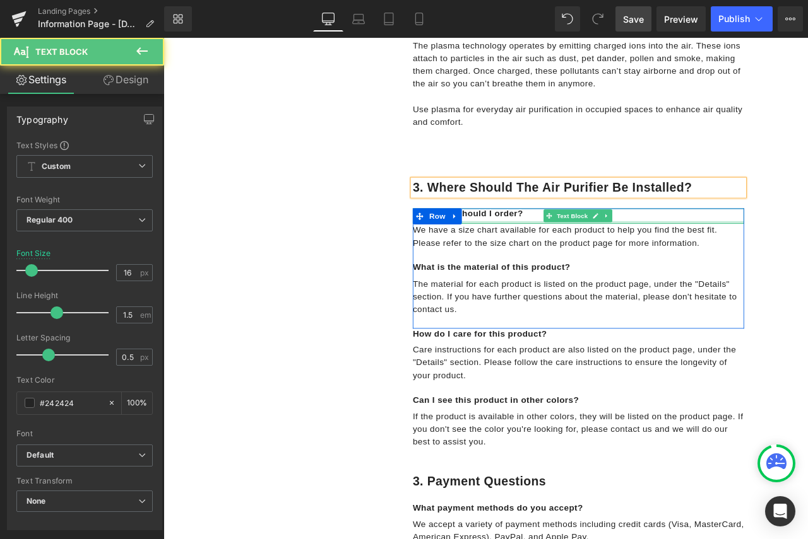
click at [551, 259] on div "We have a size chart available for each product to help you find the best fit. …" at bounding box center [655, 281] width 392 height 45
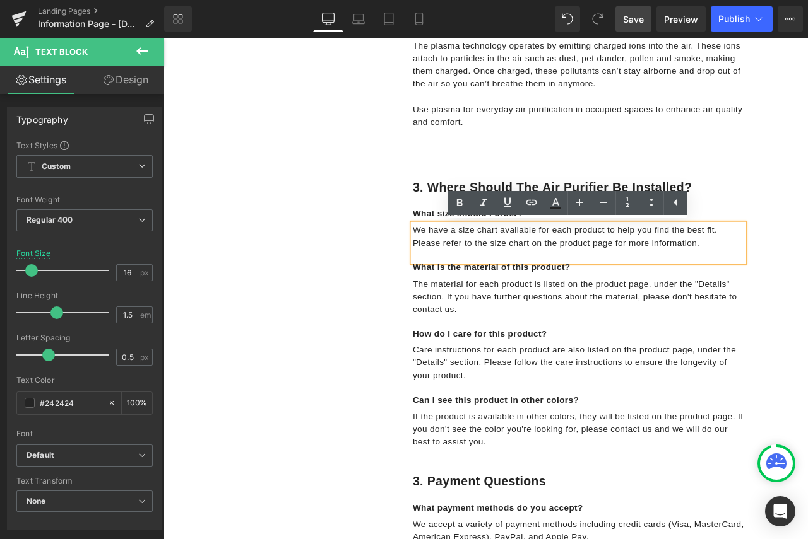
click at [807, 239] on div "What size should I order? Text Block We have a size chart available for each pr…" at bounding box center [655, 378] width 392 height 306
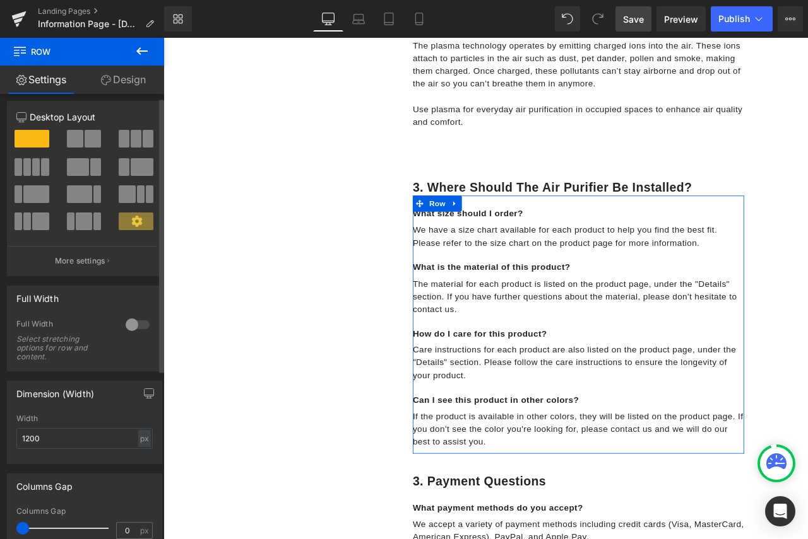
scroll to position [0, 0]
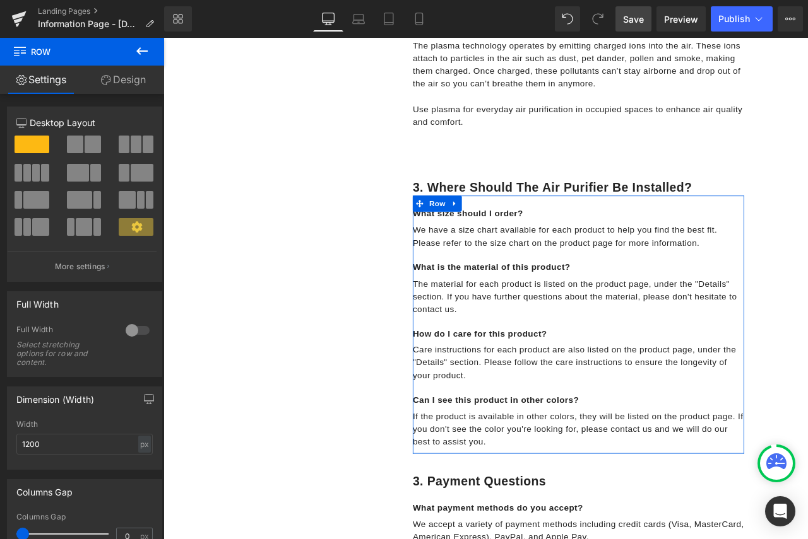
click at [120, 81] on link "Design" at bounding box center [123, 80] width 82 height 28
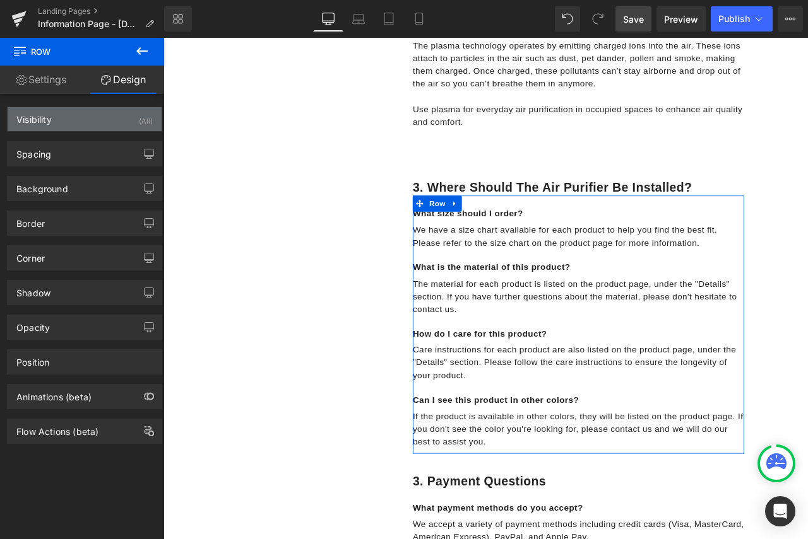
click at [94, 121] on div "Visibility (All)" at bounding box center [85, 119] width 154 height 24
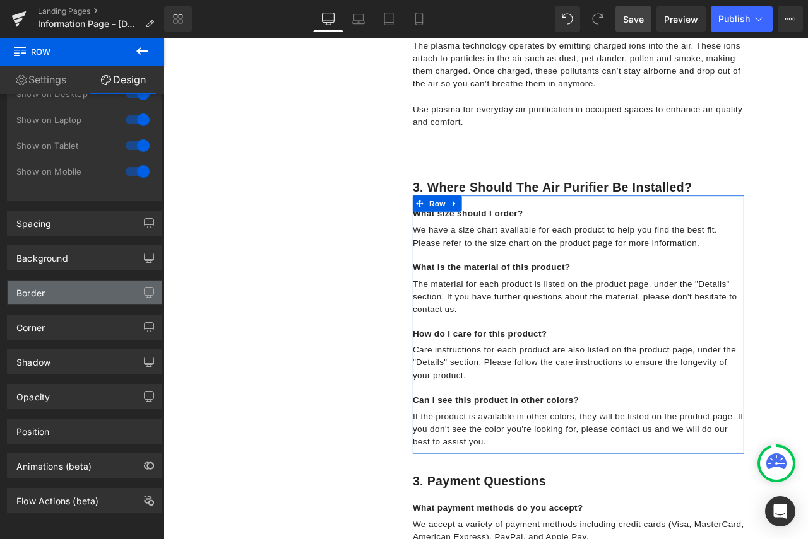
scroll to position [68, 0]
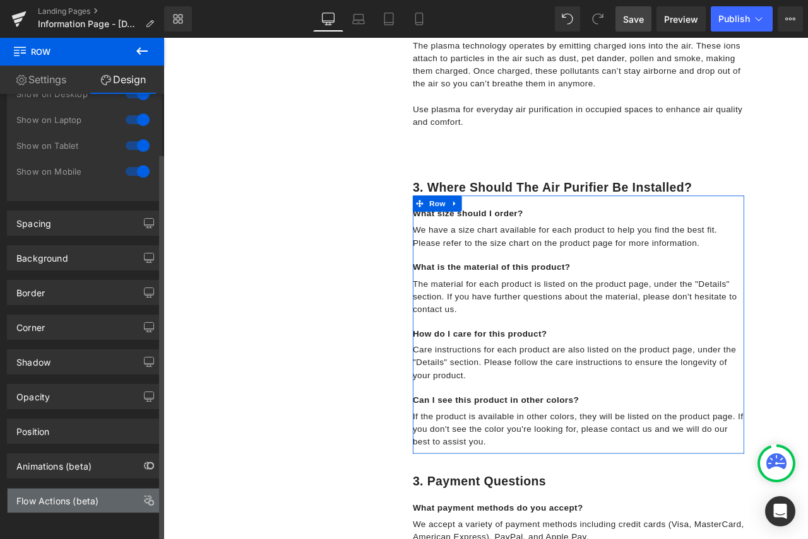
click at [94, 491] on div "Flow Actions (beta)" at bounding box center [57, 498] width 82 height 18
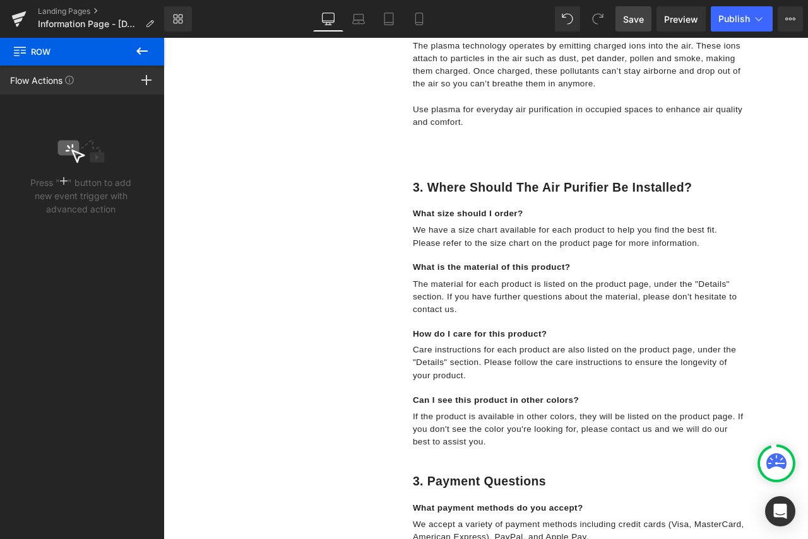
click at [146, 54] on icon at bounding box center [141, 51] width 15 height 15
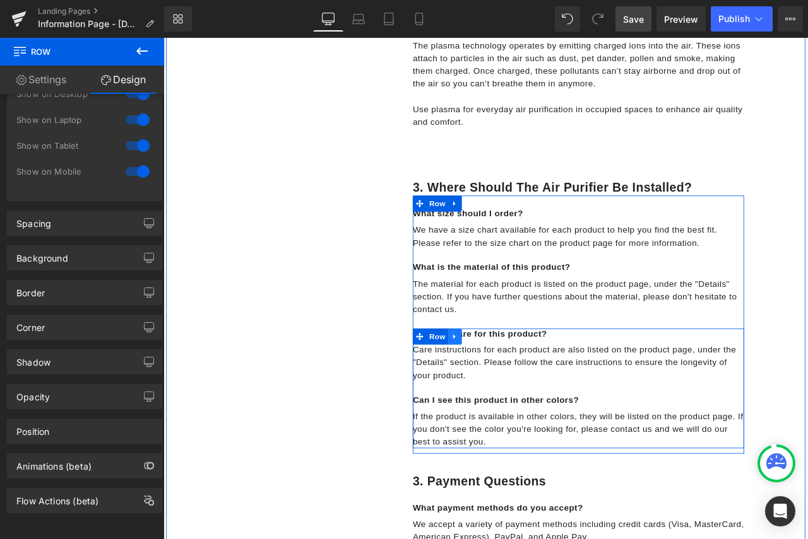
click at [507, 392] on icon at bounding box center [508, 392] width 3 height 6
click at [537, 392] on icon at bounding box center [541, 392] width 9 height 9
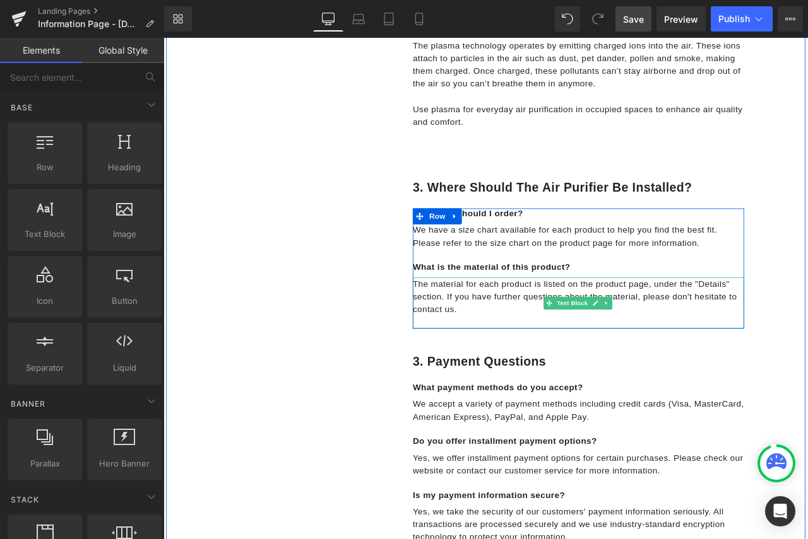
click at [574, 339] on span "The material for each product is listed on the product page, under the "Details…" at bounding box center [651, 344] width 384 height 41
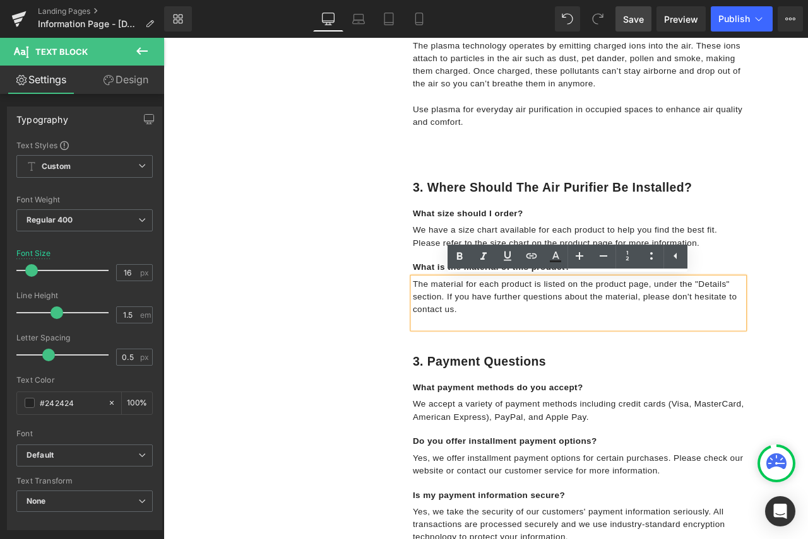
click at [788, 349] on span "The material for each product is listed on the product page, under the "Details…" at bounding box center [651, 344] width 384 height 41
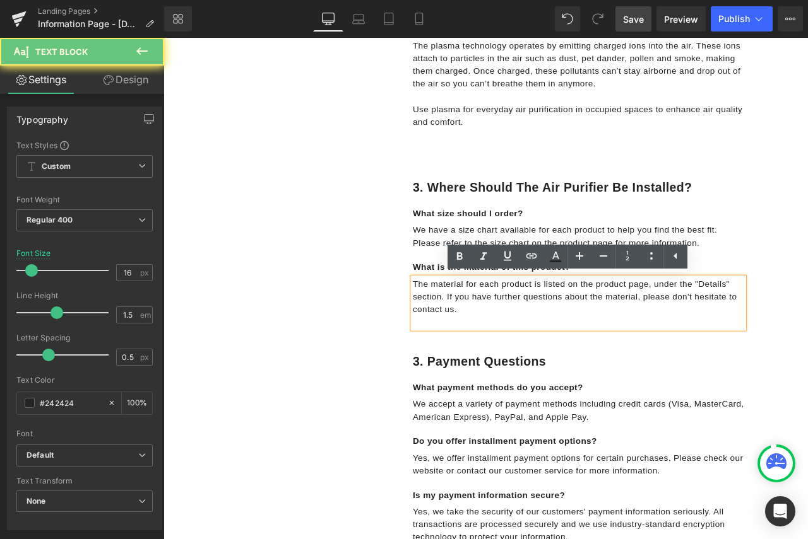
click at [592, 351] on p "The material for each product is listed on the product page, under the "Details…" at bounding box center [655, 344] width 392 height 45
click at [568, 322] on div "The material for each product is listed on the product page, under the "Details…" at bounding box center [655, 352] width 392 height 61
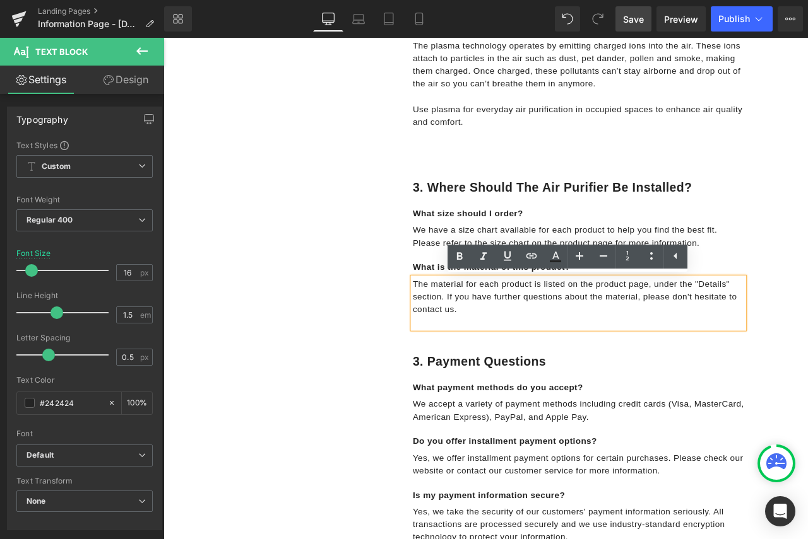
click at [717, 325] on span "The material for each product is listed on the product page, under the "Details…" at bounding box center [651, 344] width 384 height 41
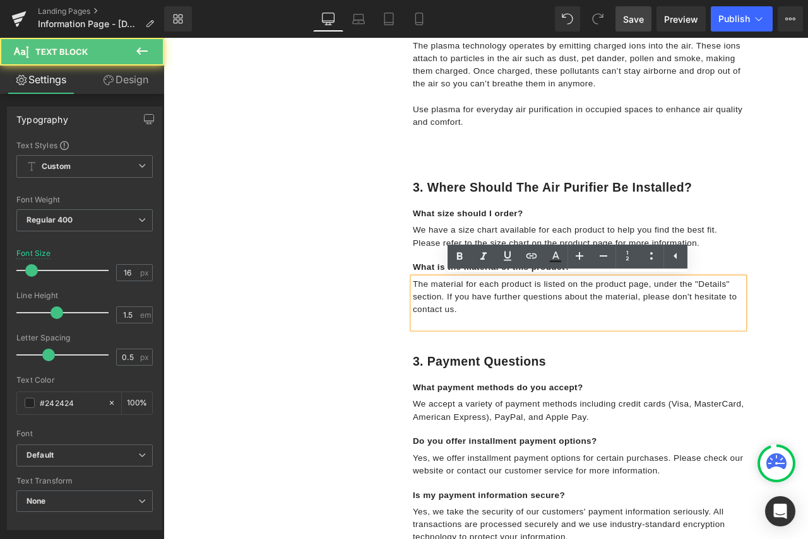
click at [807, 281] on div "1. What is the difference between the Oxileaf® III (silver), Oxileaf® II (black…" at bounding box center [545, 361] width 757 height 1838
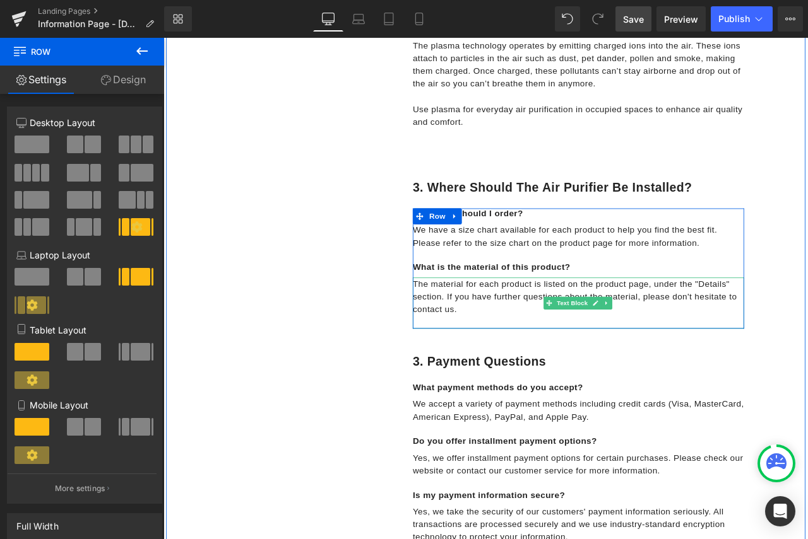
click at [652, 334] on span "The material for each product is listed on the product page, under the "Details…" at bounding box center [651, 344] width 384 height 41
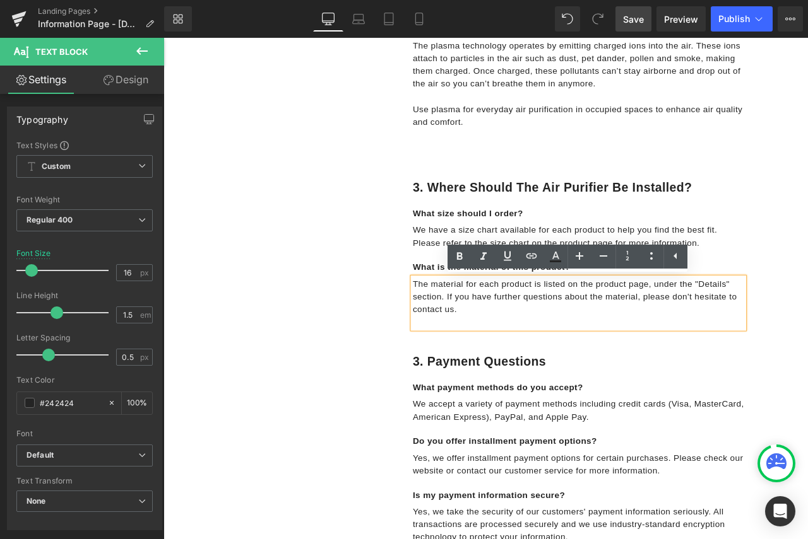
click at [163, 38] on div at bounding box center [163, 38] width 0 height 0
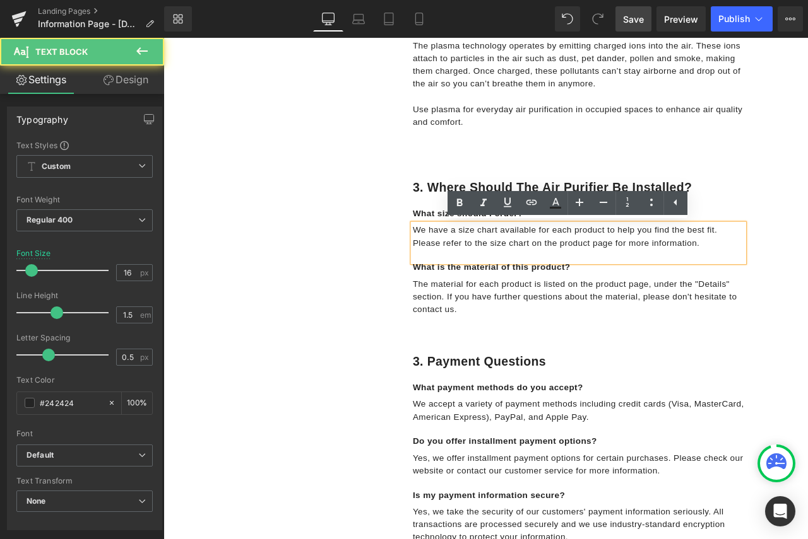
click at [163, 38] on div at bounding box center [163, 38] width 0 height 0
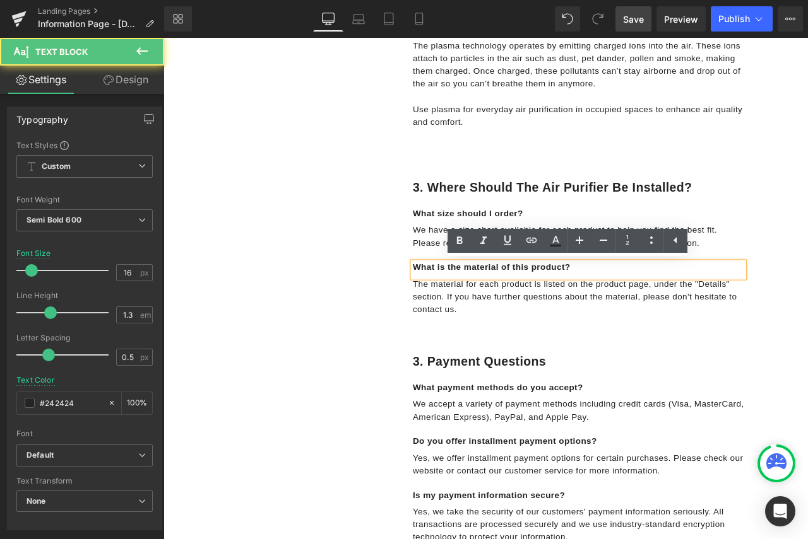
click at [625, 312] on p "What is the material of this product?" at bounding box center [655, 310] width 392 height 13
click at [163, 38] on div at bounding box center [163, 38] width 0 height 0
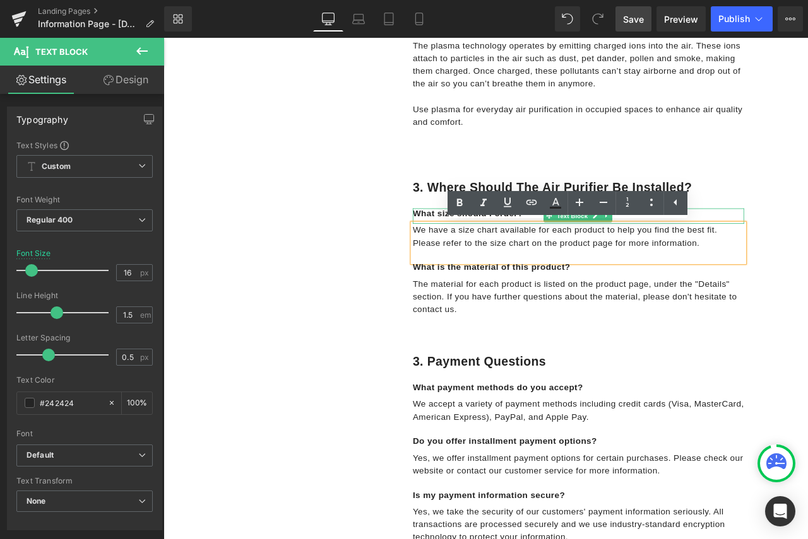
click at [468, 245] on p "What size should I order?" at bounding box center [655, 246] width 392 height 13
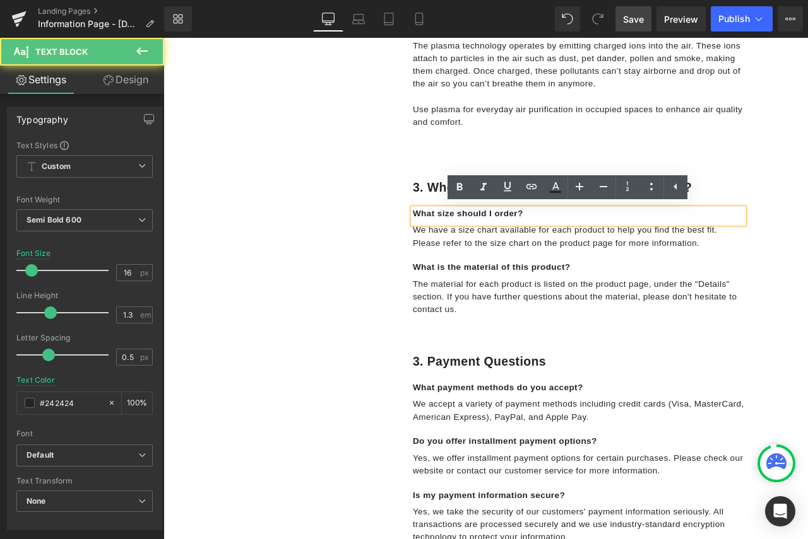
click at [588, 247] on p "What size should I order?" at bounding box center [655, 246] width 392 height 13
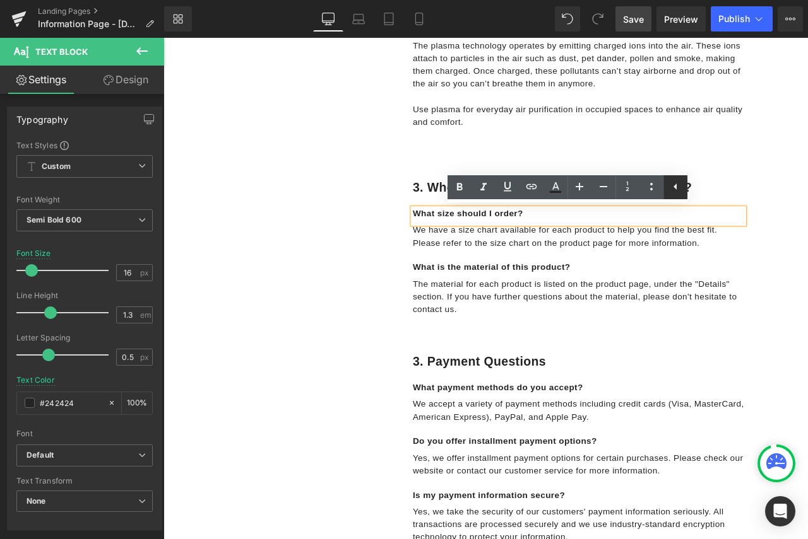
click at [676, 189] on icon at bounding box center [674, 187] width 3 height 6
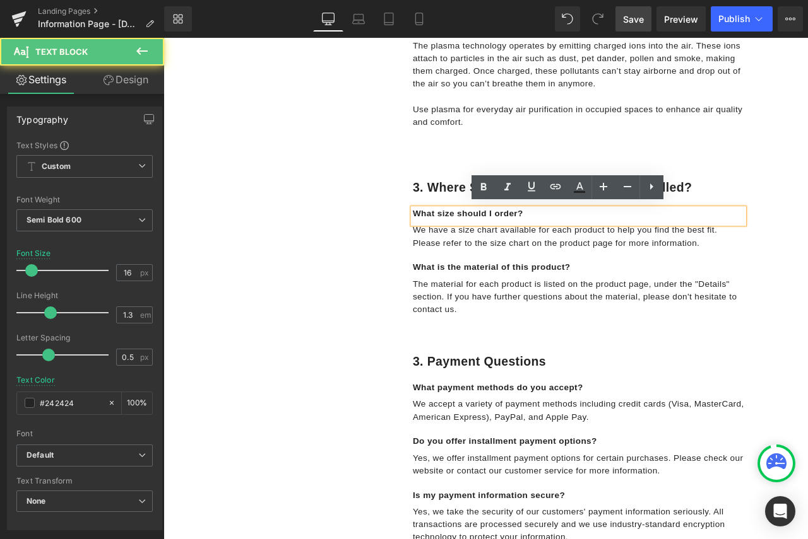
click at [739, 245] on p "What size should I order?" at bounding box center [655, 246] width 392 height 13
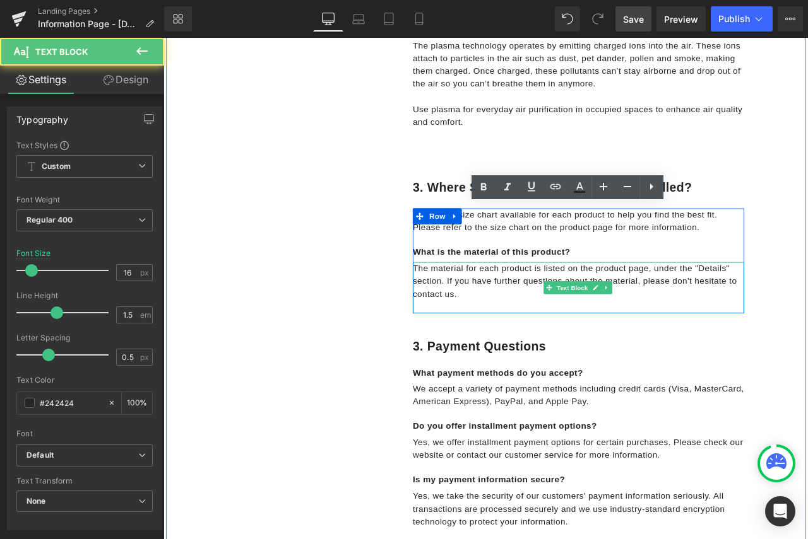
click at [506, 343] on p "The material for each product is listed on the product page, under the "Details…" at bounding box center [655, 326] width 392 height 45
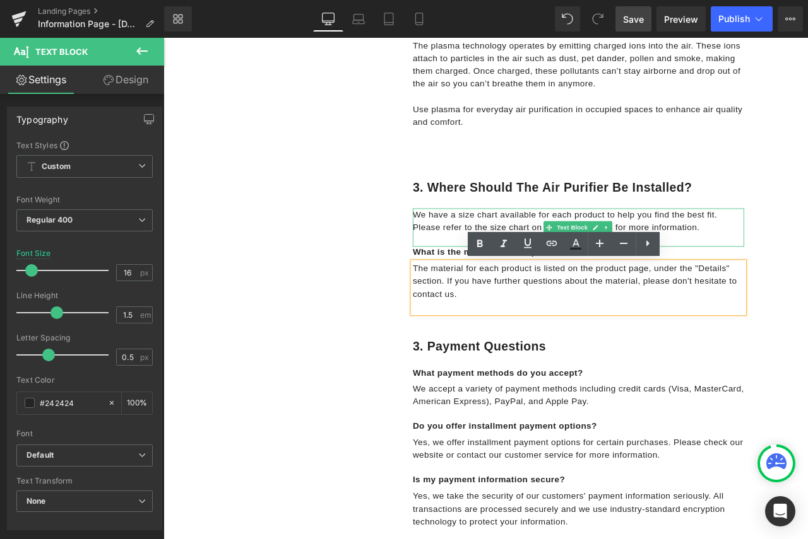
click at [791, 263] on span "We have a size chart available for each product to help you find the best fit. …" at bounding box center [639, 255] width 360 height 26
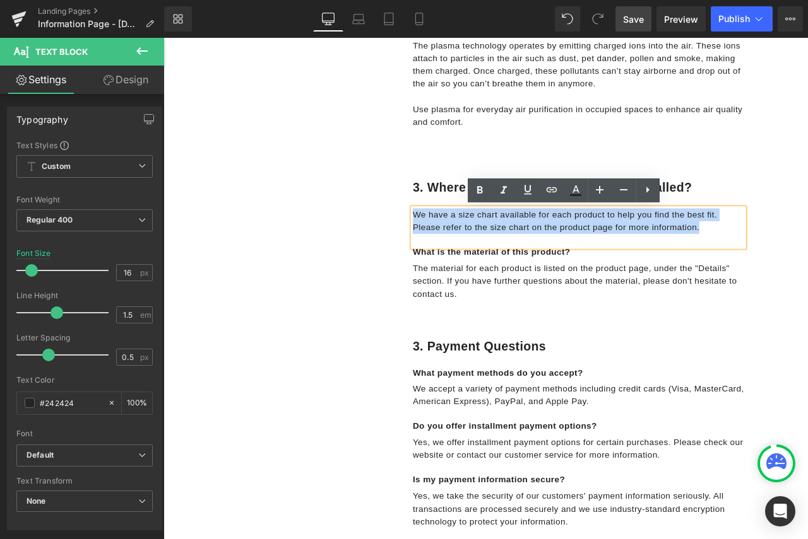
drag, startPoint x: 804, startPoint y: 262, endPoint x: 430, endPoint y: 251, distance: 374.3
click at [430, 251] on div "3. Where should the air purifier be installed? Heading Row We have a size chart…" at bounding box center [639, 283] width 423 height 189
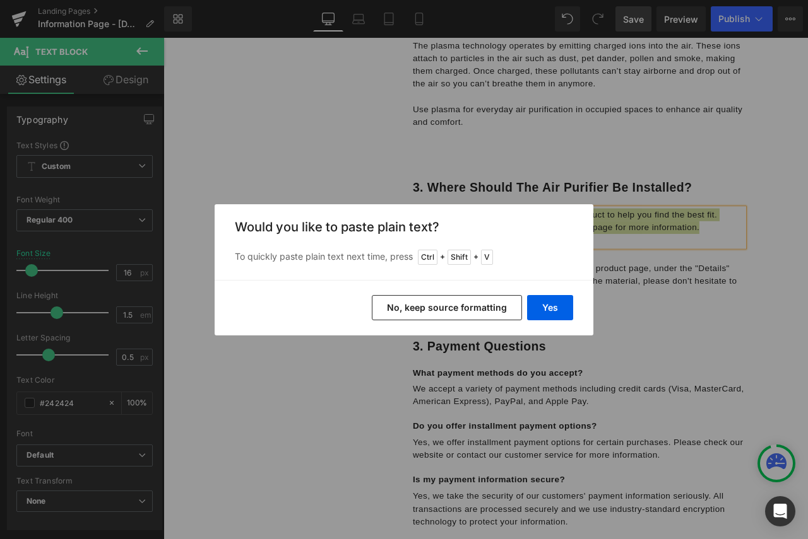
click at [479, 310] on button "No, keep source formatting" at bounding box center [447, 307] width 150 height 25
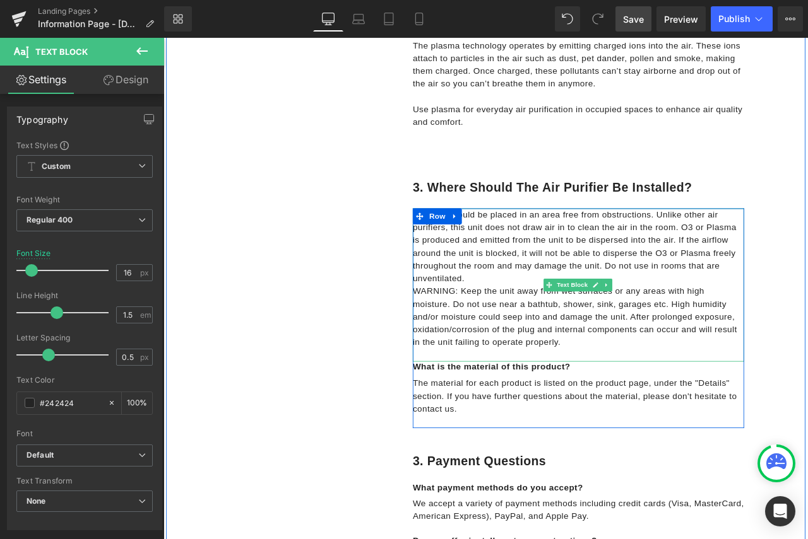
click at [544, 326] on p "The unit should be placed in an area free from obstructions. Unlike other air p…" at bounding box center [655, 285] width 392 height 91
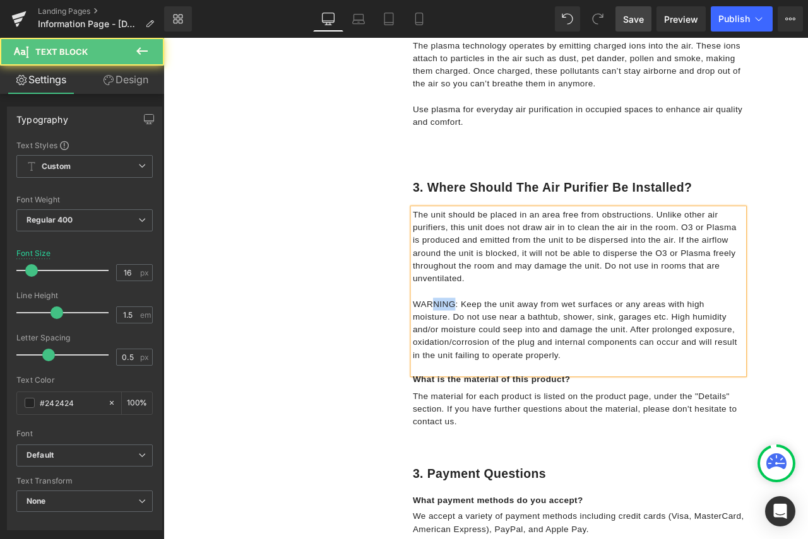
drag, startPoint x: 505, startPoint y: 354, endPoint x: 483, endPoint y: 350, distance: 23.1
click at [480, 350] on p "WARNING: Keep the unit away from wet surfaces or any areas with high moisture. …" at bounding box center [655, 384] width 392 height 76
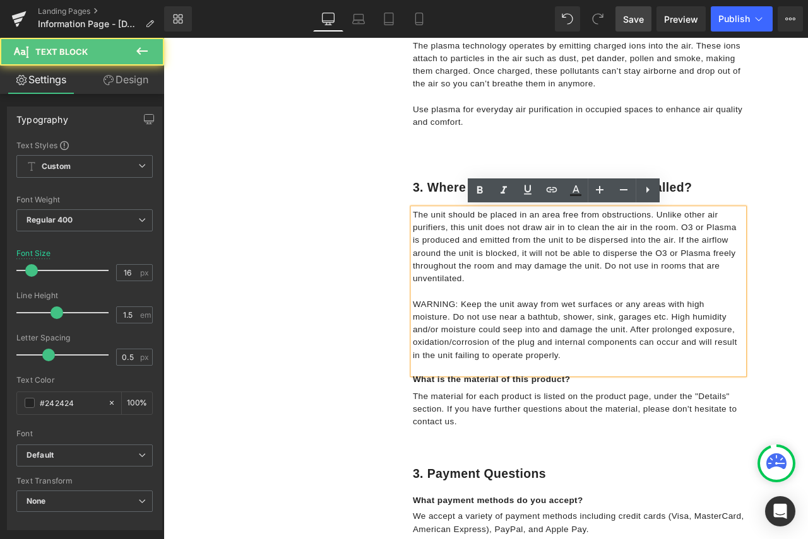
click at [509, 351] on p "WARNING: Keep the unit away from wet surfaces or any areas with high moisture. …" at bounding box center [655, 384] width 392 height 76
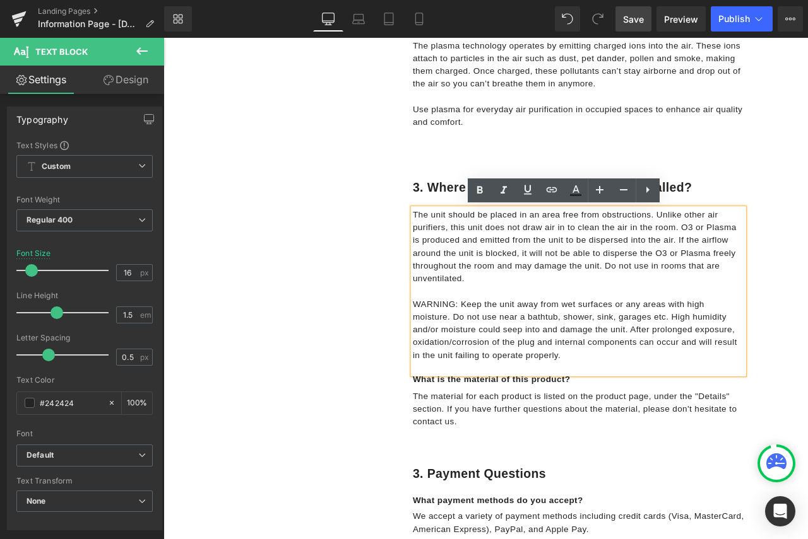
drag, startPoint x: 509, startPoint y: 351, endPoint x: 452, endPoint y: 345, distance: 57.1
click at [459, 345] on div "The unit should be placed in an area free from obstructions. Unlike other air p…" at bounding box center [655, 338] width 392 height 197
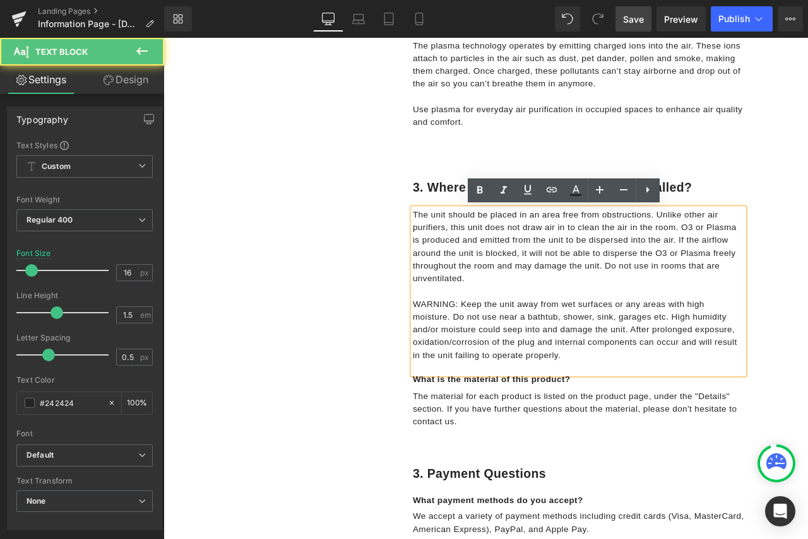
click at [479, 351] on p "WARNING: Keep the unit away from wet surfaces or any areas with high moisture. …" at bounding box center [655, 384] width 392 height 76
drag, startPoint x: 506, startPoint y: 350, endPoint x: 491, endPoint y: 351, distance: 15.2
click at [491, 351] on p "WARNING: Keep the unit away from wet surfaces or any areas with high moisture. …" at bounding box center [655, 384] width 392 height 76
click at [502, 351] on p "WARNING: Keep the unit away from wet surfaces or any areas with high moisture. …" at bounding box center [655, 384] width 392 height 76
click at [509, 351] on p "WARNING: Keep the unit away from wet surfaces or any areas with high moisture. …" at bounding box center [655, 384] width 392 height 76
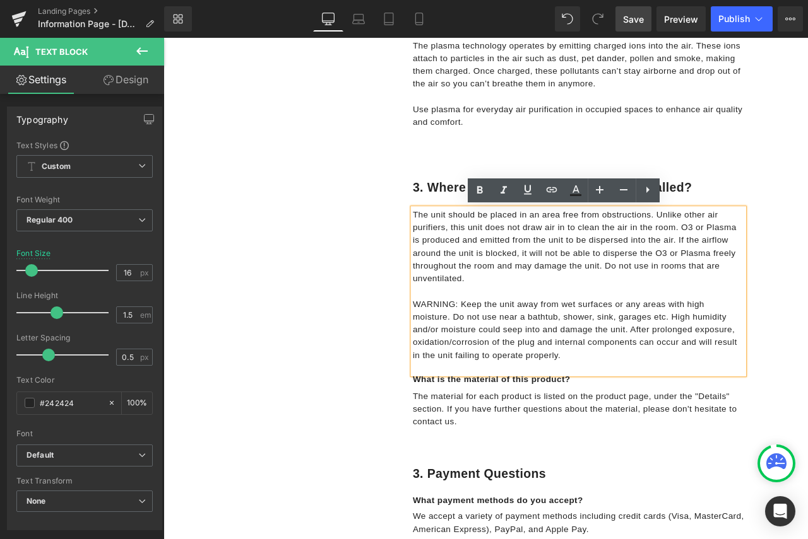
drag, startPoint x: 504, startPoint y: 351, endPoint x: 452, endPoint y: 342, distance: 52.5
click at [459, 342] on div "The unit should be placed in an area free from obstructions. Unlike other air p…" at bounding box center [655, 338] width 392 height 197
click at [500, 362] on p "WARNING: Keep the unit away from wet surfaces or any areas with high moisture. …" at bounding box center [655, 384] width 392 height 76
drag, startPoint x: 507, startPoint y: 352, endPoint x: 459, endPoint y: 348, distance: 48.8
click at [459, 348] on p "WARNING: Keep the unit away from wet surfaces or any areas with high moisture. …" at bounding box center [655, 384] width 392 height 76
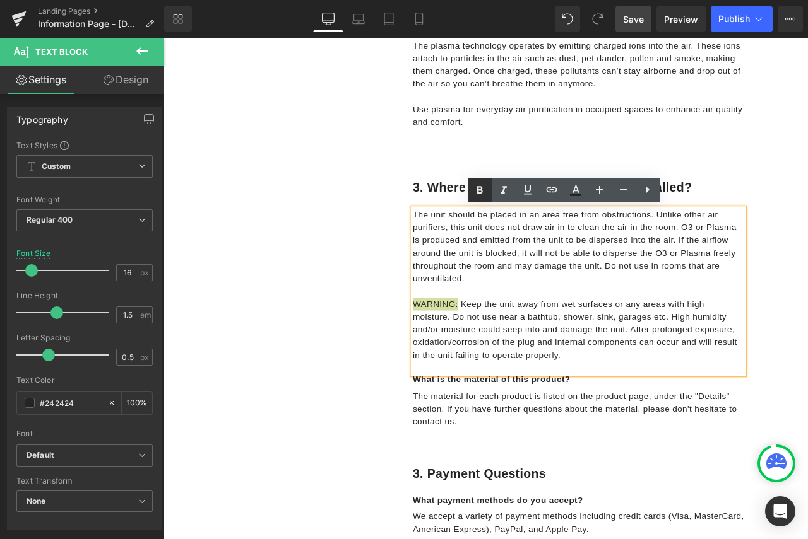
click at [481, 192] on icon at bounding box center [480, 190] width 6 height 8
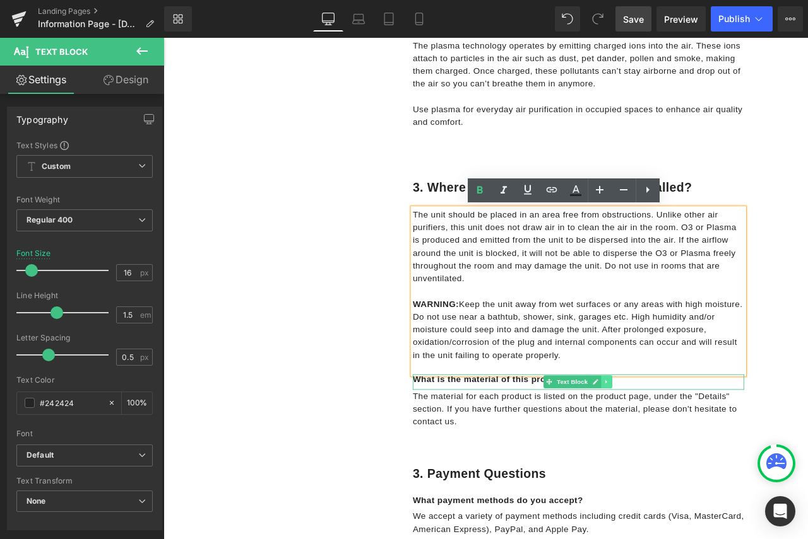
click at [685, 447] on icon at bounding box center [688, 446] width 7 height 8
click at [691, 447] on icon at bounding box center [694, 446] width 7 height 7
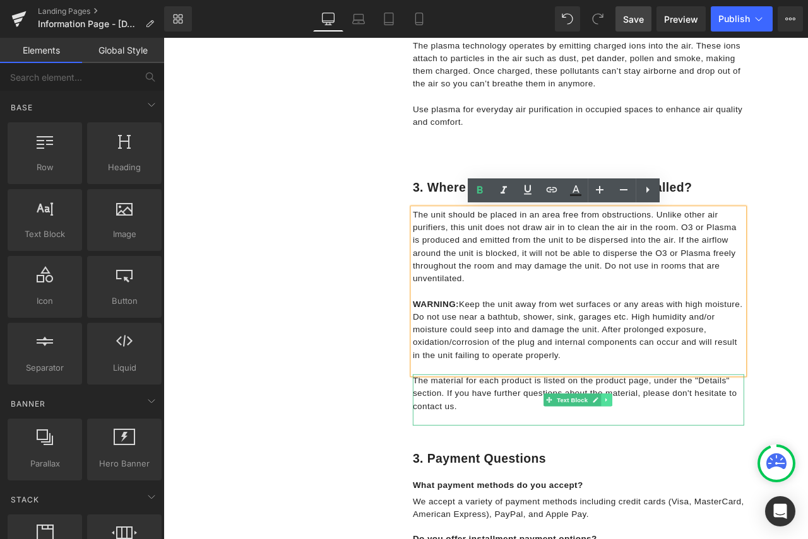
click at [685, 466] on icon at bounding box center [688, 468] width 7 height 8
click at [691, 466] on icon at bounding box center [694, 468] width 7 height 8
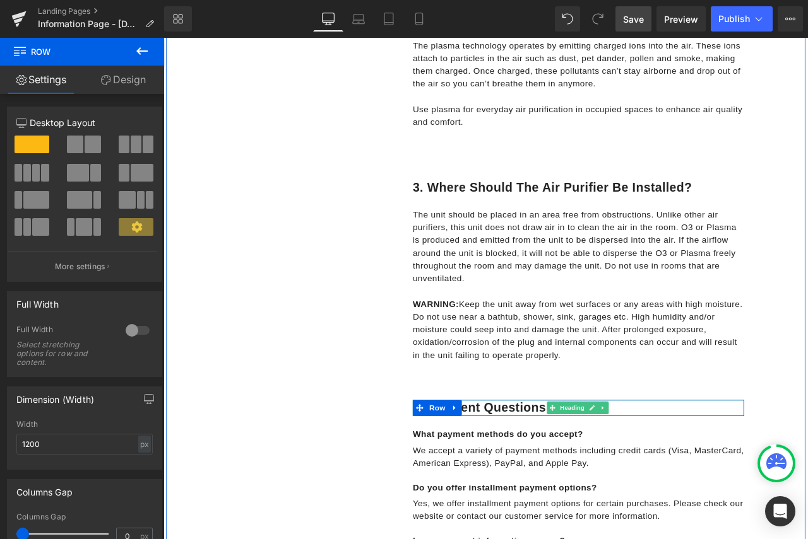
click at [524, 475] on h1 "3. Payment Questions" at bounding box center [655, 477] width 392 height 19
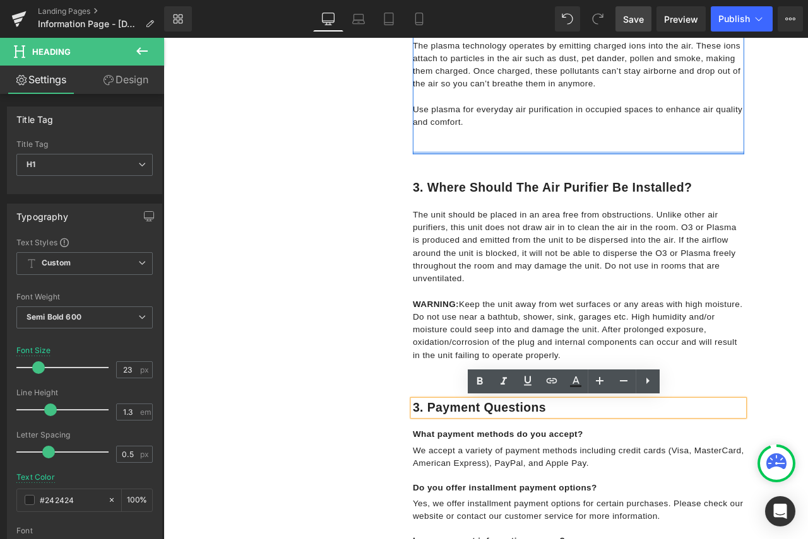
click at [570, 175] on div at bounding box center [655, 174] width 392 height 3
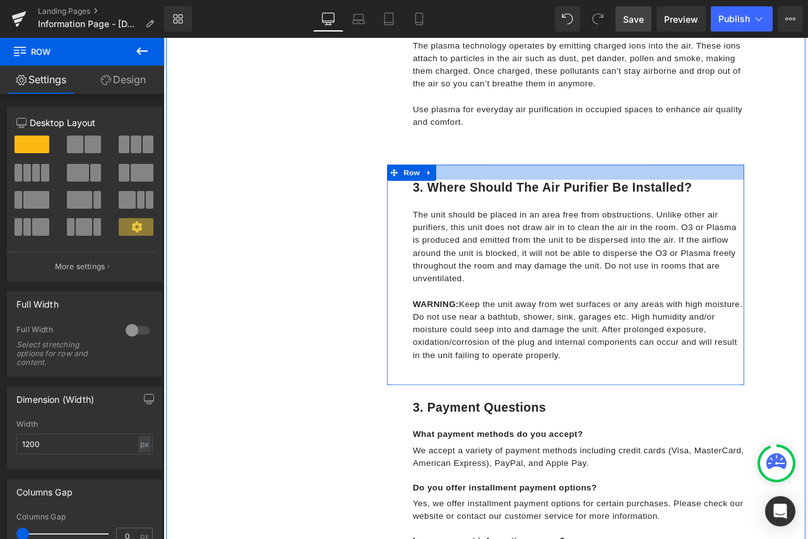
click at [585, 194] on div at bounding box center [639, 198] width 423 height 18
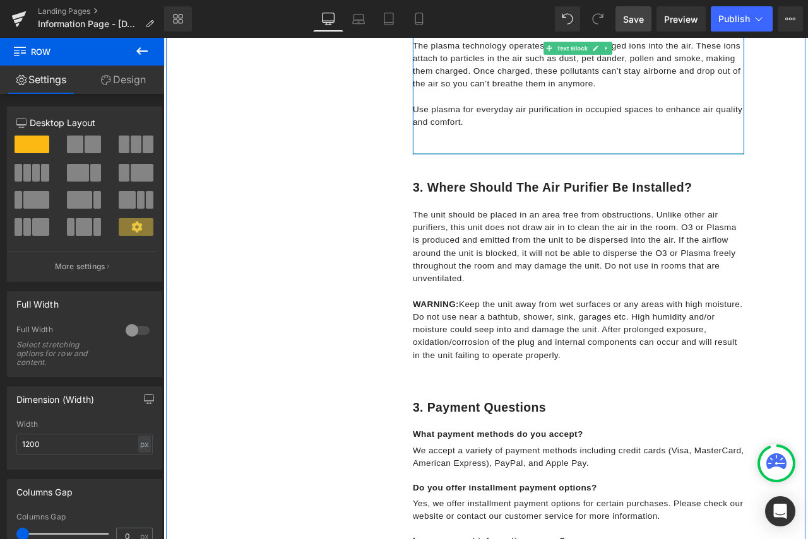
click at [580, 153] on p at bounding box center [655, 153] width 392 height 15
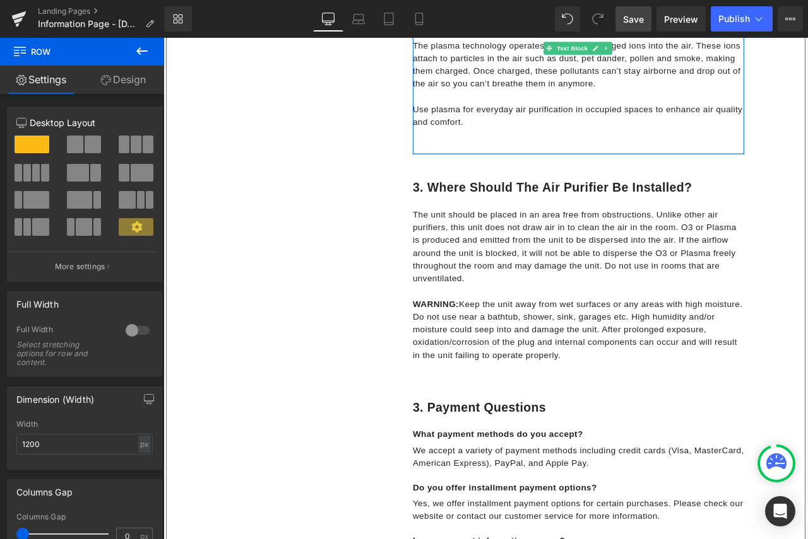
click at [738, 156] on p at bounding box center [655, 153] width 392 height 15
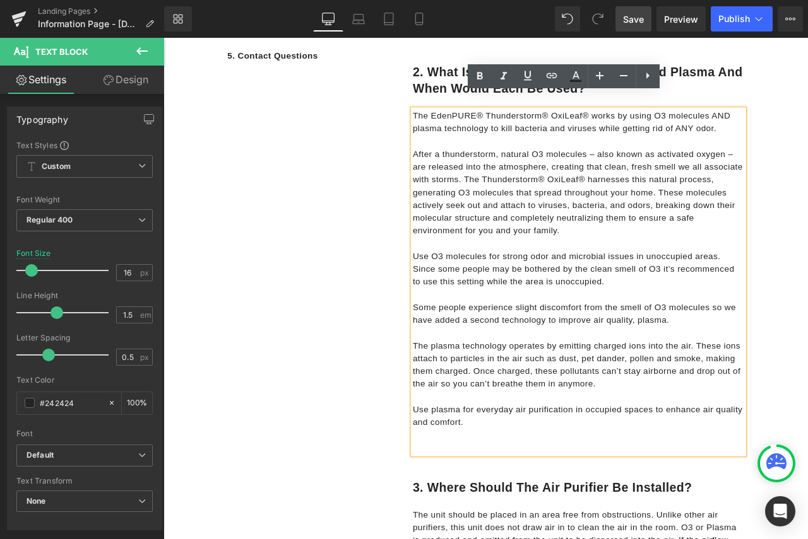
scroll to position [568, 0]
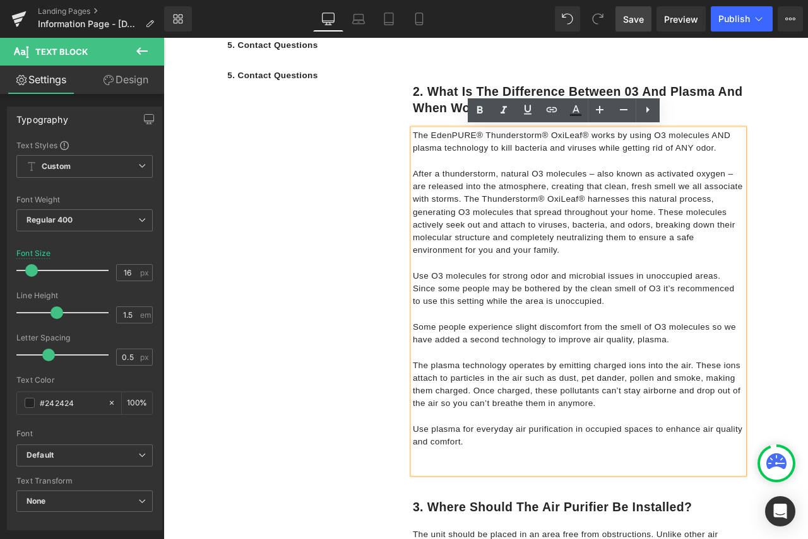
click at [766, 83] on div "2. What is the difference between 03 and plasma and when would each be used? He…" at bounding box center [639, 304] width 423 height 525
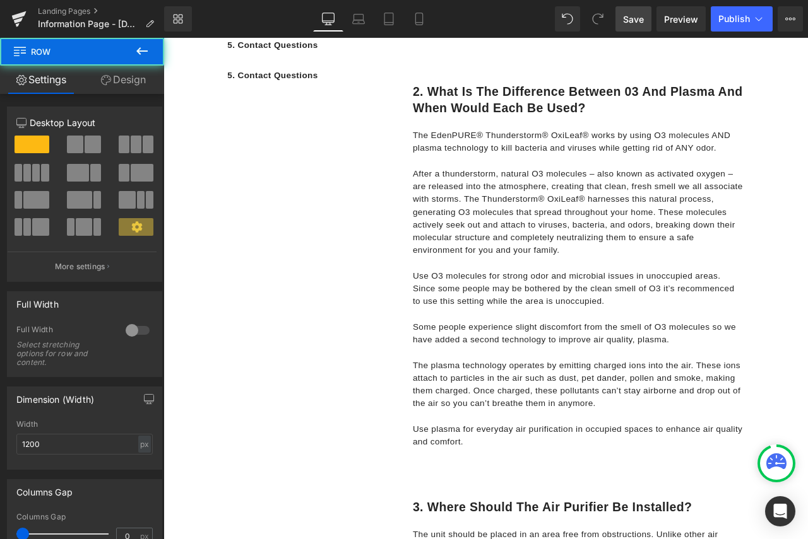
click at [669, 73] on div "2. What is the difference between 03 and plasma and when would each be used? He…" at bounding box center [639, 304] width 423 height 525
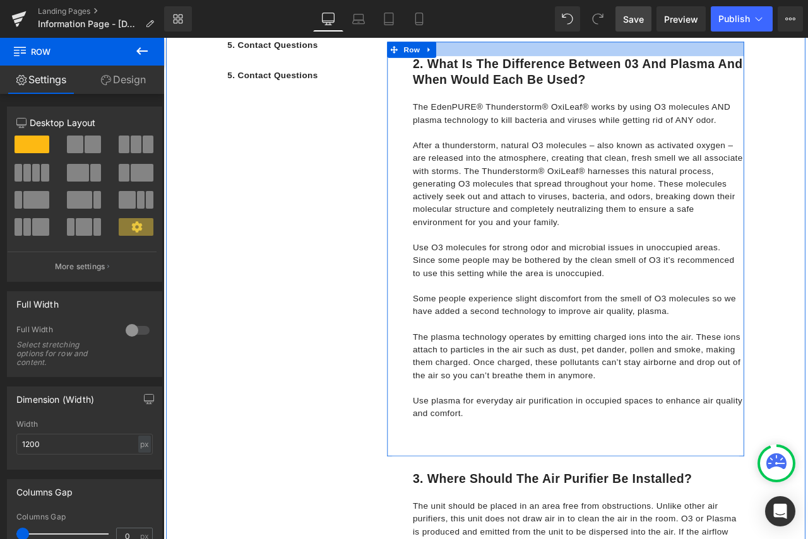
drag, startPoint x: 671, startPoint y: 89, endPoint x: 673, endPoint y: 56, distance: 33.5
click at [673, 56] on div at bounding box center [639, 50] width 423 height 17
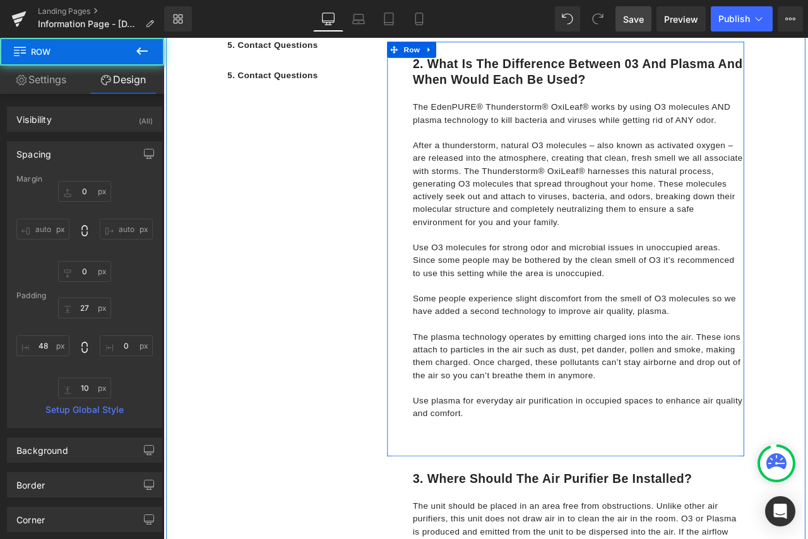
click at [635, 505] on p at bounding box center [655, 498] width 392 height 15
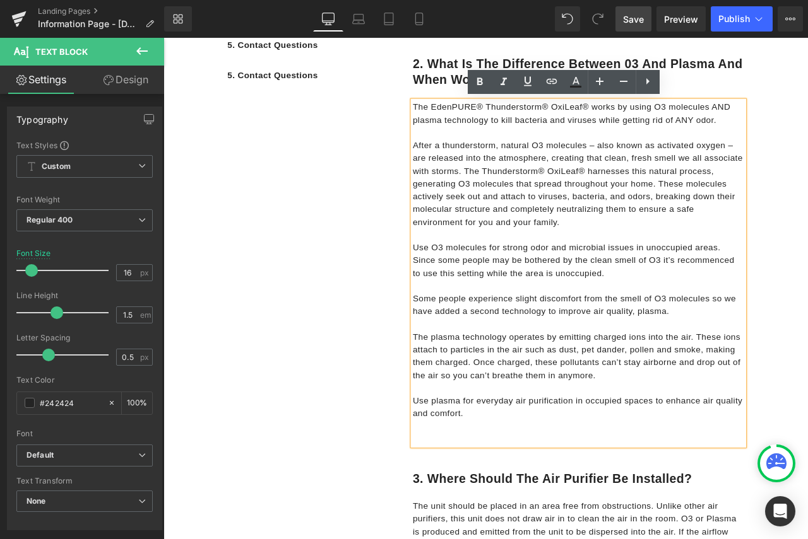
click at [637, 529] on div "2. What is the difference between 03 and plasma and when would each be used? He…" at bounding box center [639, 287] width 423 height 491
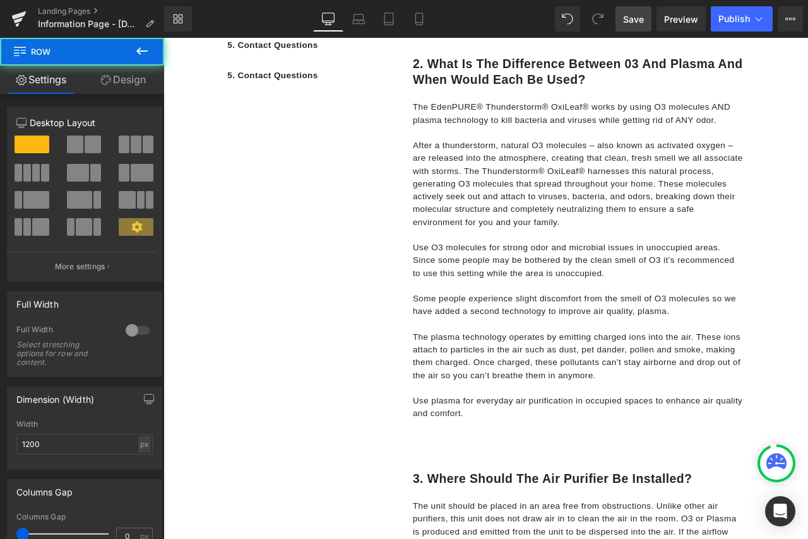
click at [163, 38] on div at bounding box center [163, 38] width 0 height 0
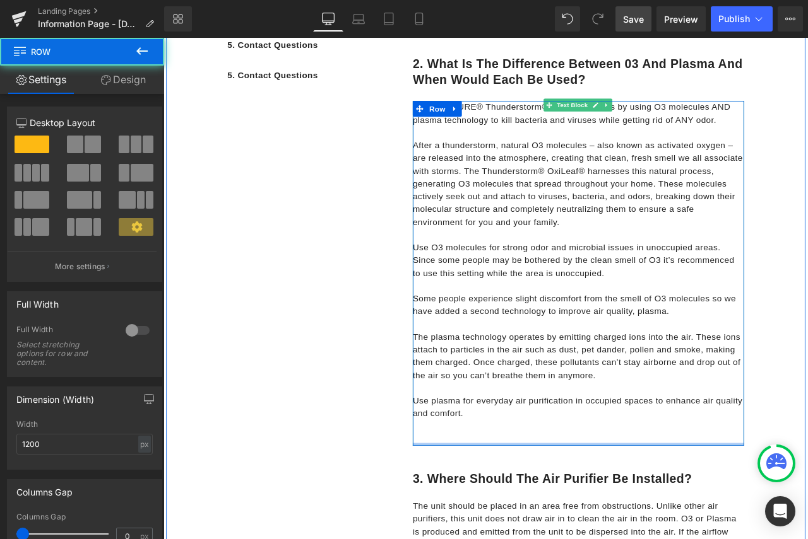
drag, startPoint x: 646, startPoint y: 519, endPoint x: 640, endPoint y: 493, distance: 26.5
click at [640, 493] on div "The EdenPURE® Thunderstorm® OxiLeaf® works by using O3 molecules AND plasma tec…" at bounding box center [655, 316] width 392 height 409
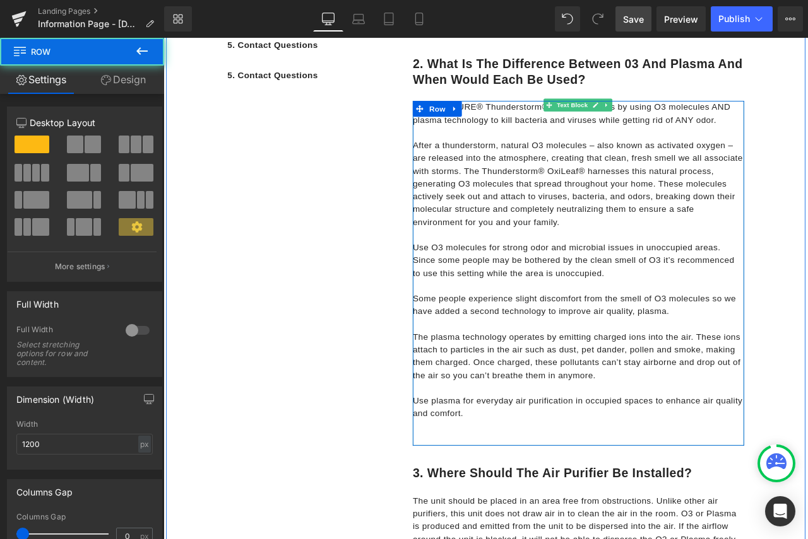
drag, startPoint x: 671, startPoint y: 526, endPoint x: 673, endPoint y: 493, distance: 32.9
click at [673, 493] on div "The EdenPURE® Thunderstorm® OxiLeaf® works by using O3 molecules AND plasma tec…" at bounding box center [655, 309] width 392 height 424
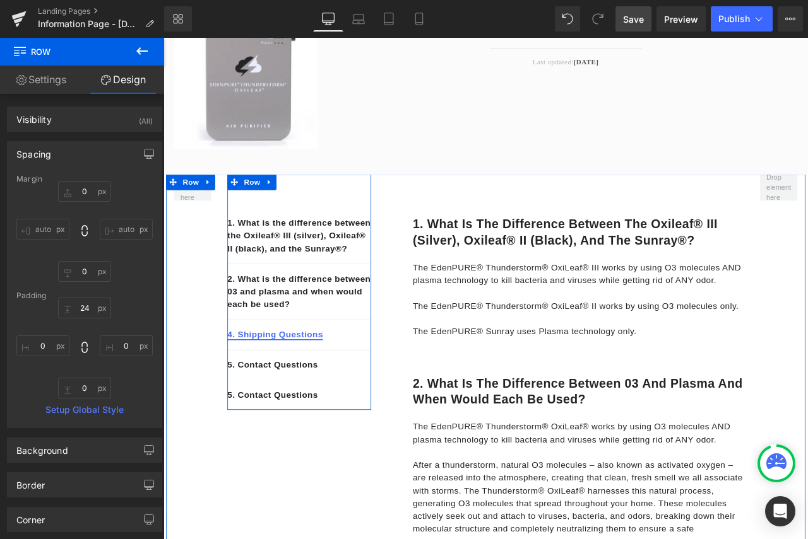
scroll to position [189, 0]
click at [343, 397] on link at bounding box center [344, 389] width 13 height 15
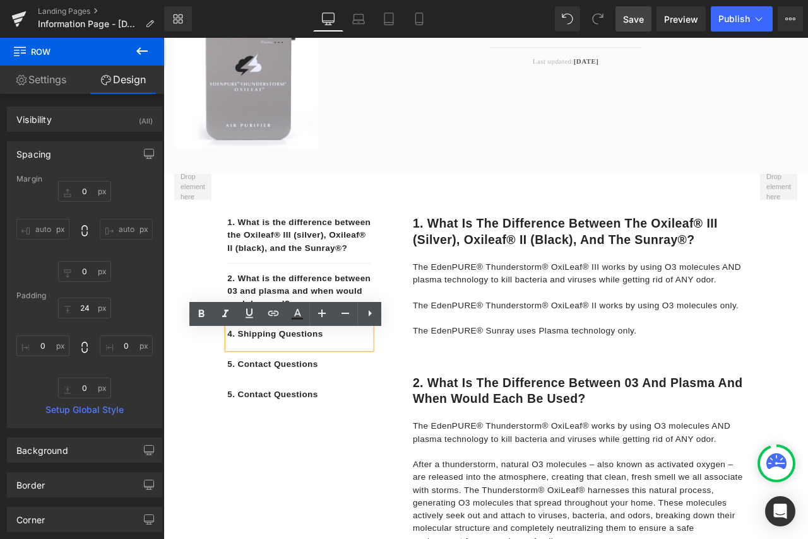
click at [354, 397] on p "4. Shipping Questions" at bounding box center [324, 389] width 170 height 15
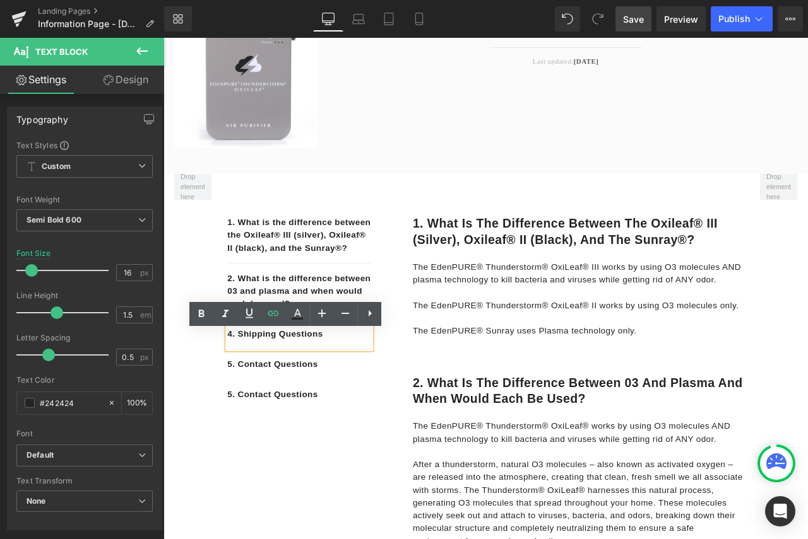
drag, startPoint x: 360, startPoint y: 404, endPoint x: 234, endPoint y: 399, distance: 126.3
click at [239, 399] on div "4. Shipping Questions" at bounding box center [324, 390] width 170 height 36
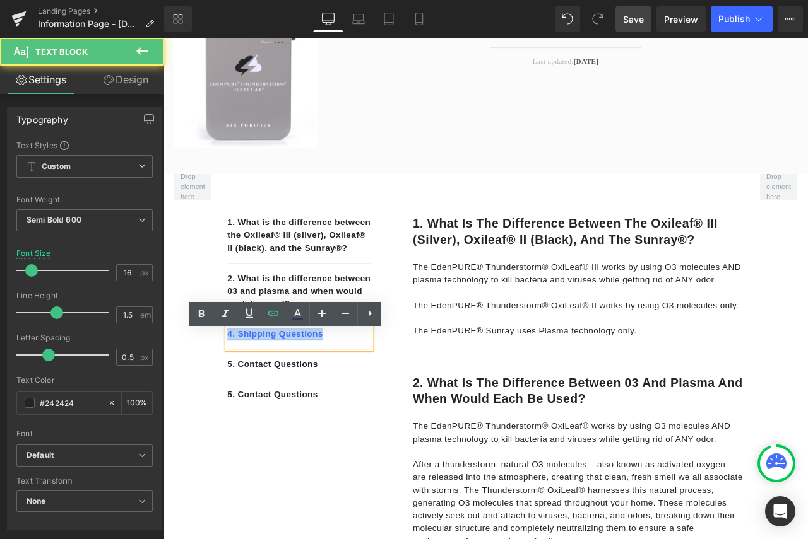
drag, startPoint x: 234, startPoint y: 399, endPoint x: 241, endPoint y: 399, distance: 6.9
click at [239, 399] on div "4. Shipping Questions" at bounding box center [324, 390] width 170 height 36
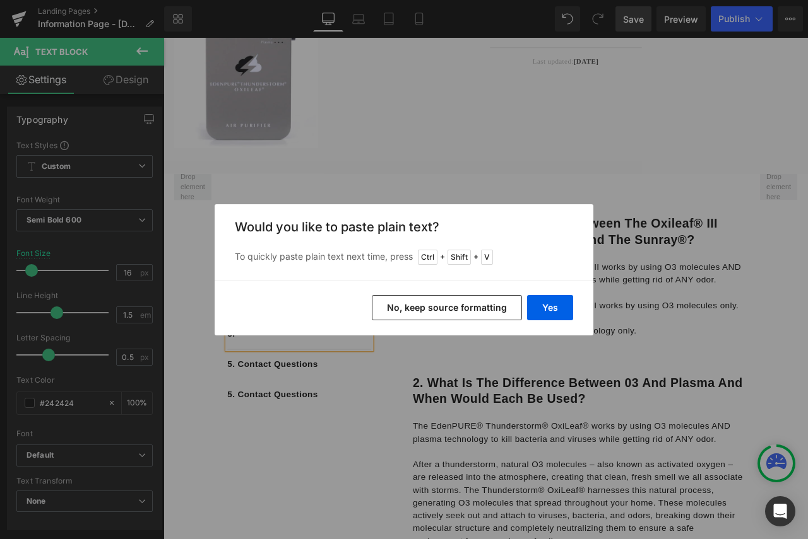
drag, startPoint x: 446, startPoint y: 304, endPoint x: 331, endPoint y: 317, distance: 115.5
click at [446, 304] on button "No, keep source formatting" at bounding box center [447, 307] width 150 height 25
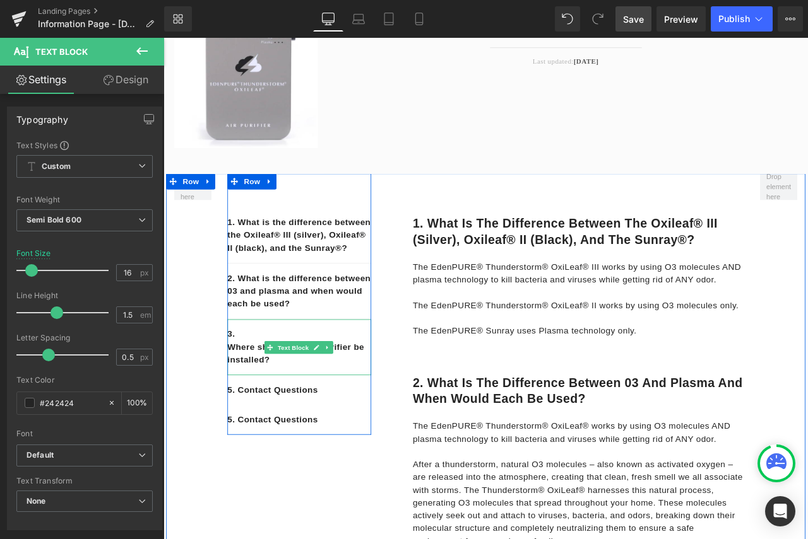
click at [258, 404] on div "3. Where should the air purifier be installed?" at bounding box center [324, 405] width 170 height 66
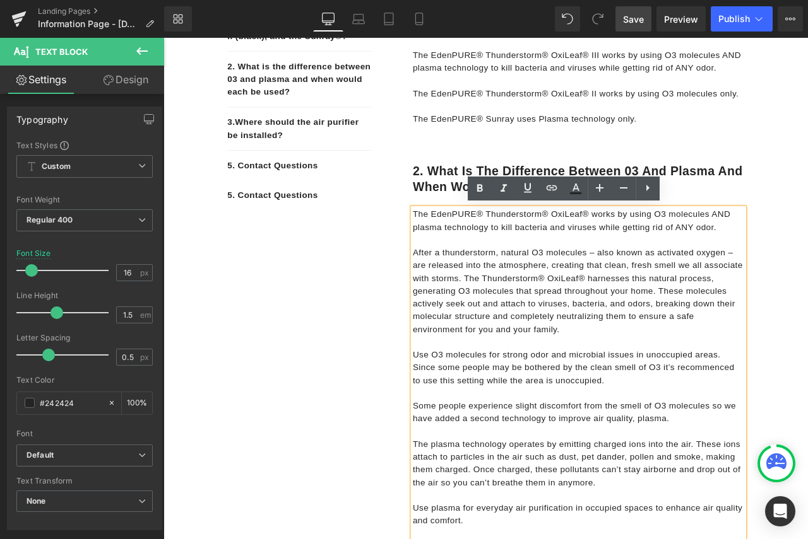
scroll to position [442, 0]
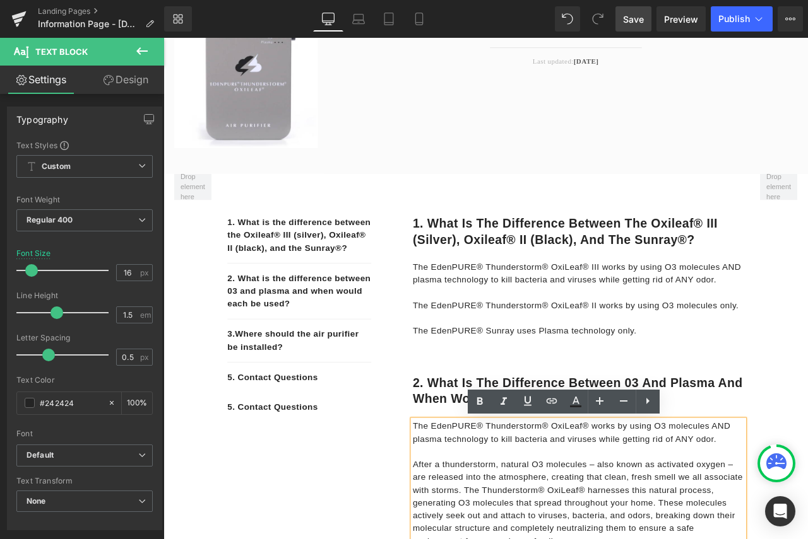
click at [348, 444] on icon at bounding box center [351, 440] width 7 height 7
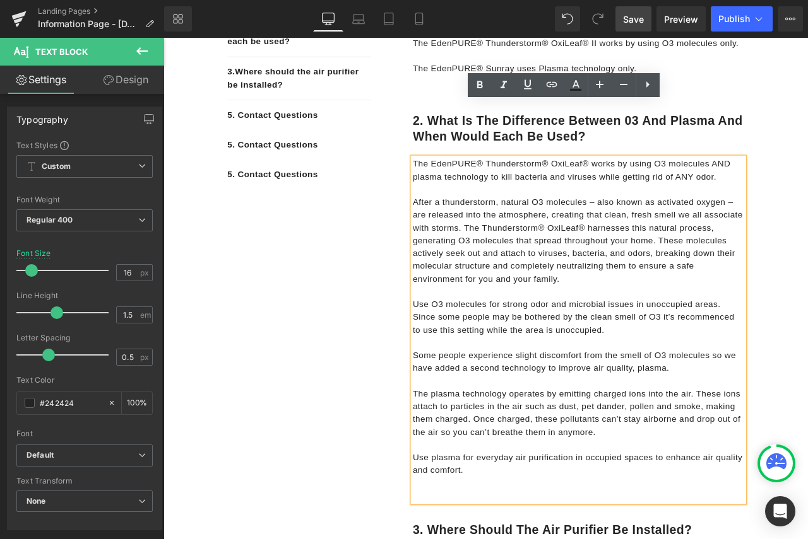
scroll to position [385, 0]
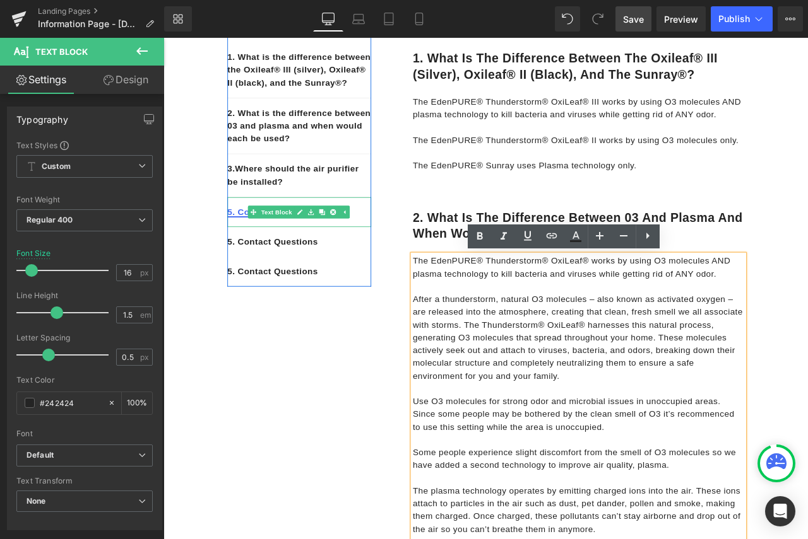
click at [250, 250] on link "5. Contact Questions" at bounding box center [292, 244] width 107 height 11
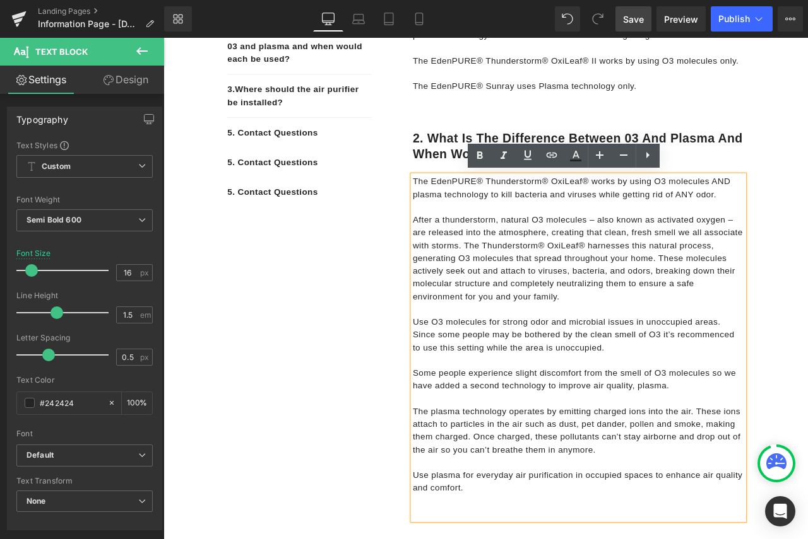
scroll to position [164, 0]
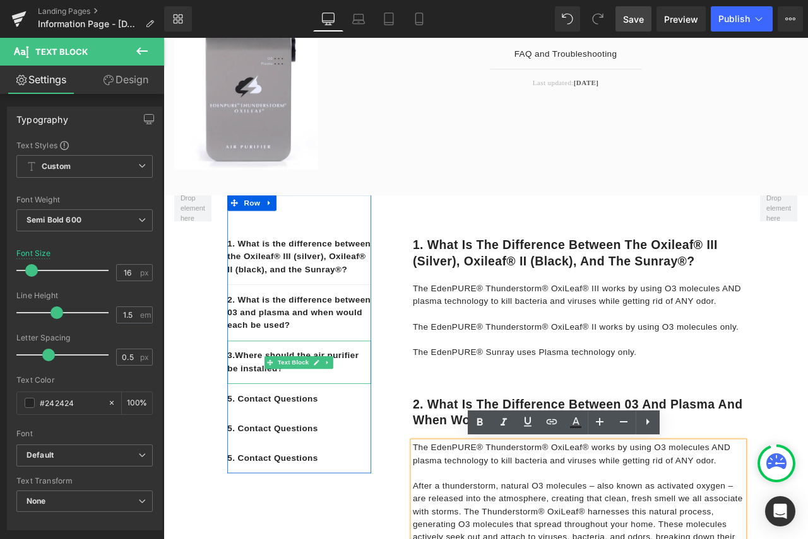
click at [389, 442] on div "3. Where should the air purifier be installed?" at bounding box center [324, 422] width 170 height 51
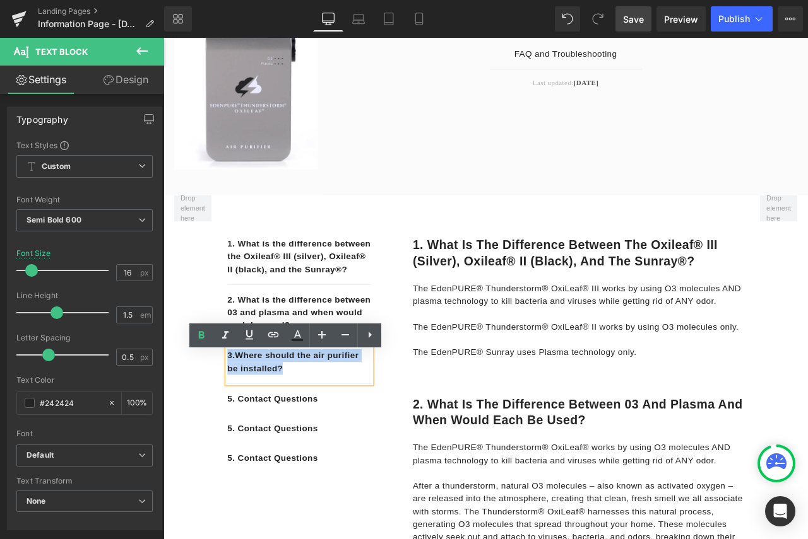
drag, startPoint x: 311, startPoint y: 442, endPoint x: 237, endPoint y: 433, distance: 75.0
click at [239, 433] on div "3. Where should the air purifier be installed?" at bounding box center [324, 422] width 170 height 51
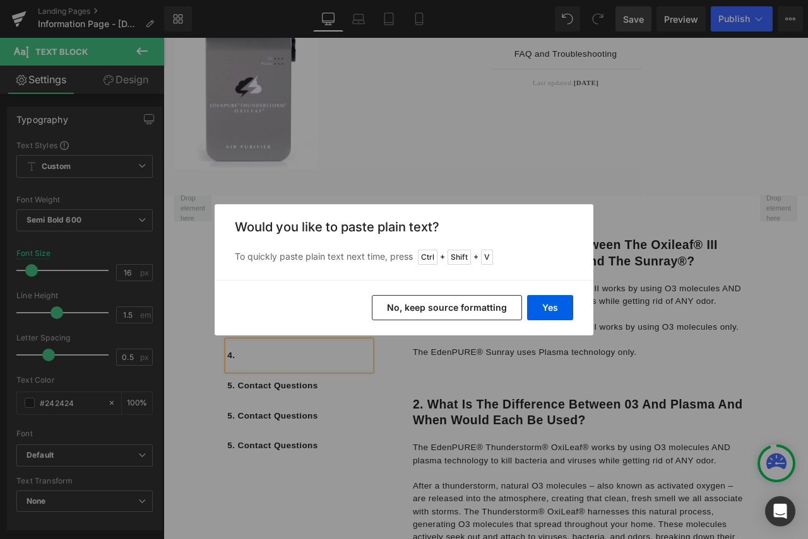
click at [431, 298] on button "No, keep source formatting" at bounding box center [447, 307] width 150 height 25
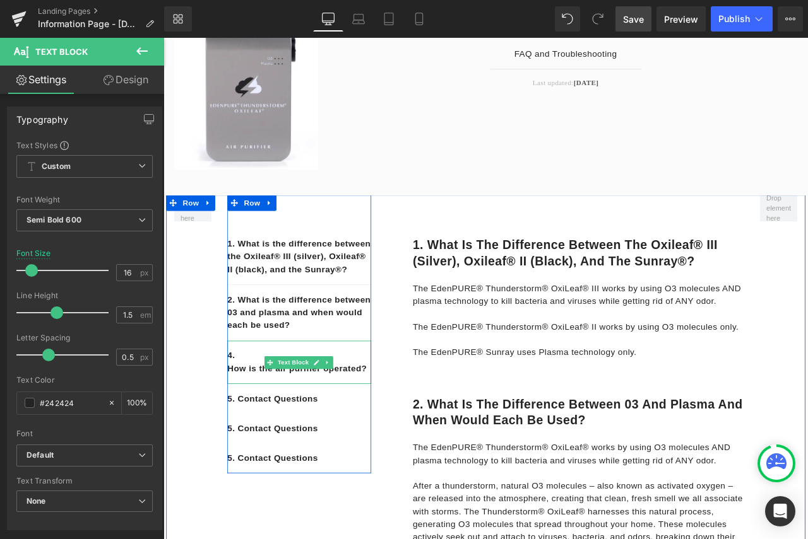
click at [269, 427] on div "4. How is the air purifier operated?" at bounding box center [324, 422] width 170 height 51
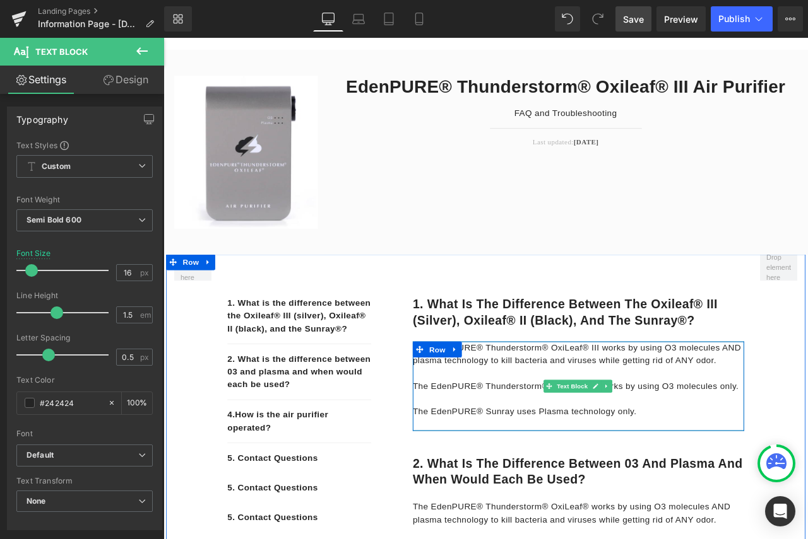
scroll to position [0, 0]
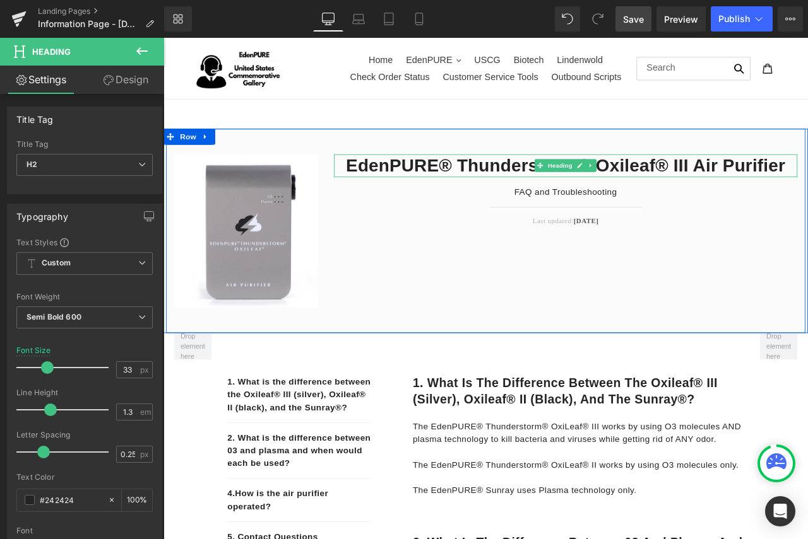
drag, startPoint x: 900, startPoint y: 188, endPoint x: 372, endPoint y: 190, distance: 527.5
click at [372, 190] on h2 "EdenPURE® Thunderstorm® Oxileaf® III Air Purifier" at bounding box center [639, 189] width 549 height 27
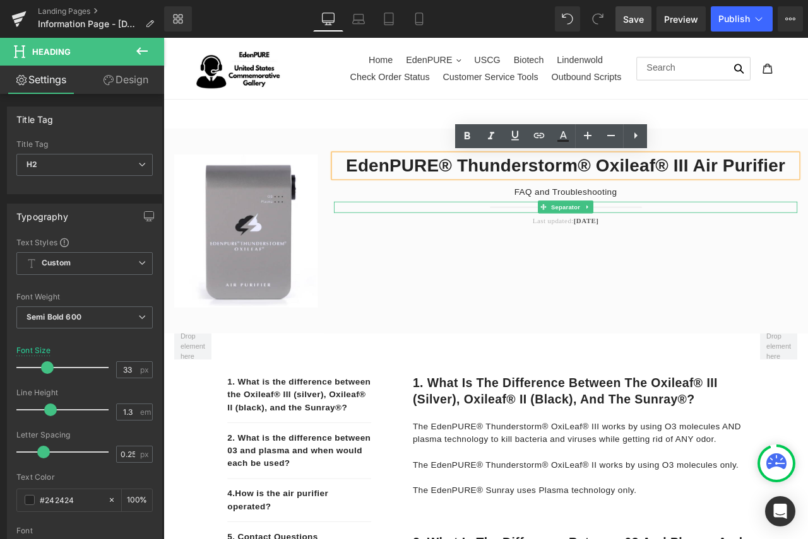
copy h2 "EdenPURE® Thunderstorm® Oxileaf® III Air Purifier"
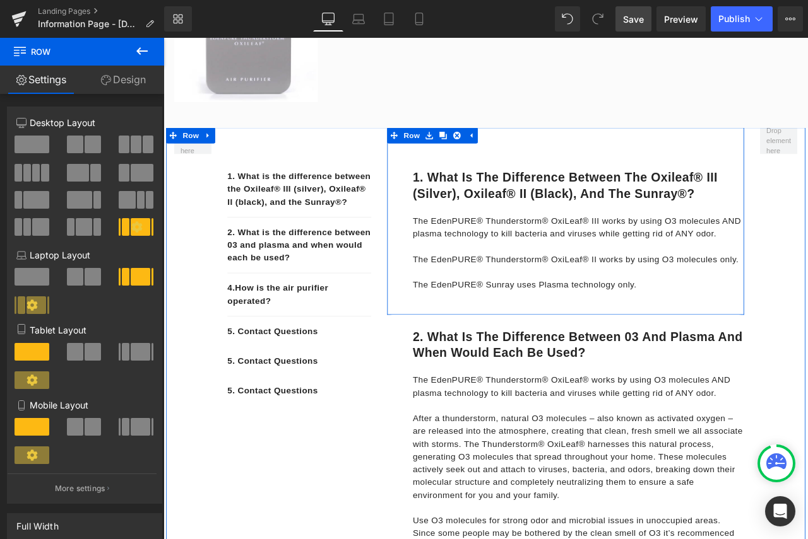
scroll to position [252, 0]
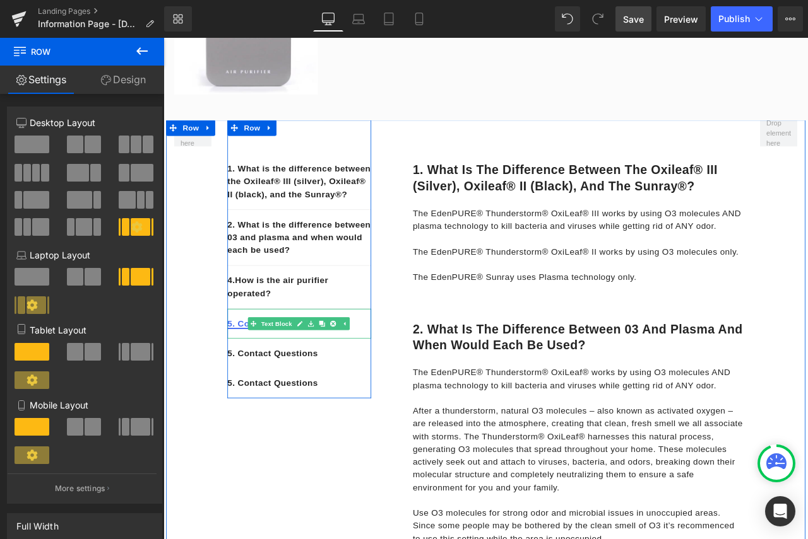
click at [247, 382] on link "5. Contact Questions" at bounding box center [292, 377] width 107 height 11
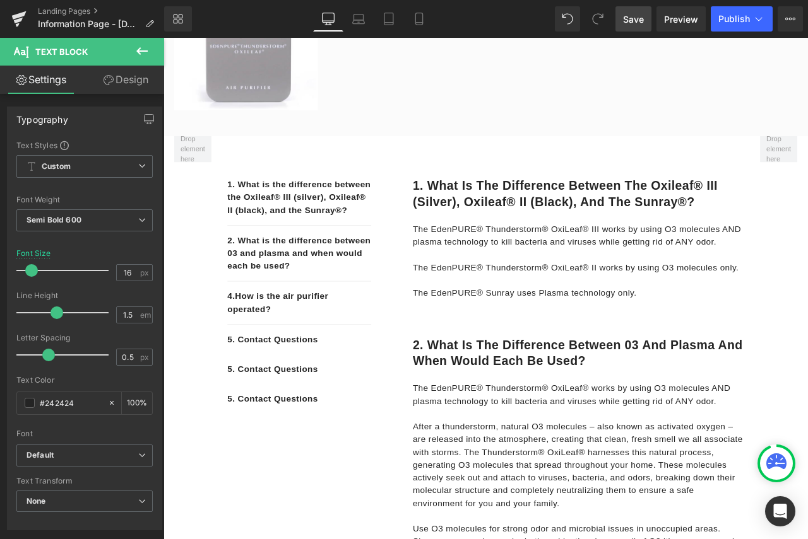
scroll to position [155, 0]
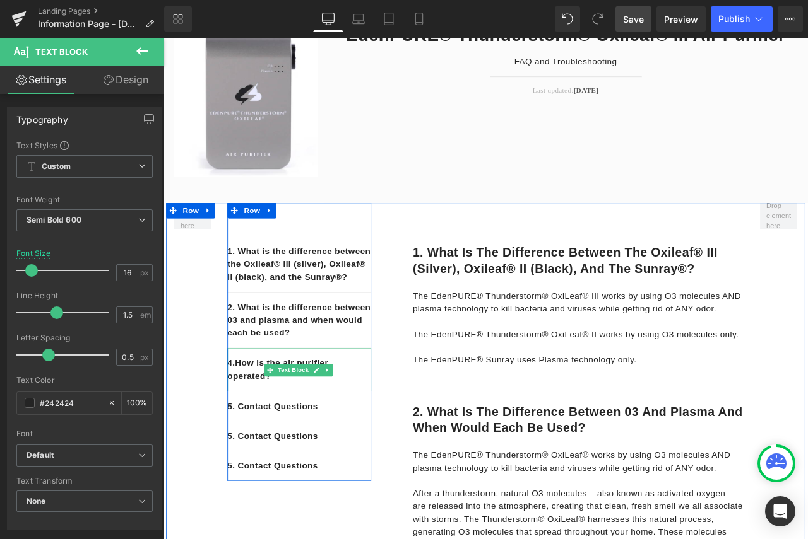
click at [296, 457] on div "4. How is the air purifier operated?" at bounding box center [324, 431] width 170 height 51
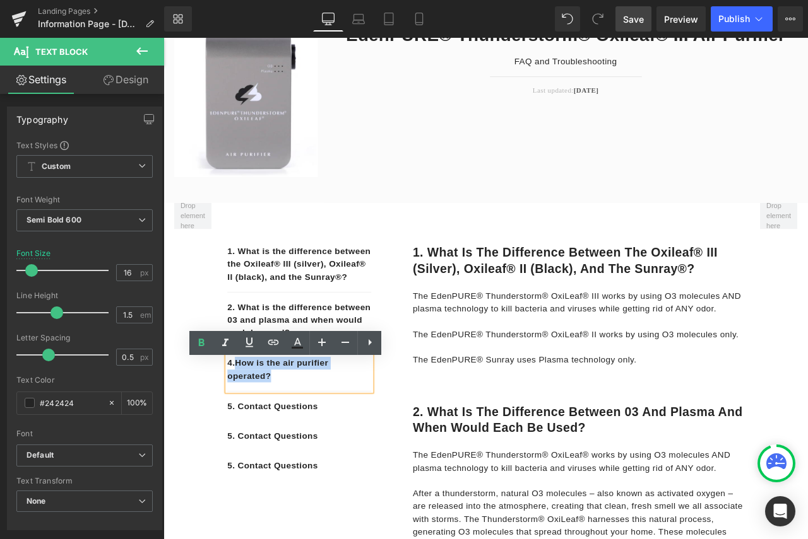
drag, startPoint x: 293, startPoint y: 454, endPoint x: 245, endPoint y: 438, distance: 51.1
click at [245, 438] on div "4. How is the air purifier operated?" at bounding box center [324, 431] width 170 height 51
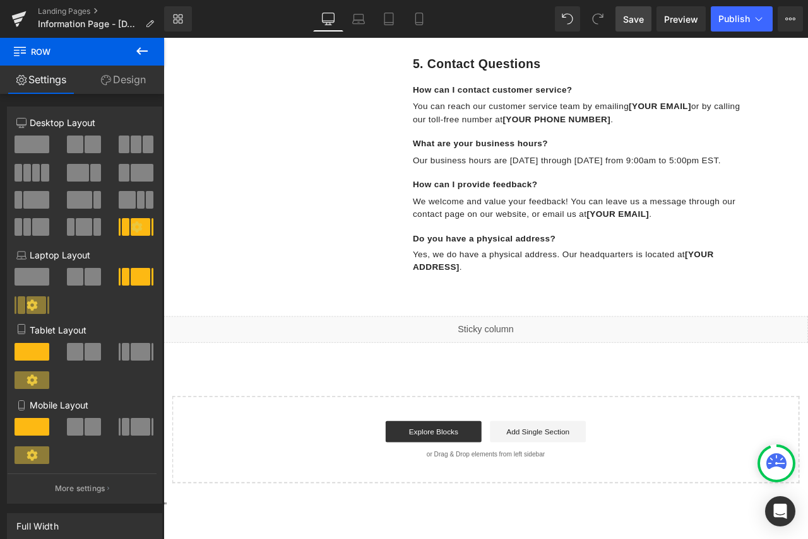
scroll to position [1692, 0]
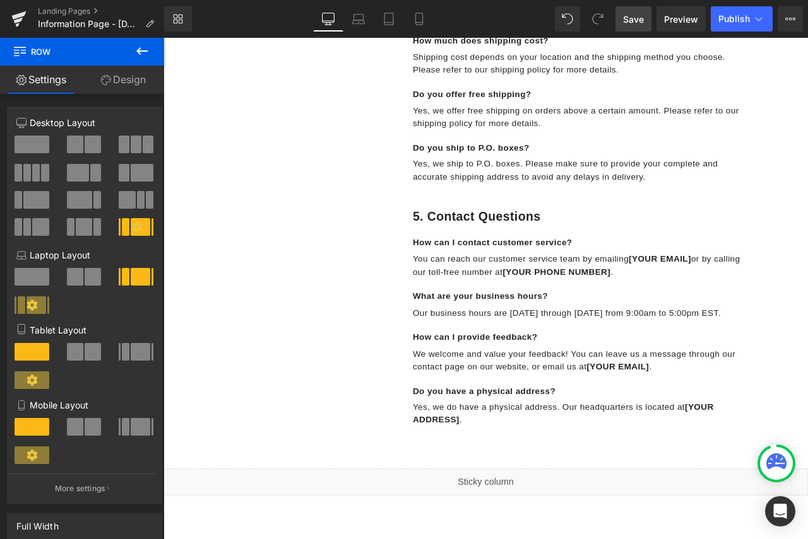
drag, startPoint x: 532, startPoint y: 495, endPoint x: 605, endPoint y: 489, distance: 72.8
click at [532, 495] on div "How can I provide feedback? Text Block We welcome and value your feedback! You …" at bounding box center [655, 443] width 392 height 112
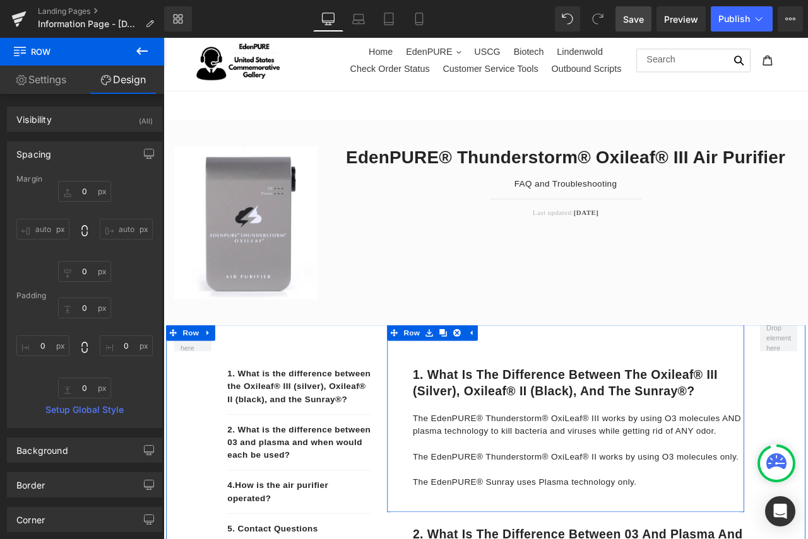
scroll to position [315, 0]
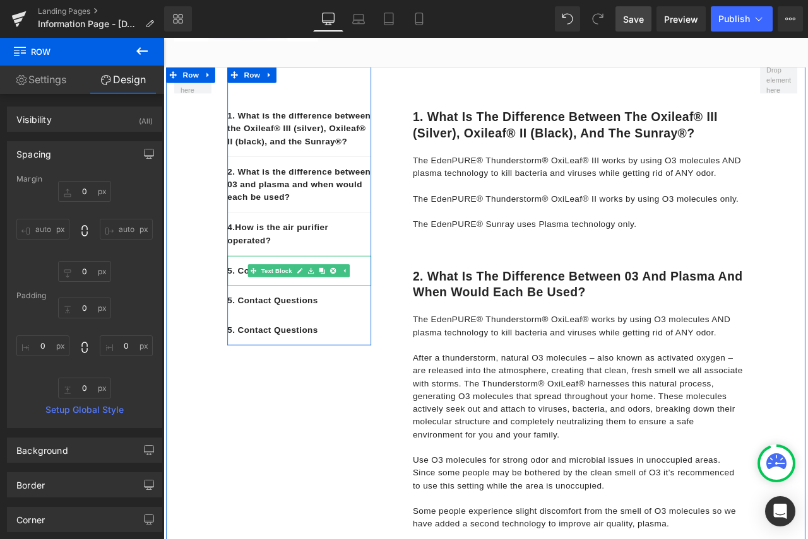
click at [395, 322] on p "5. Contact Questions" at bounding box center [324, 314] width 170 height 15
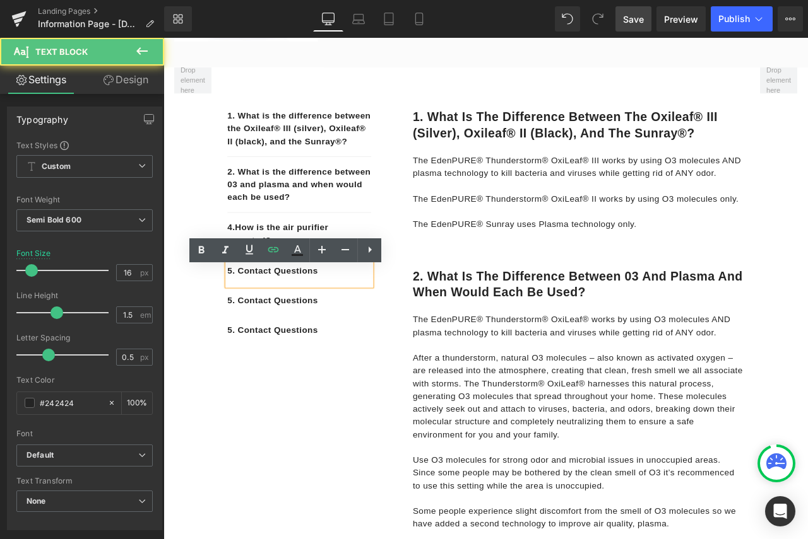
click at [348, 322] on p "5. Contact Questions" at bounding box center [324, 314] width 170 height 15
drag, startPoint x: 348, startPoint y: 326, endPoint x: 205, endPoint y: 326, distance: 142.6
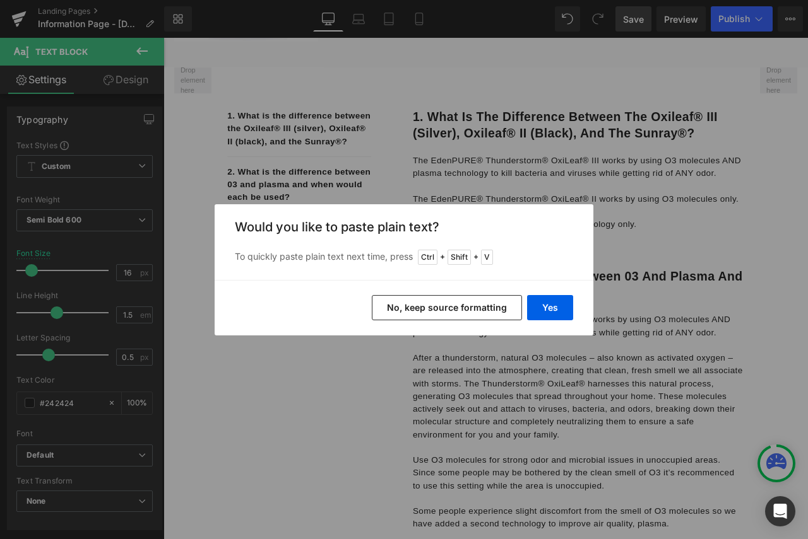
click at [456, 310] on button "No, keep source formatting" at bounding box center [447, 307] width 150 height 25
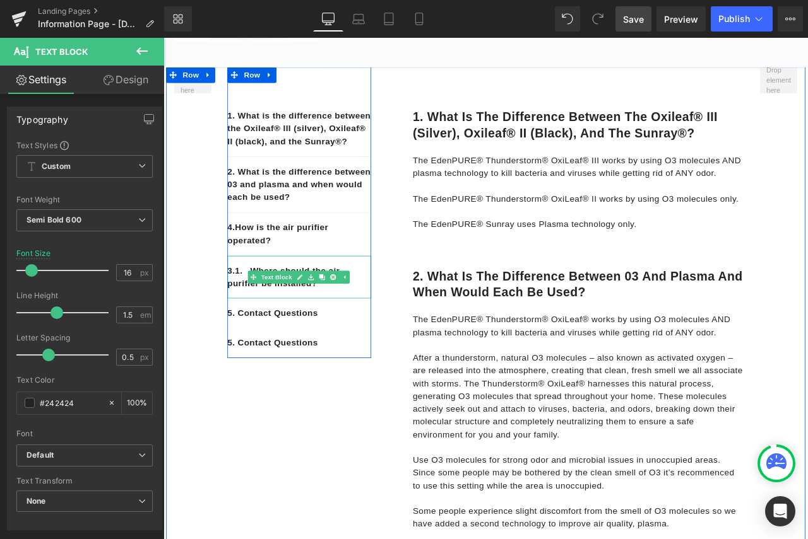
click at [261, 319] on span "1." at bounding box center [257, 314] width 18 height 11
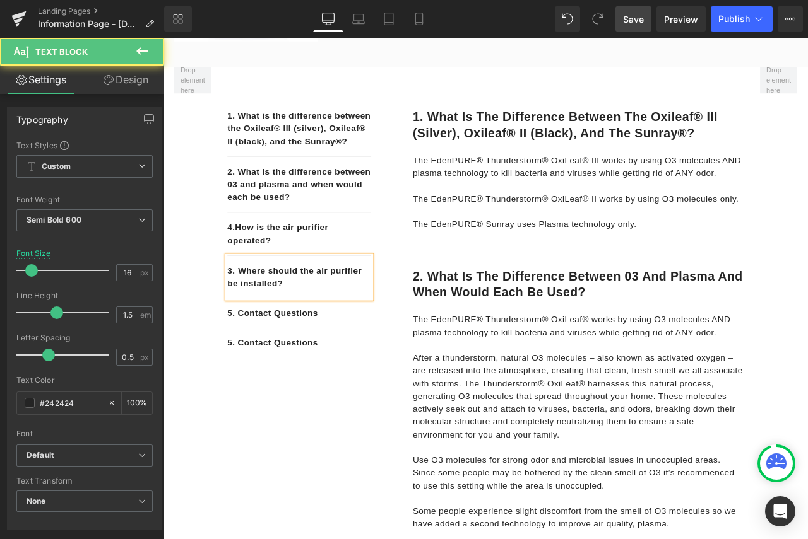
click at [386, 347] on div "3. Where should the air purifier be installed?" at bounding box center [324, 322] width 170 height 50
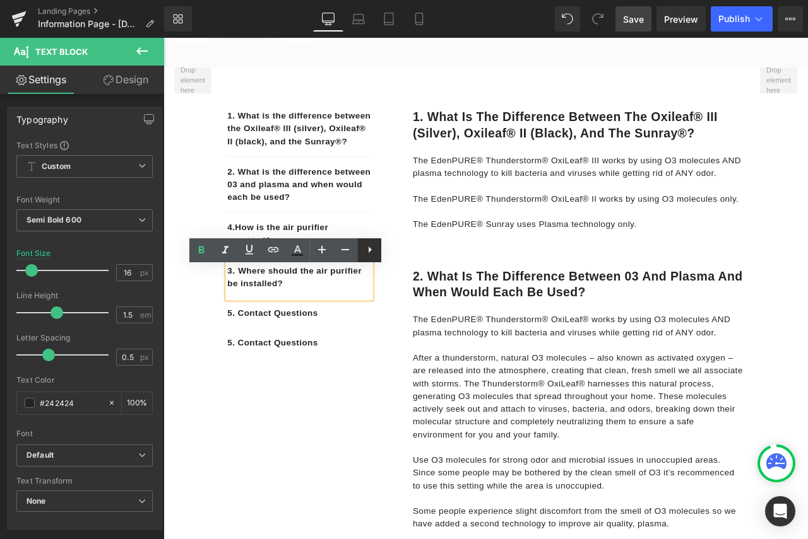
click at [368, 252] on icon at bounding box center [369, 250] width 3 height 6
click at [163, 38] on div at bounding box center [163, 38] width 0 height 0
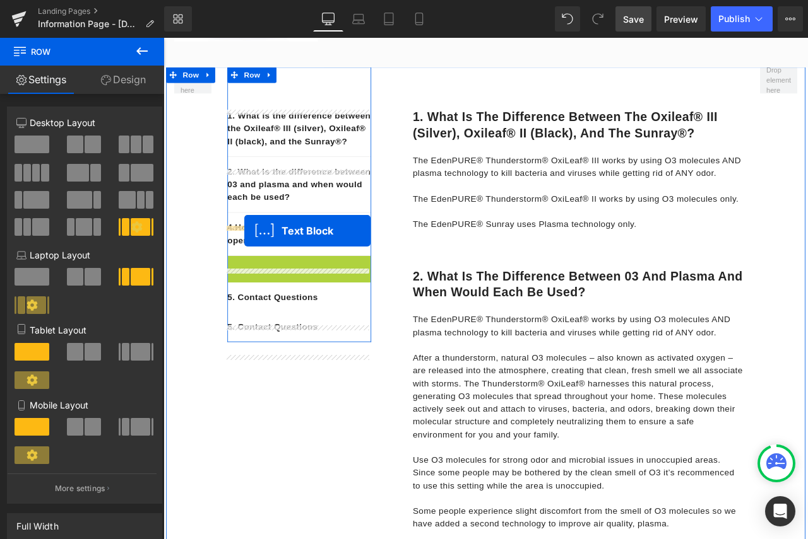
drag, startPoint x: 265, startPoint y: 336, endPoint x: 259, endPoint y: 267, distance: 69.0
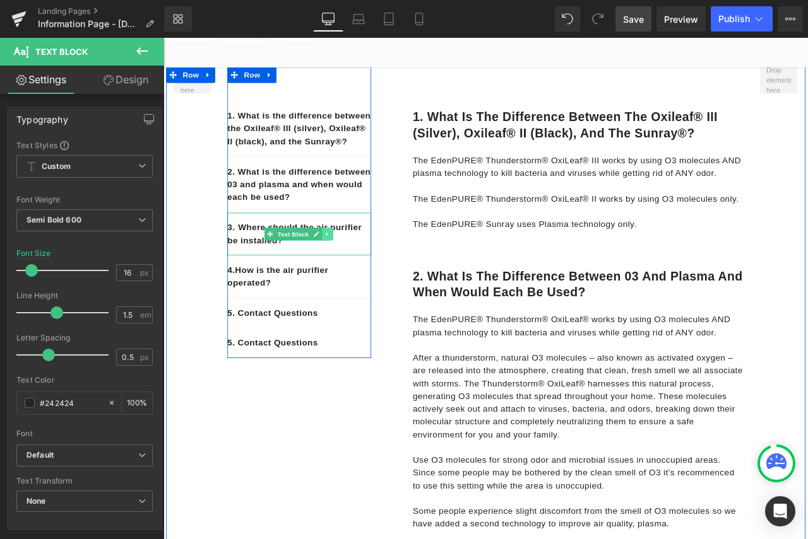
click at [358, 278] on link at bounding box center [357, 270] width 13 height 15
click at [358, 278] on link at bounding box center [364, 270] width 13 height 15
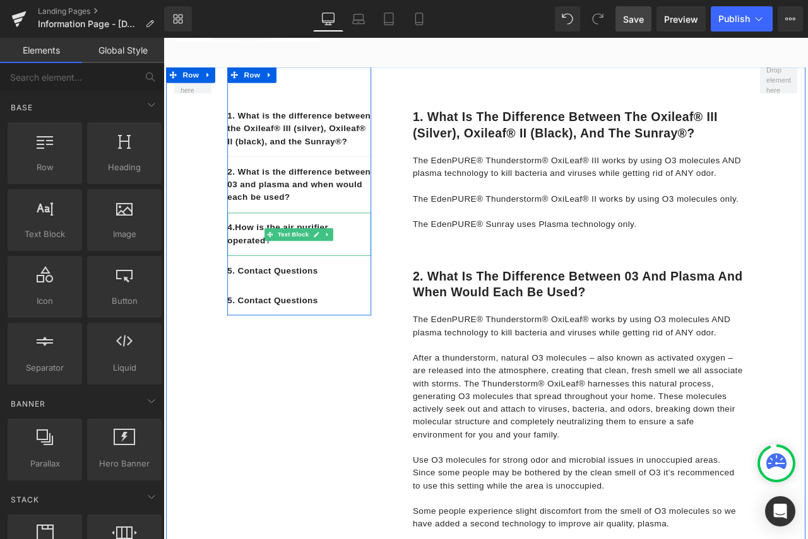
click at [284, 283] on span "How is the air purifier operated?" at bounding box center [298, 270] width 119 height 26
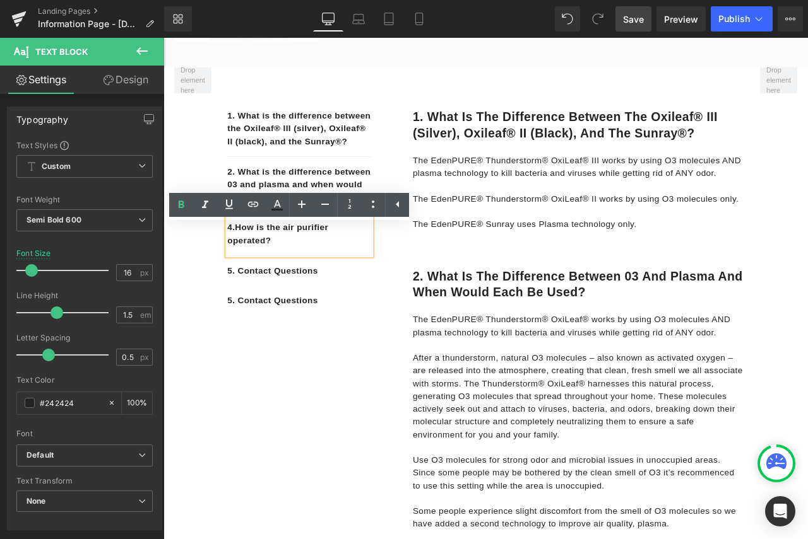
drag, startPoint x: 291, startPoint y: 293, endPoint x: 234, endPoint y: 281, distance: 58.2
click at [239, 281] on div "4. How is the air purifier operated?" at bounding box center [324, 270] width 170 height 51
click at [313, 293] on div "4. How is the air purifier operated?" at bounding box center [324, 270] width 170 height 51
drag, startPoint x: 301, startPoint y: 294, endPoint x: 237, endPoint y: 277, distance: 66.6
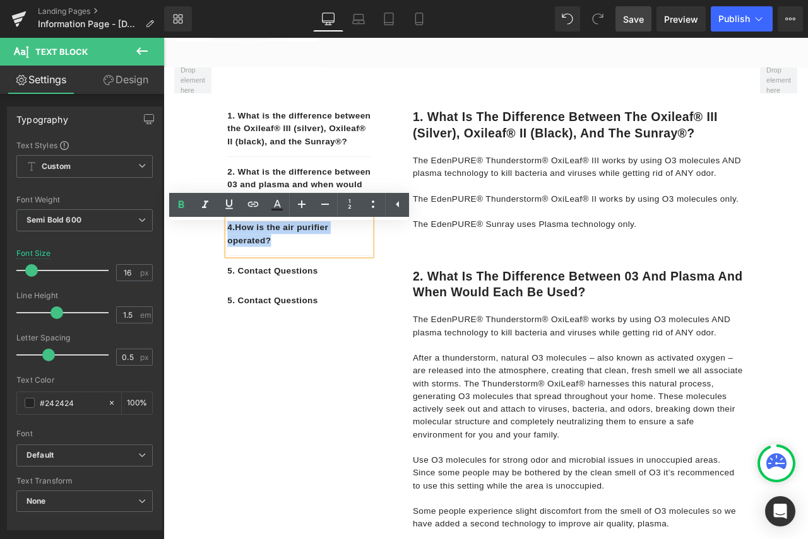
click at [239, 277] on div "4. How is the air purifier operated?" at bounding box center [324, 270] width 170 height 51
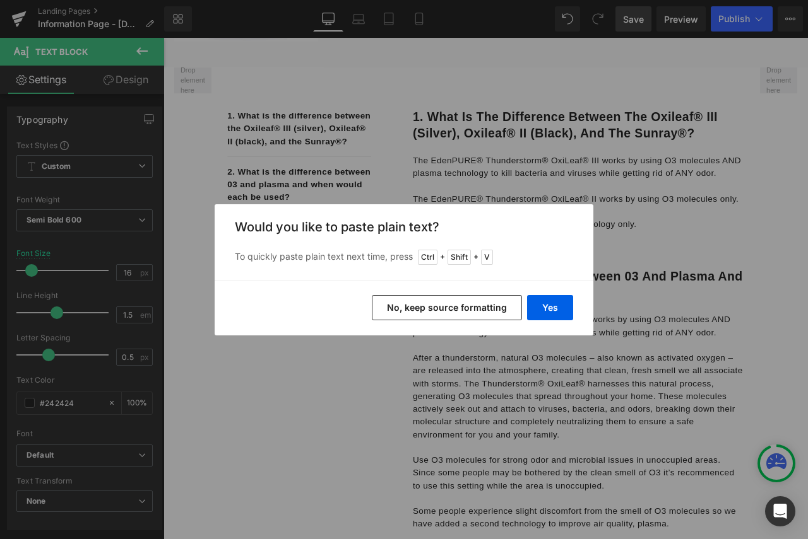
click at [433, 311] on button "No, keep source formatting" at bounding box center [447, 307] width 150 height 25
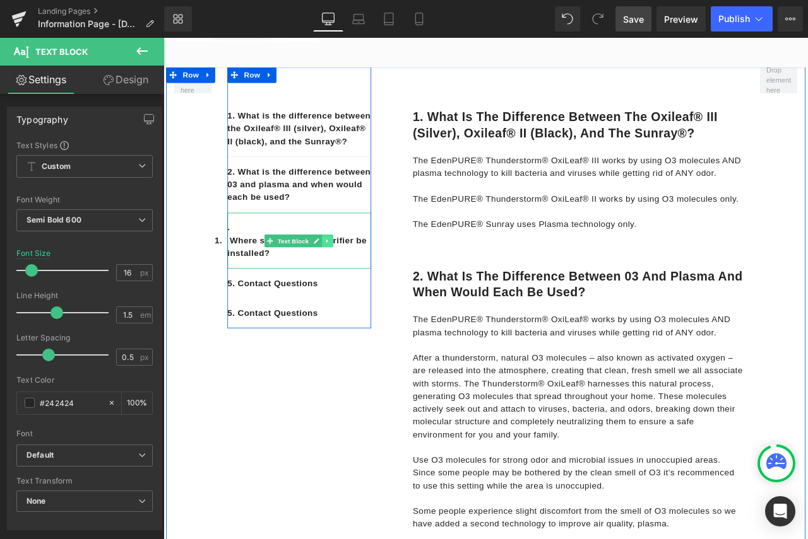
click at [355, 283] on icon at bounding box center [358, 279] width 7 height 8
click at [361, 283] on icon at bounding box center [364, 279] width 7 height 8
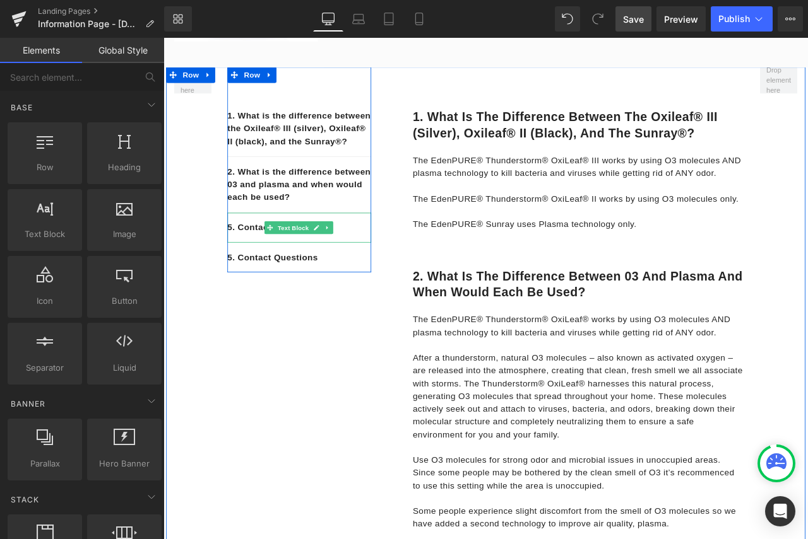
click at [387, 271] on p "5. Contact Questions" at bounding box center [324, 263] width 170 height 15
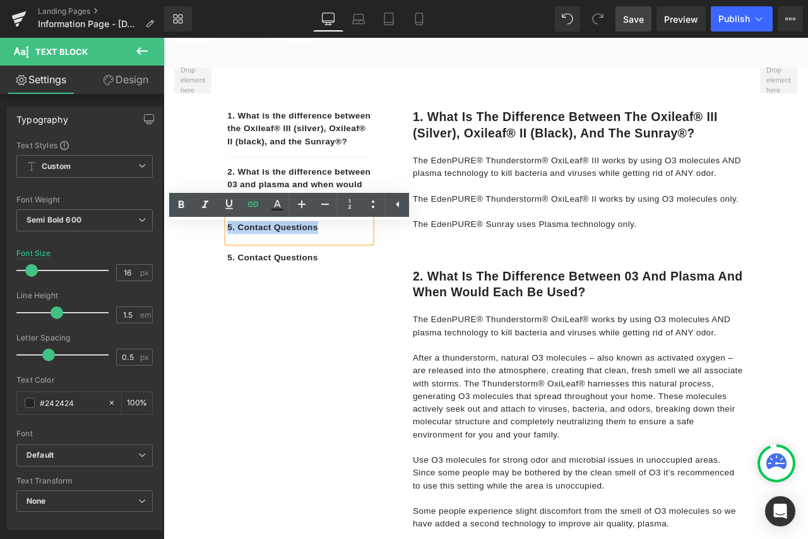
drag, startPoint x: 356, startPoint y: 274, endPoint x: 231, endPoint y: 279, distance: 125.6
click at [231, 279] on div "1. What is the difference between the Oxileaf® III (silver), Oxileaf® II (black…" at bounding box center [324, 195] width 189 height 244
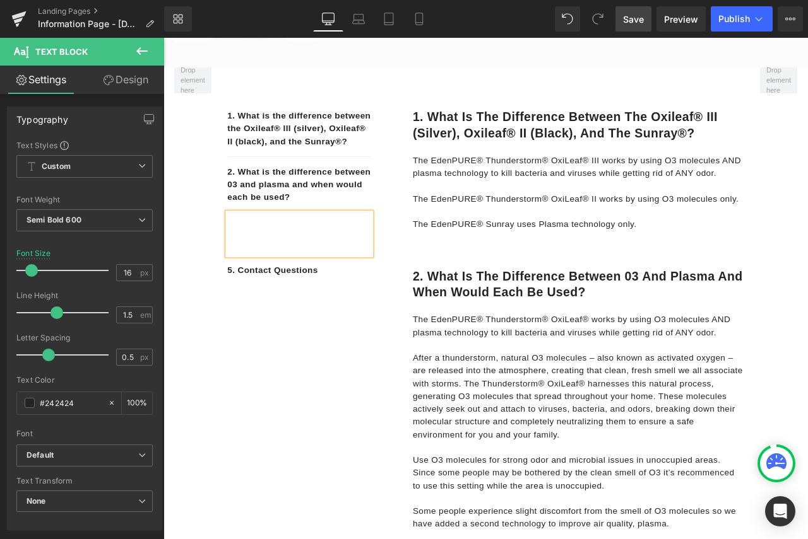
click at [259, 283] on div at bounding box center [324, 270] width 170 height 50
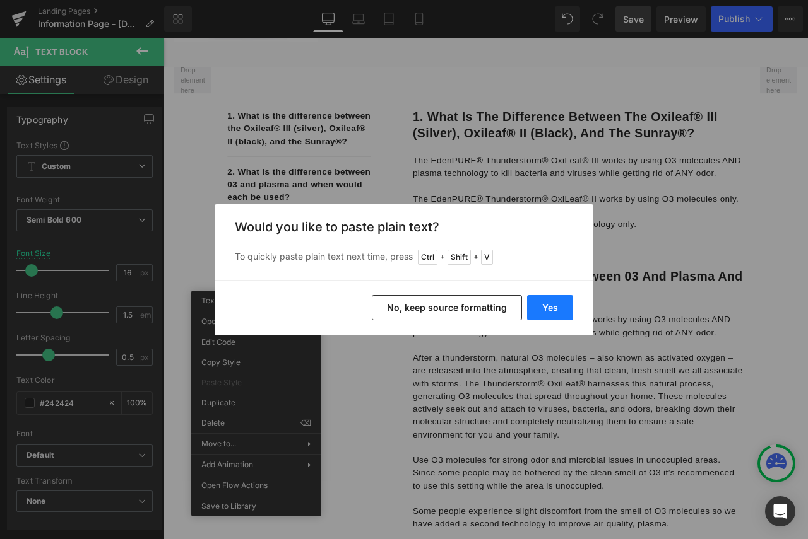
click at [560, 312] on button "Yes" at bounding box center [550, 307] width 46 height 25
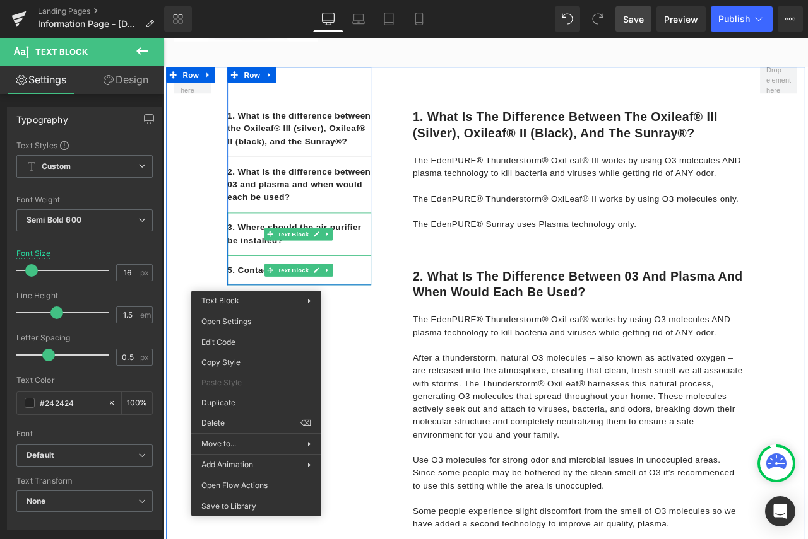
click at [388, 321] on p "5. Contact Questions" at bounding box center [324, 313] width 170 height 15
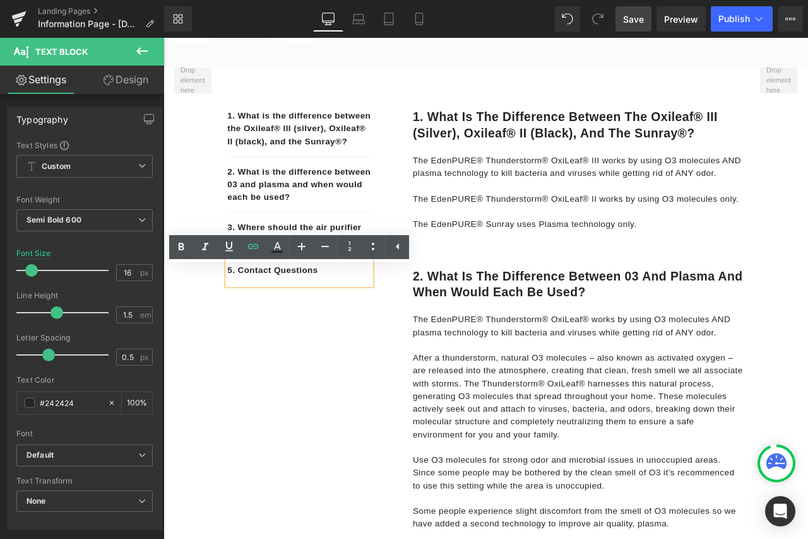
click at [360, 321] on p "5. Contact Questions" at bounding box center [324, 313] width 170 height 15
drag, startPoint x: 378, startPoint y: 326, endPoint x: 241, endPoint y: 326, distance: 136.9
click at [241, 321] on p "5. Contact Questions" at bounding box center [324, 313] width 170 height 15
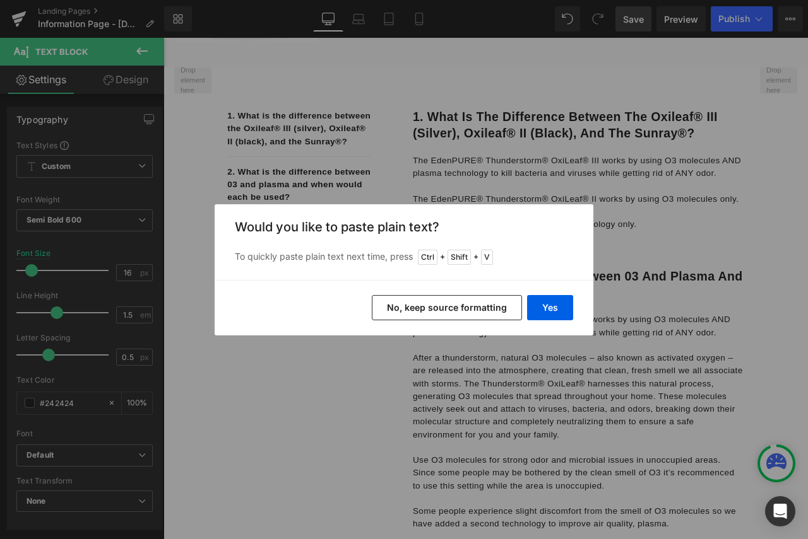
click at [498, 310] on button "No, keep source formatting" at bounding box center [447, 307] width 150 height 25
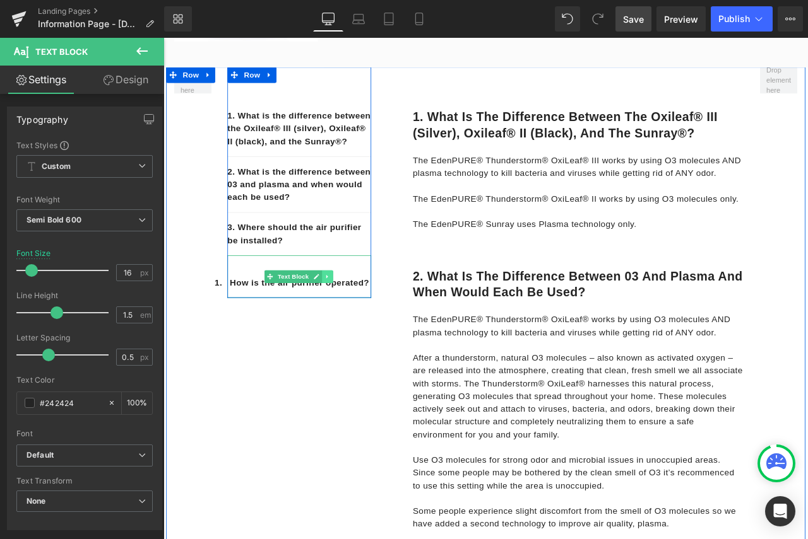
click at [355, 325] on icon at bounding box center [358, 321] width 7 height 8
click at [361, 325] on icon at bounding box center [364, 321] width 7 height 7
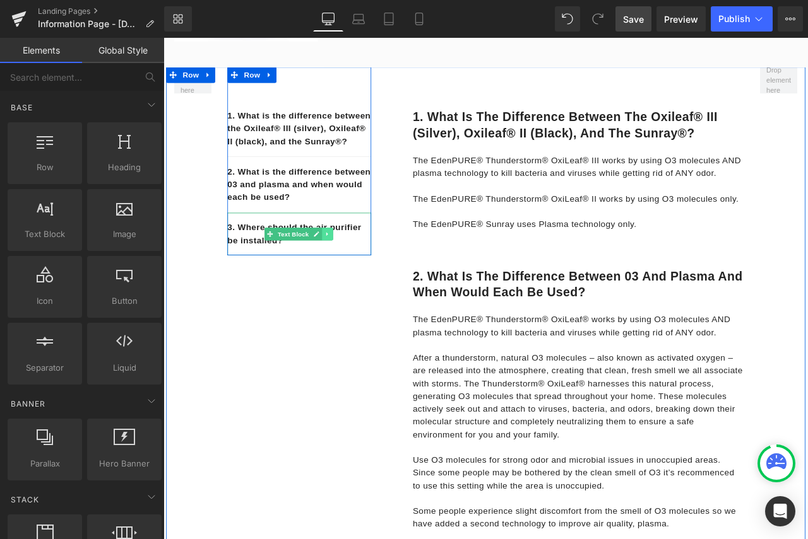
click at [356, 274] on icon at bounding box center [358, 271] width 7 height 8
click at [338, 274] on icon at bounding box center [337, 271] width 7 height 7
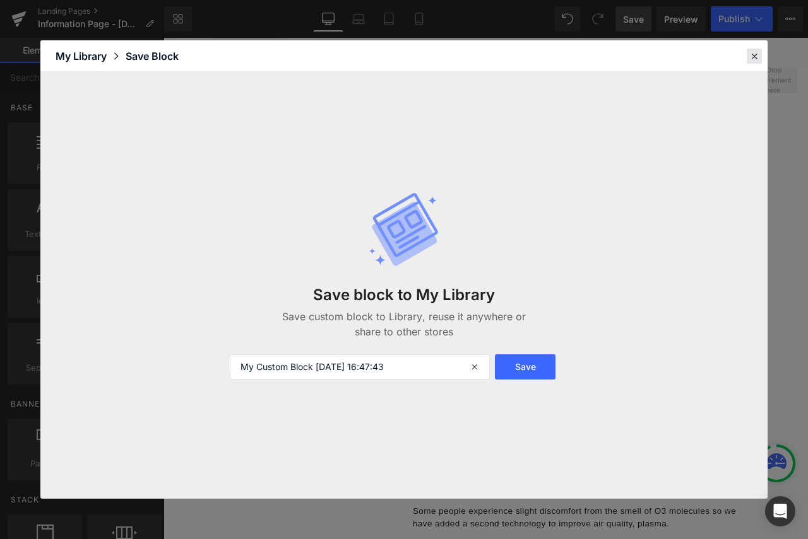
click at [748, 58] on icon at bounding box center [753, 55] width 11 height 11
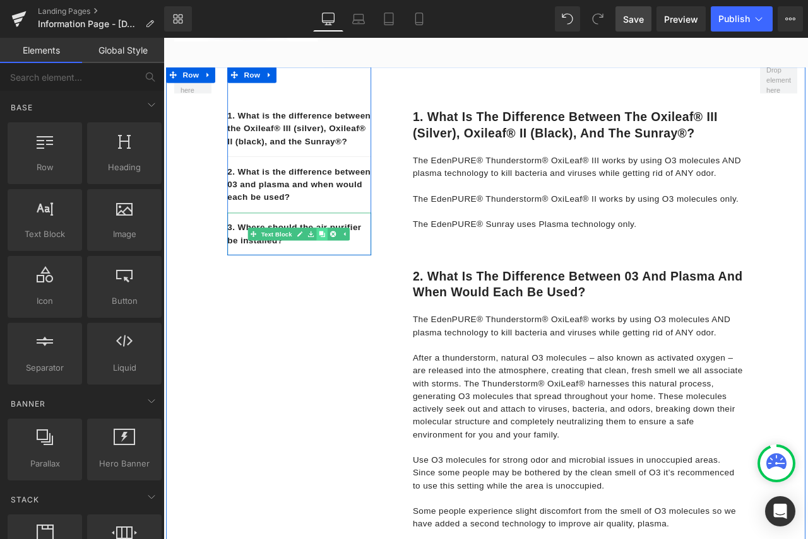
click at [348, 274] on icon at bounding box center [351, 271] width 7 height 7
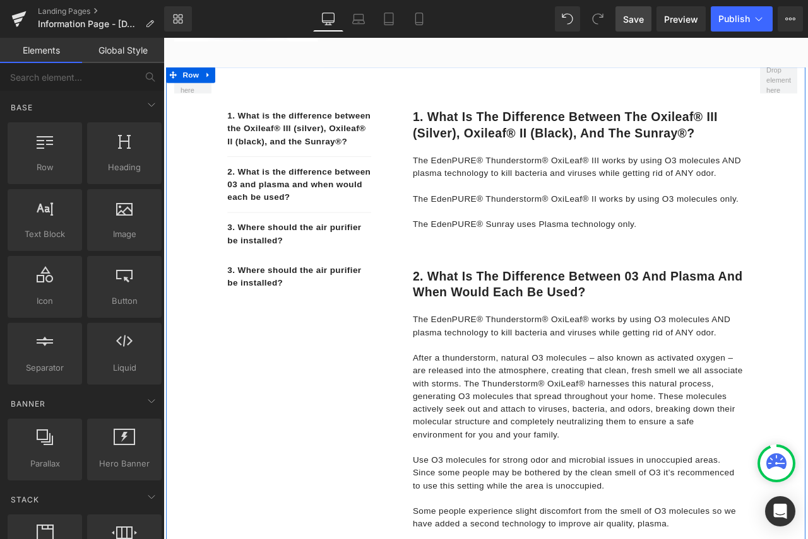
click at [310, 346] on div "3. Where should the air purifier be installed?" at bounding box center [324, 321] width 170 height 50
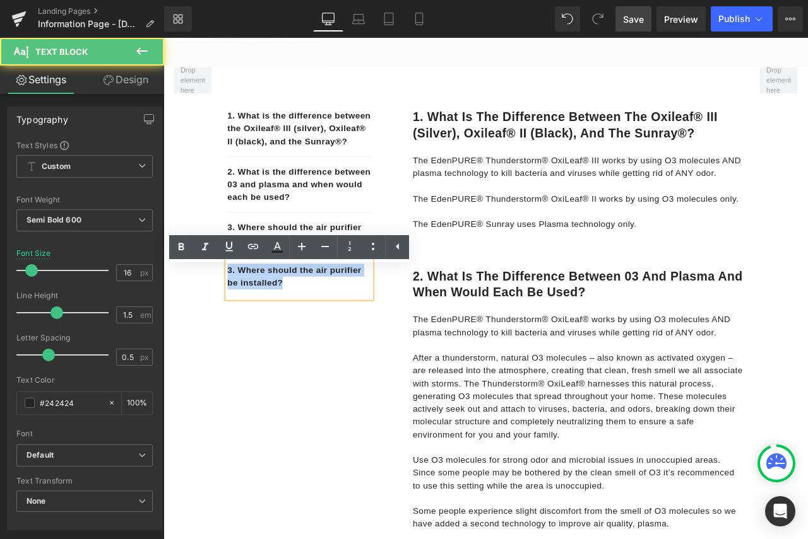
drag, startPoint x: 235, startPoint y: 320, endPoint x: 322, endPoint y: 339, distance: 88.6
click at [322, 339] on div "3. Where should the air purifier be installed?" at bounding box center [324, 321] width 170 height 50
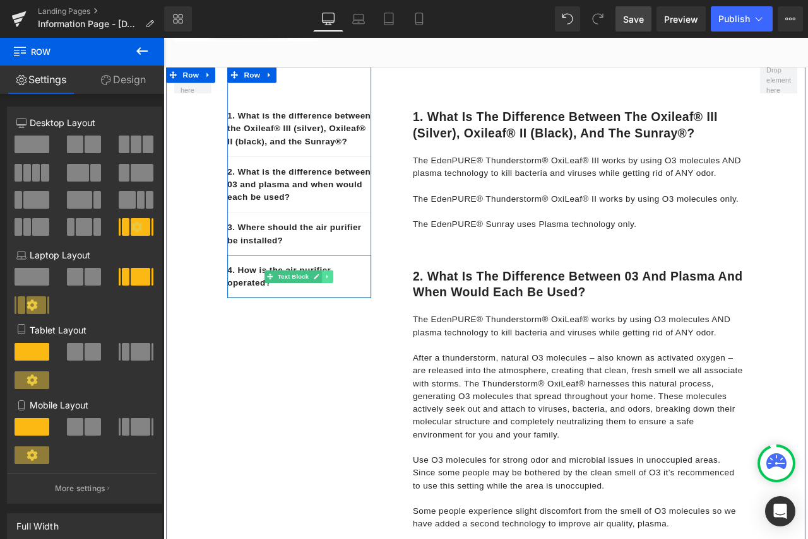
click at [358, 329] on link at bounding box center [357, 321] width 13 height 15
click at [347, 329] on link at bounding box center [350, 321] width 13 height 15
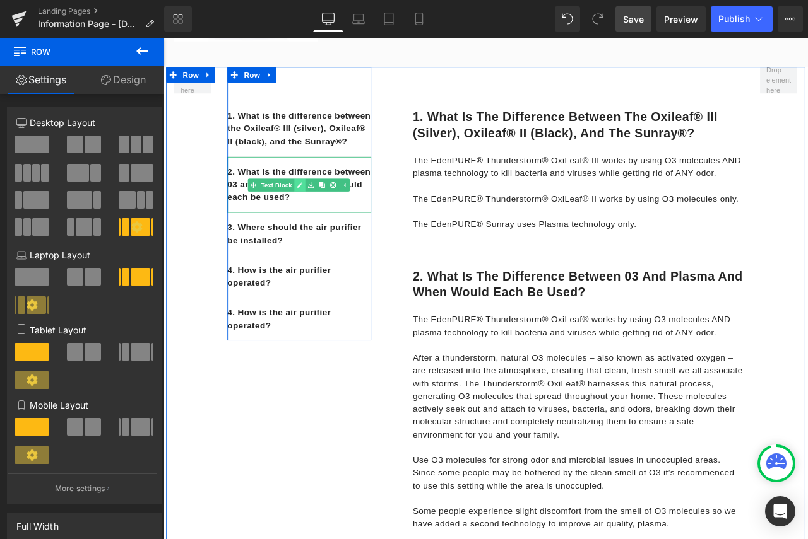
click at [324, 216] on icon at bounding box center [325, 213] width 7 height 8
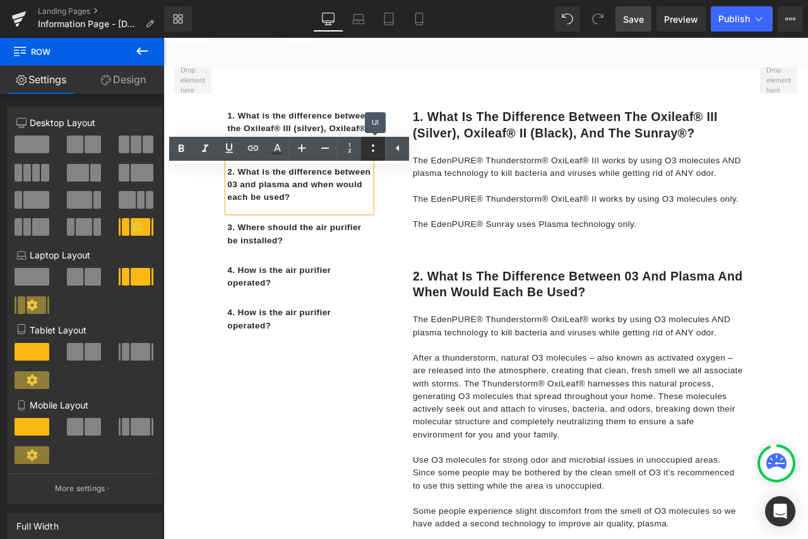
click at [377, 152] on icon at bounding box center [372, 148] width 15 height 15
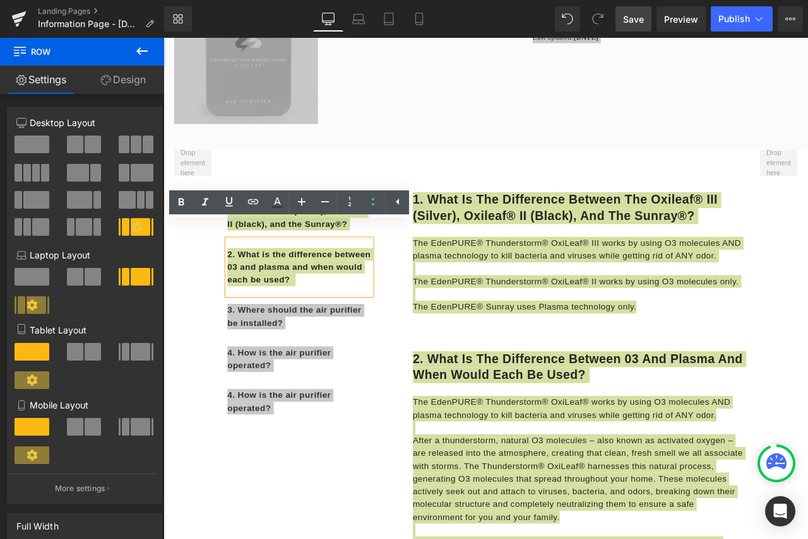
scroll to position [189, 0]
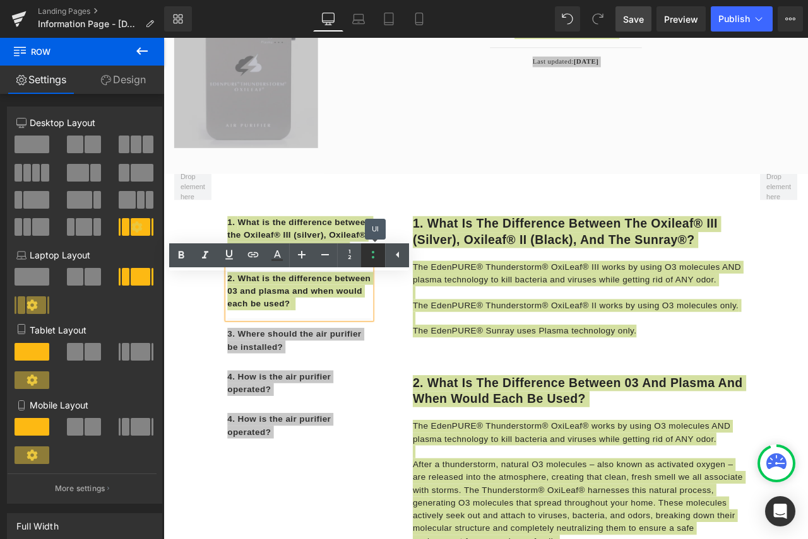
click at [373, 259] on icon at bounding box center [372, 254] width 15 height 15
click at [397, 256] on icon at bounding box center [397, 255] width 3 height 6
click at [163, 38] on div "48px" at bounding box center [163, 38] width 0 height 0
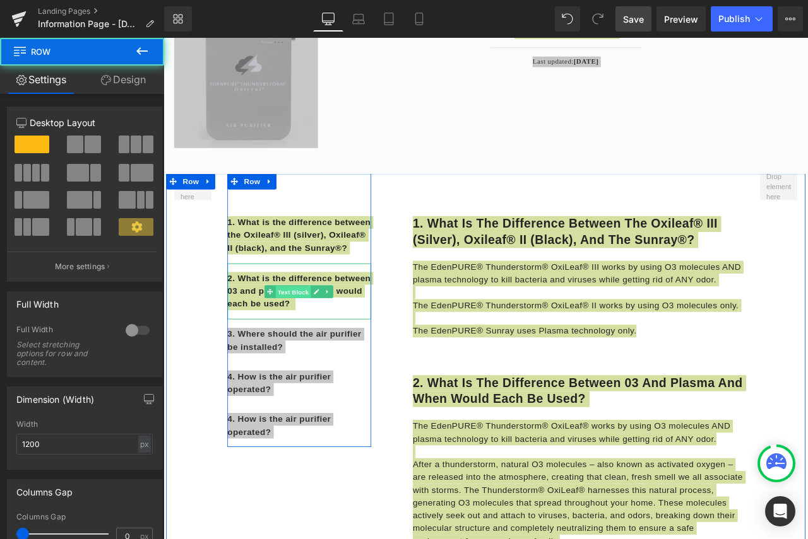
click at [283, 346] on link "Text Block" at bounding box center [310, 338] width 55 height 15
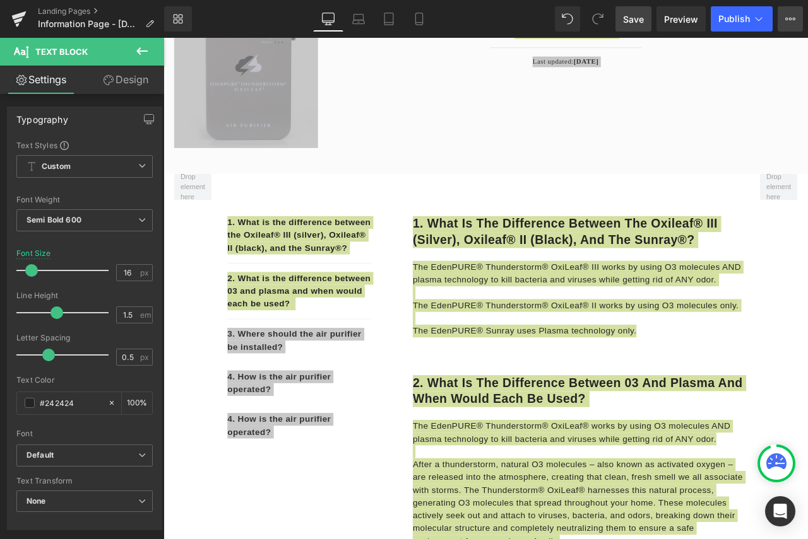
click at [792, 26] on button "View Live Page View with current Template Save Template to Library Schedule Pub…" at bounding box center [789, 18] width 25 height 25
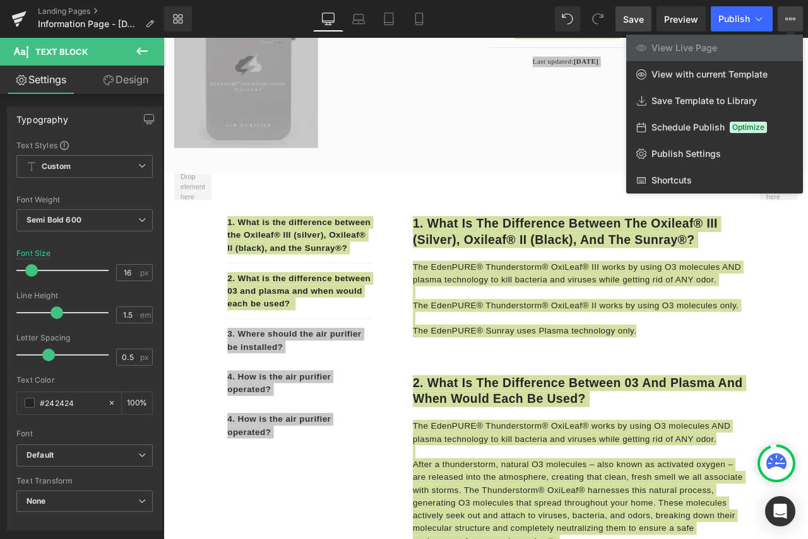
click at [491, 153] on div at bounding box center [485, 289] width 644 height 502
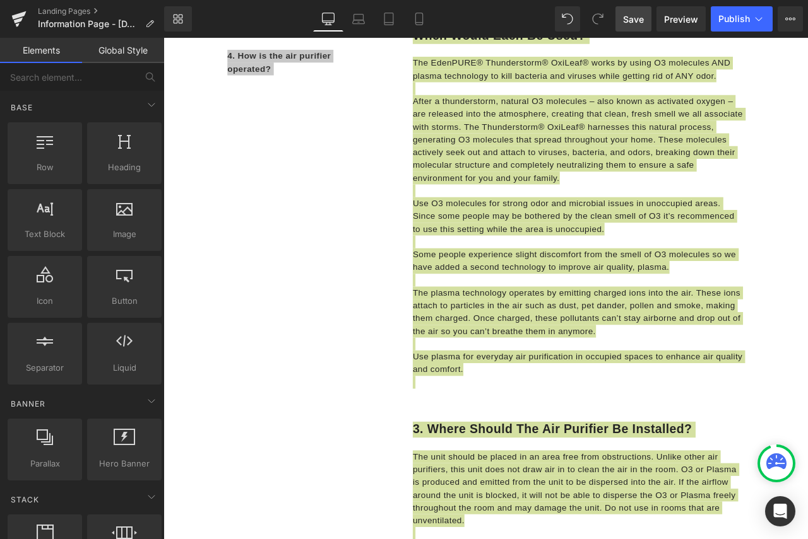
scroll to position [304, 0]
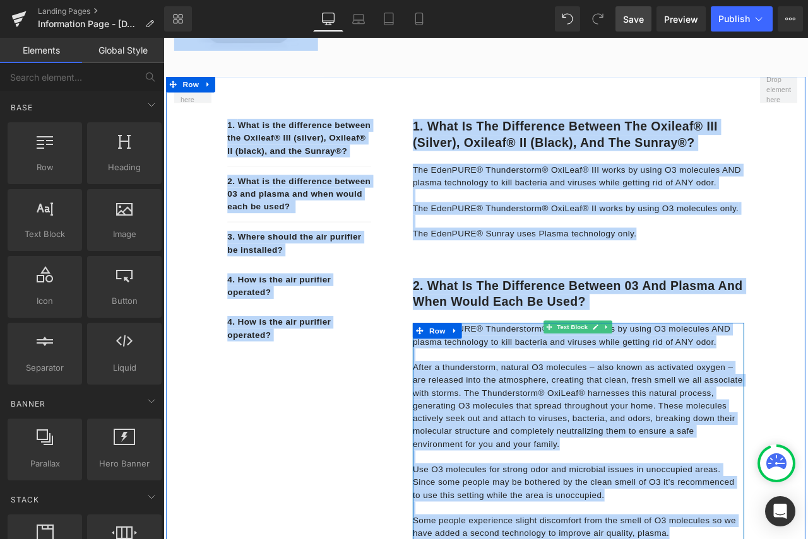
click at [661, 476] on p "After a thunderstorm, natural O3 molecules – also known as activated oxygen – a…" at bounding box center [655, 474] width 392 height 106
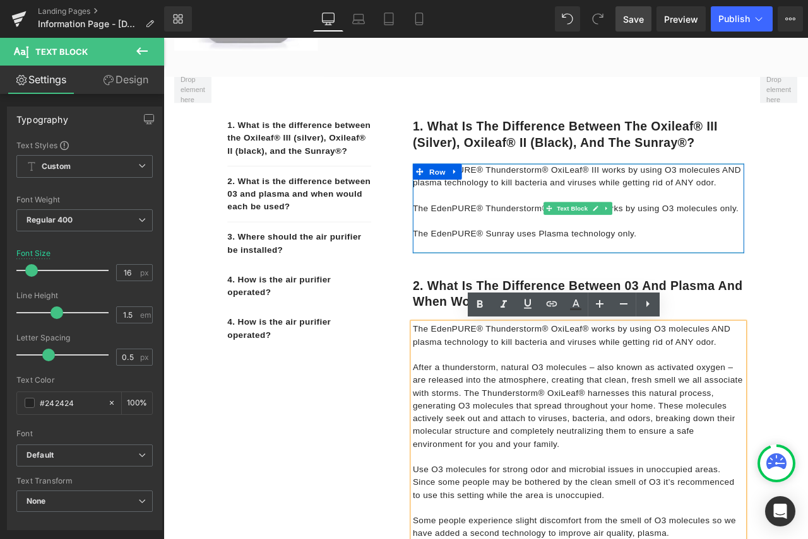
click at [534, 254] on p "The EdenPURE® Thunderstorm® OxiLeaf® III works by using O3 molecules AND plasma…" at bounding box center [655, 232] width 392 height 91
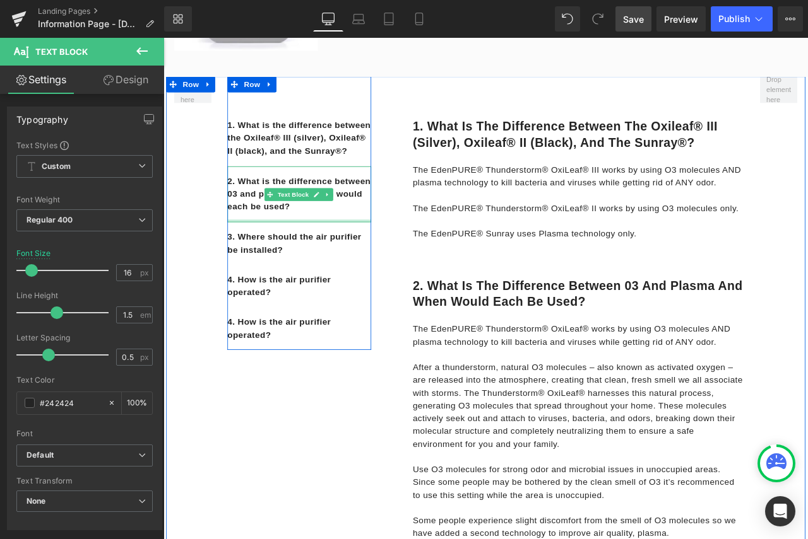
click at [346, 257] on div at bounding box center [324, 255] width 170 height 3
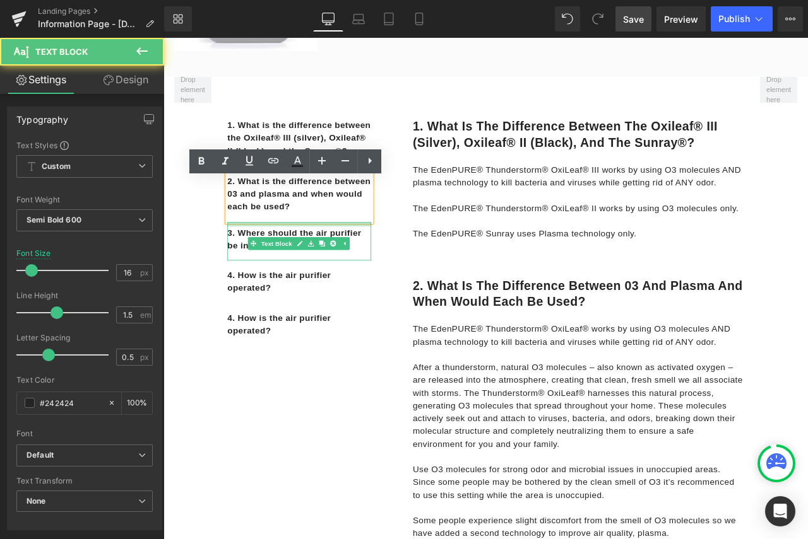
click at [352, 269] on div "1. What is the difference between the Oxileaf® III (silver), Oxileaf® II (black…" at bounding box center [324, 268] width 170 height 269
click at [352, 257] on div "2. What is the difference between 03 and plasma and when would each be used?" at bounding box center [324, 224] width 170 height 66
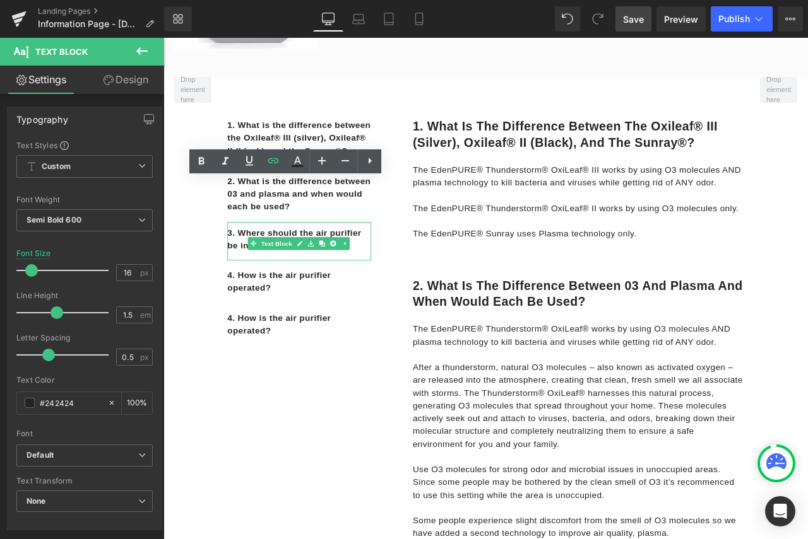
click at [163, 38] on div "48px" at bounding box center [163, 38] width 0 height 0
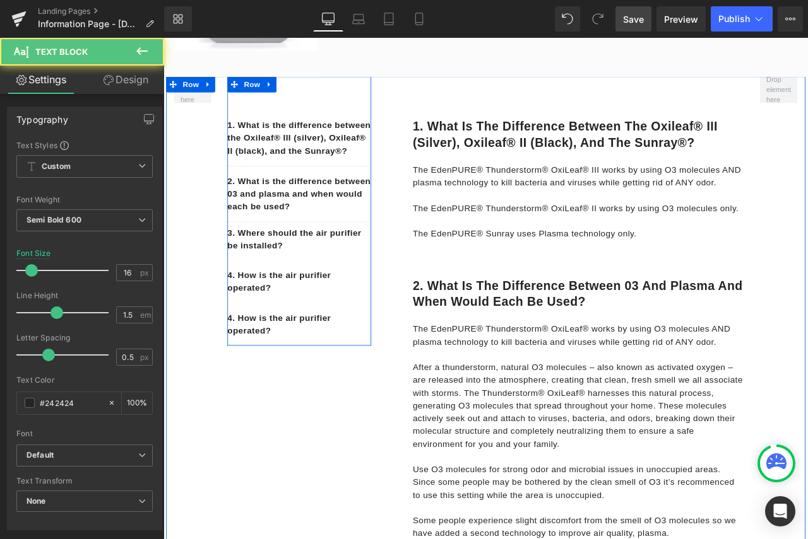
drag, startPoint x: 342, startPoint y: 268, endPoint x: 342, endPoint y: 278, distance: 9.5
click at [342, 278] on div "1. What is the difference between the Oxileaf® III (silver), Oxileaf® II (black…" at bounding box center [324, 268] width 170 height 269
click at [362, 334] on div "4. How is the air purifier operated?" at bounding box center [324, 327] width 170 height 50
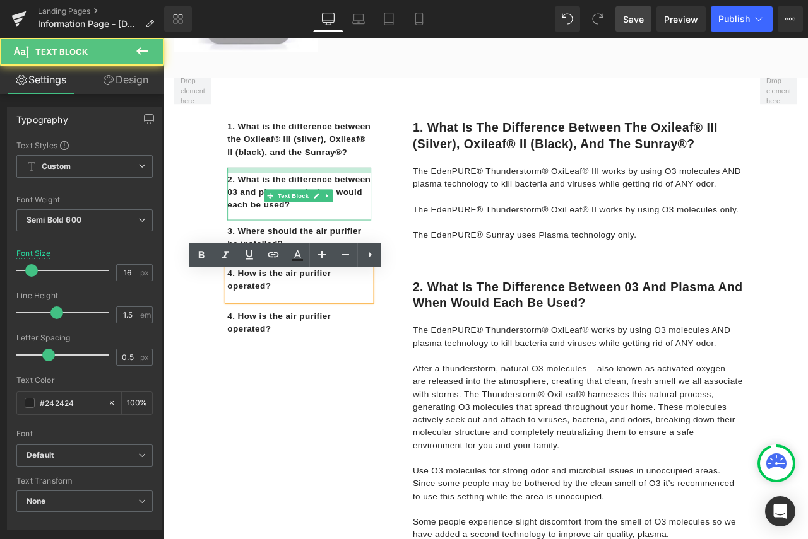
scroll to position [294, 0]
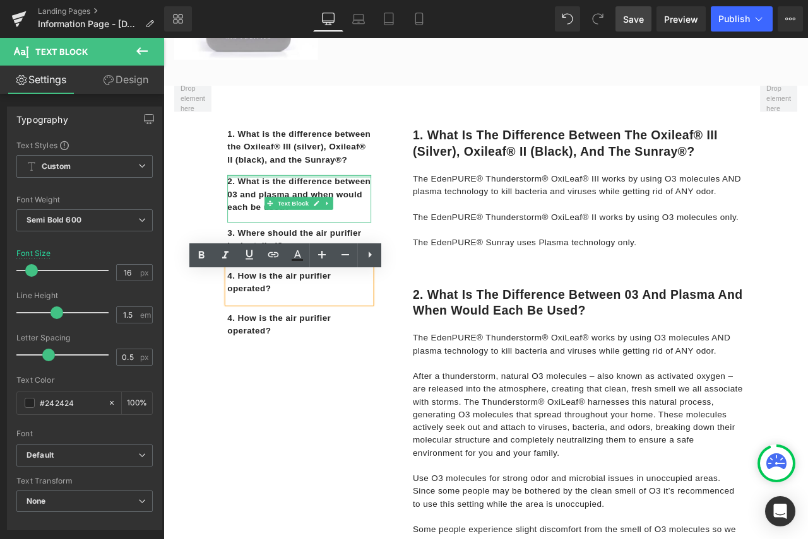
click at [394, 200] on div "1. What is the difference between the Oxileaf® III (silver), Oxileaf® II (black…" at bounding box center [324, 273] width 170 height 259
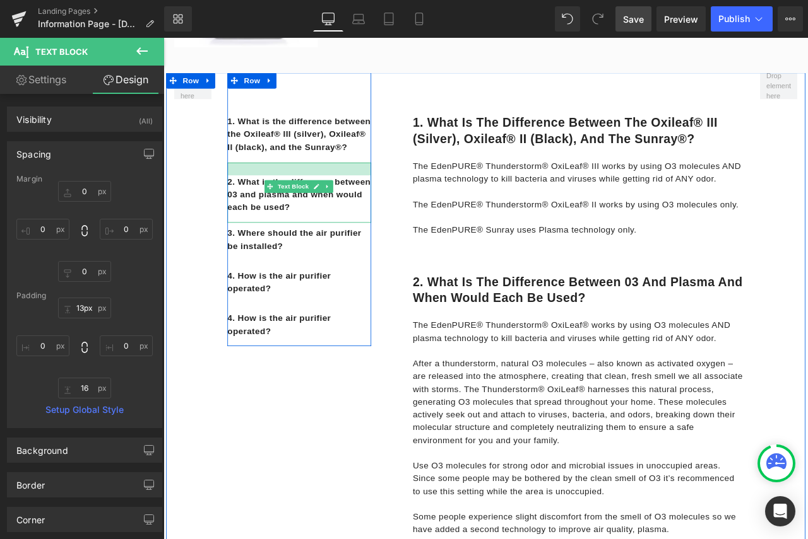
type input "0px"
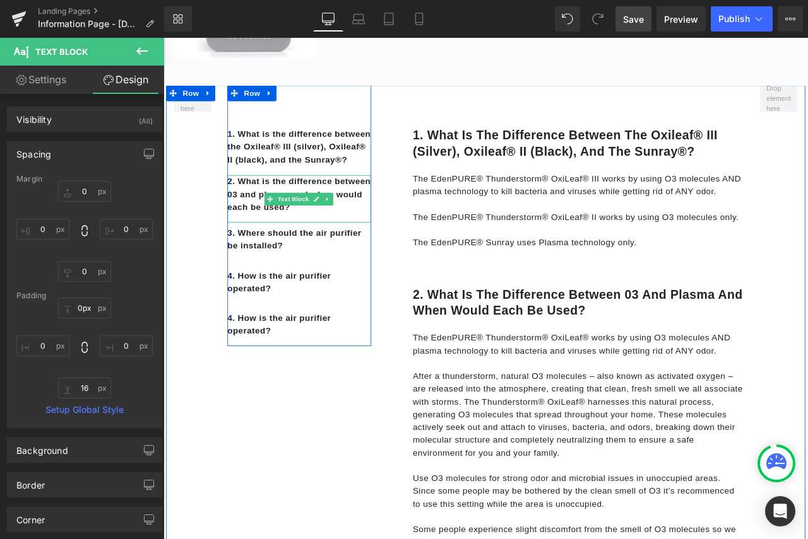
drag, startPoint x: 384, startPoint y: 218, endPoint x: 389, endPoint y: 236, distance: 19.0
click at [389, 236] on div "2. What is the difference between 03 and plasma and when would each be used? Te…" at bounding box center [324, 229] width 170 height 56
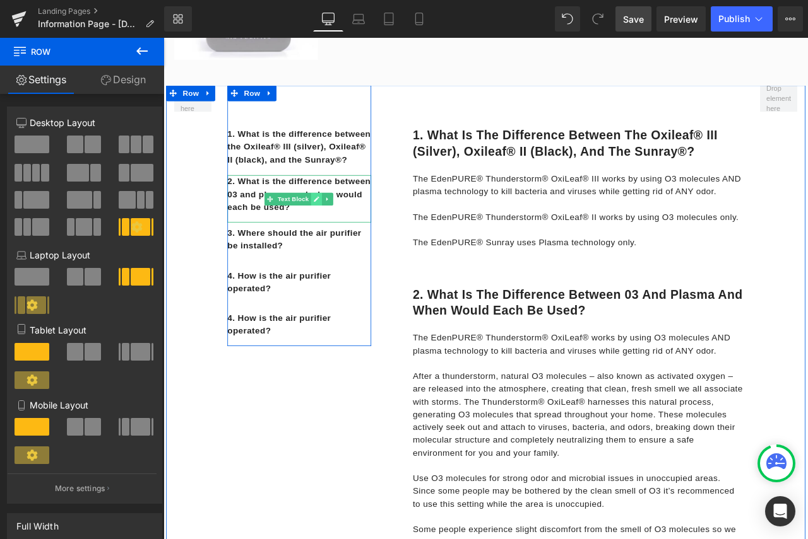
click at [346, 237] on link at bounding box center [344, 228] width 13 height 15
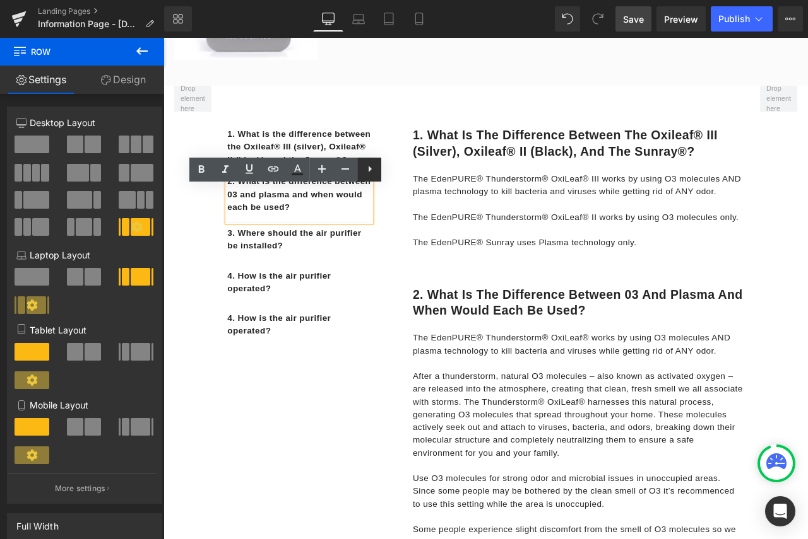
click at [373, 172] on icon at bounding box center [369, 169] width 15 height 15
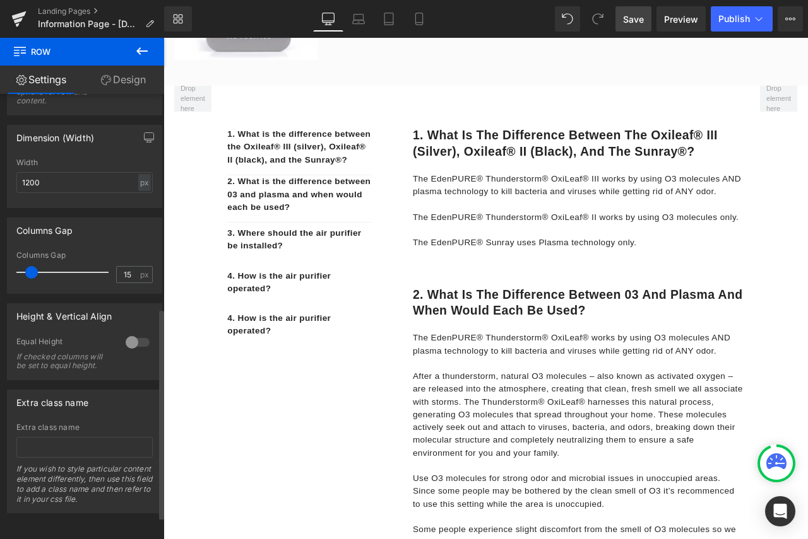
scroll to position [502, 0]
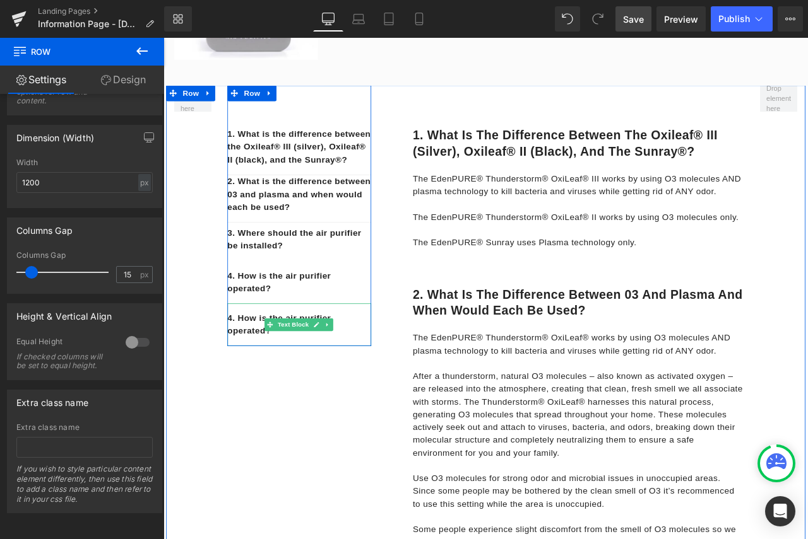
click at [363, 397] on div "4. How is the air purifier operated?" at bounding box center [324, 378] width 170 height 50
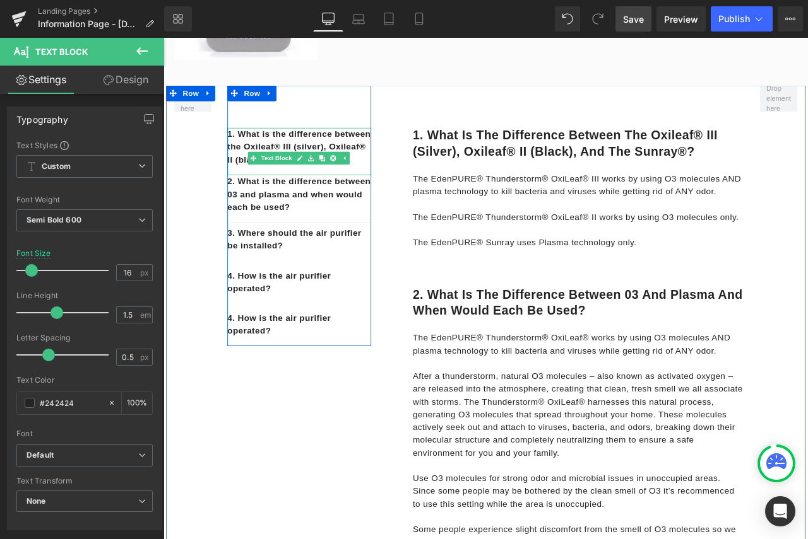
click at [314, 190] on p "1. What is the difference between the Oxileaf® III (silver), Oxileaf® II (black…" at bounding box center [324, 166] width 170 height 45
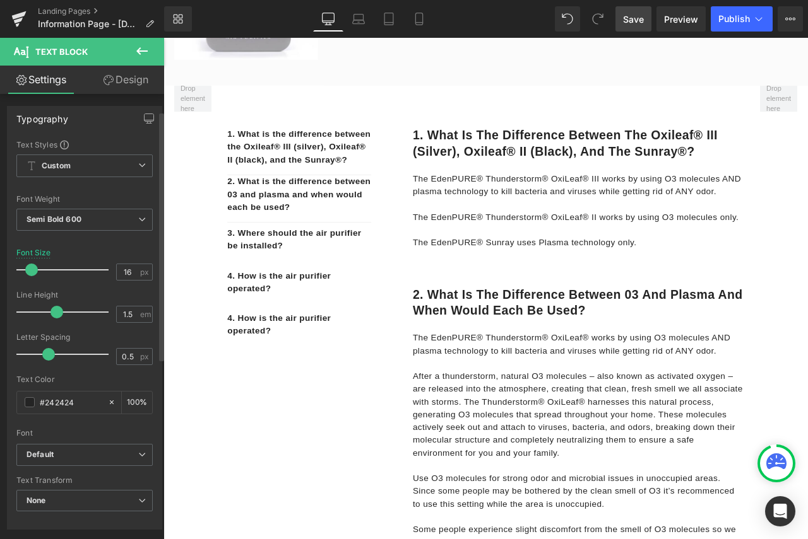
scroll to position [0, 0]
click at [130, 79] on link "Design" at bounding box center [126, 80] width 82 height 28
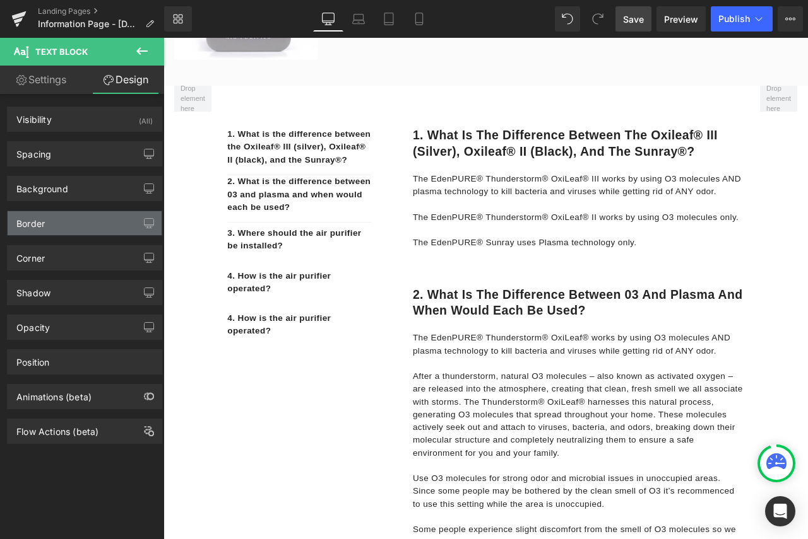
click at [68, 220] on div "Border" at bounding box center [85, 223] width 154 height 24
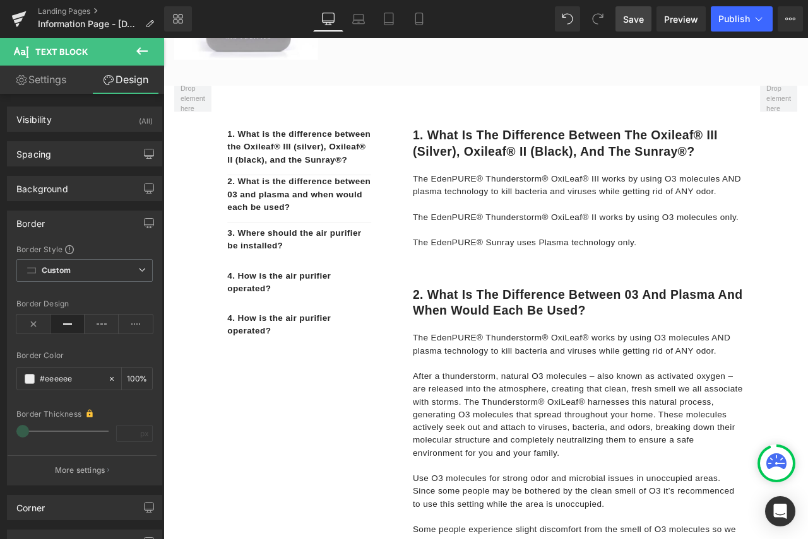
click at [71, 321] on icon at bounding box center [67, 324] width 34 height 19
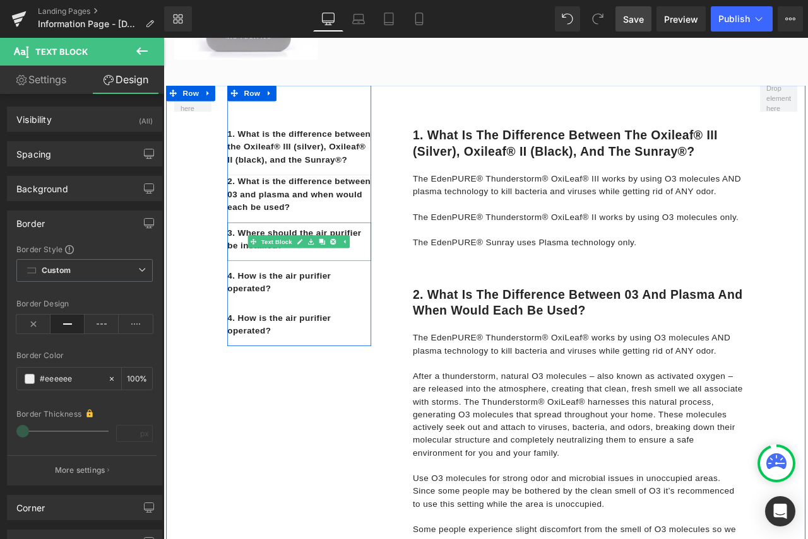
click at [312, 302] on div "3. Where should the air purifier be installed?" at bounding box center [324, 279] width 170 height 45
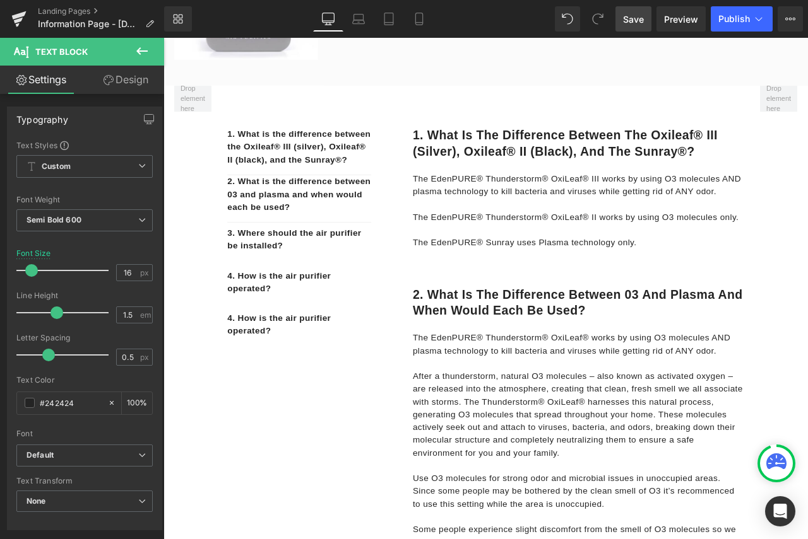
click at [131, 77] on link "Design" at bounding box center [126, 80] width 82 height 28
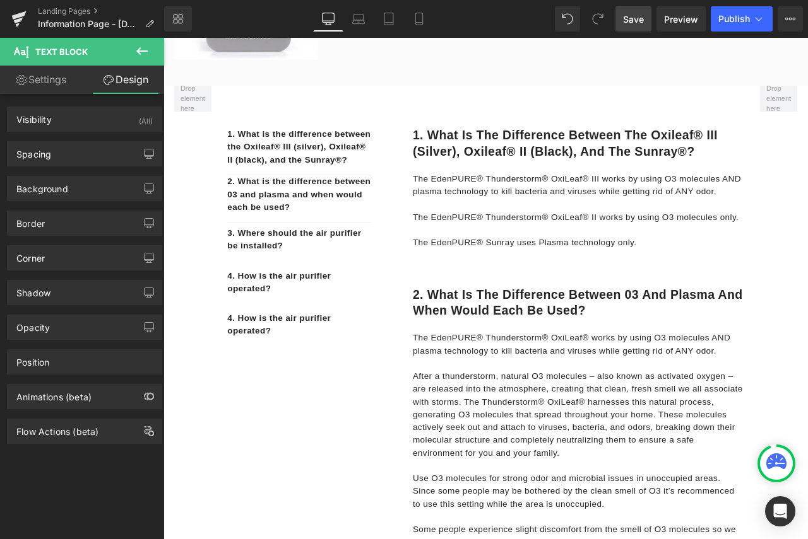
type input "#eeeeee"
type input "100"
type input "0"
click at [40, 235] on div "Border Border Style Custom Custom Setup Global Style Custom Setup Global Style …" at bounding box center [84, 223] width 155 height 25
click at [52, 223] on div "Border" at bounding box center [85, 223] width 154 height 24
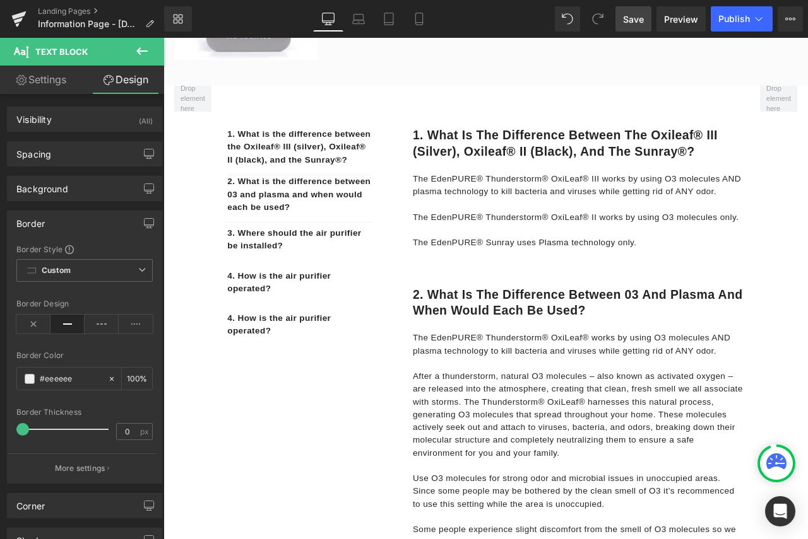
click at [64, 324] on icon at bounding box center [67, 324] width 34 height 19
click at [60, 328] on icon at bounding box center [67, 324] width 34 height 19
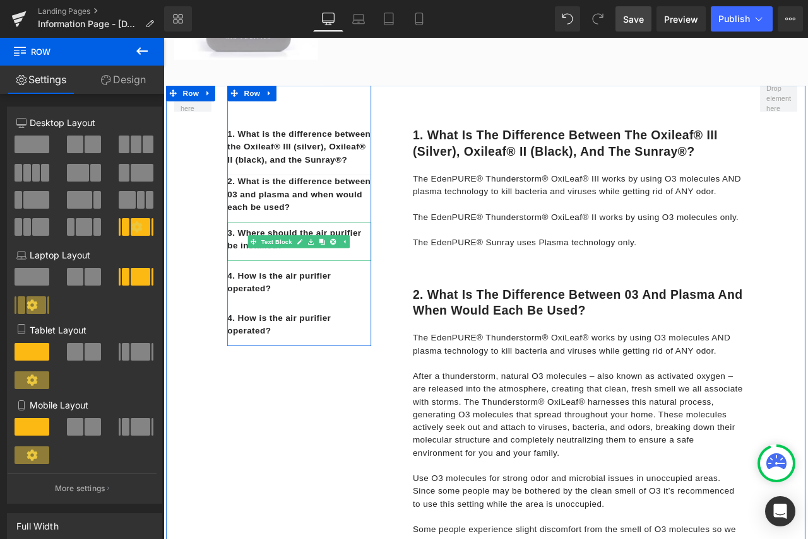
click at [339, 302] on div "3. Where should the air purifier be installed?" at bounding box center [324, 279] width 170 height 45
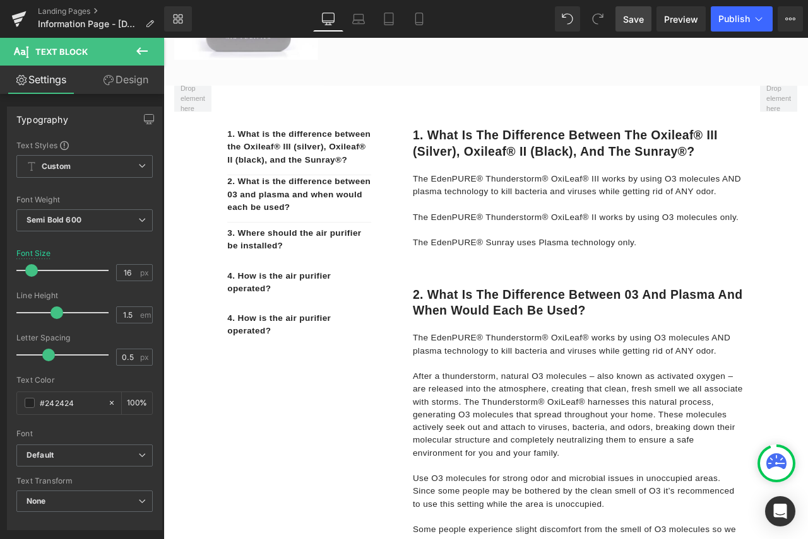
drag, startPoint x: 127, startPoint y: 76, endPoint x: 73, endPoint y: 257, distance: 189.2
click at [127, 76] on link "Design" at bounding box center [126, 80] width 82 height 28
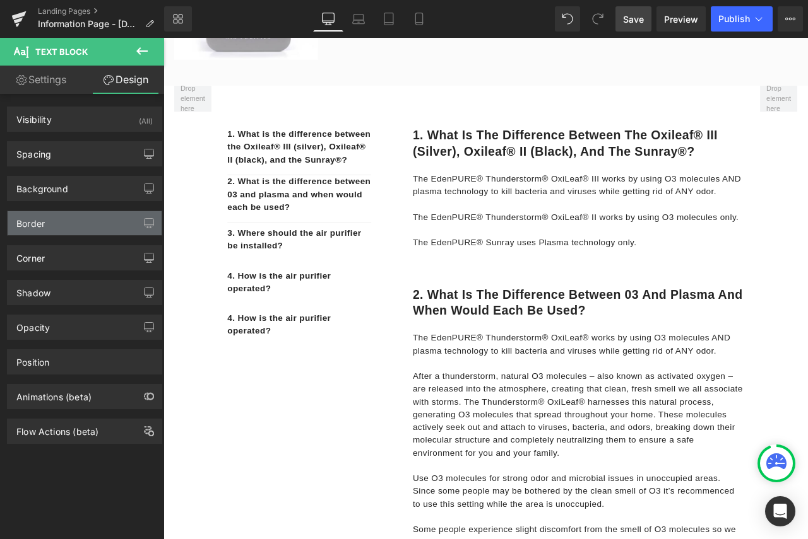
click at [67, 229] on div "Border" at bounding box center [85, 223] width 154 height 24
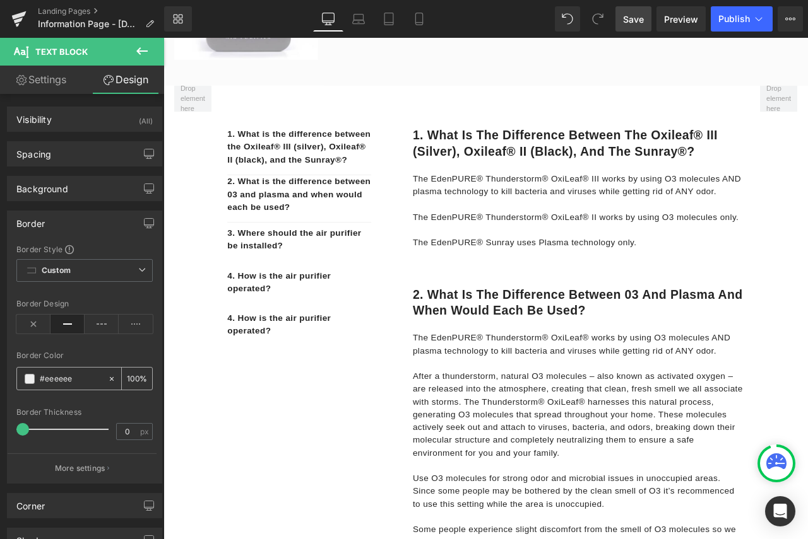
click at [58, 380] on input "#eeeeee" at bounding box center [71, 379] width 62 height 14
click at [150, 50] on button at bounding box center [142, 52] width 44 height 28
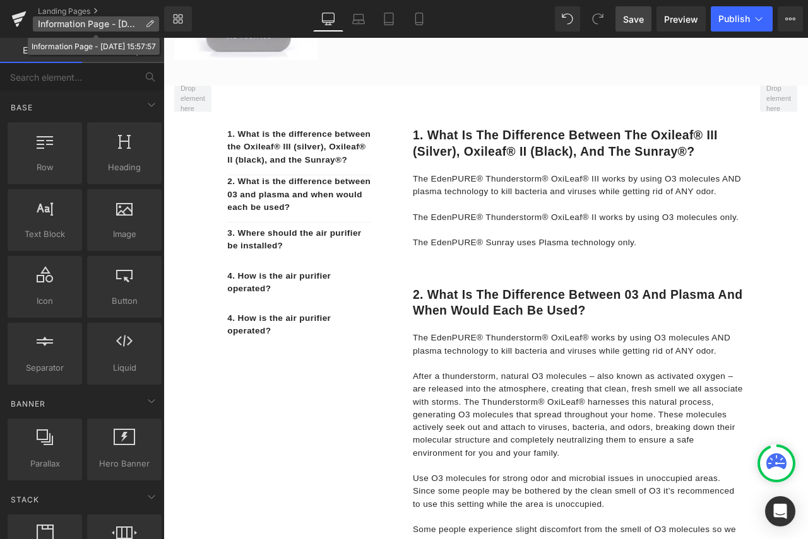
click at [143, 25] on p "Information Page - [DATE] 15:57:57" at bounding box center [96, 23] width 126 height 15
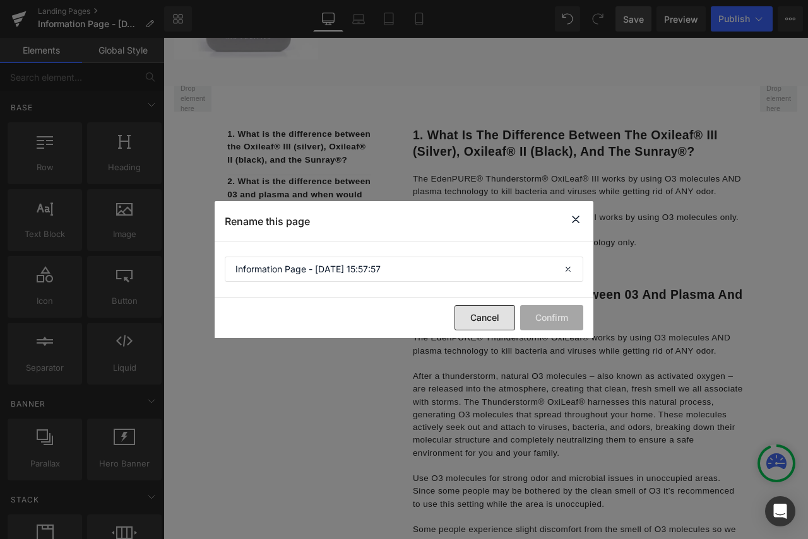
click at [497, 327] on button "Cancel" at bounding box center [484, 317] width 61 height 25
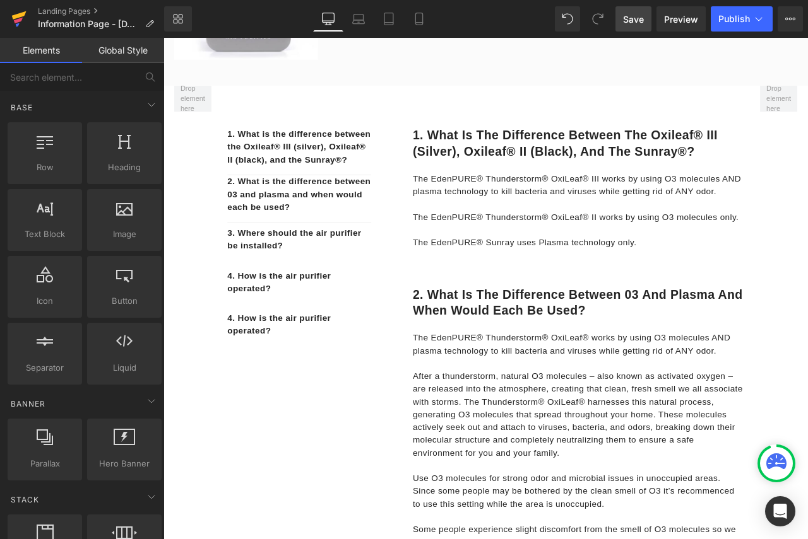
click at [17, 18] on icon at bounding box center [19, 15] width 15 height 8
